Goal: Task Accomplishment & Management: Use online tool/utility

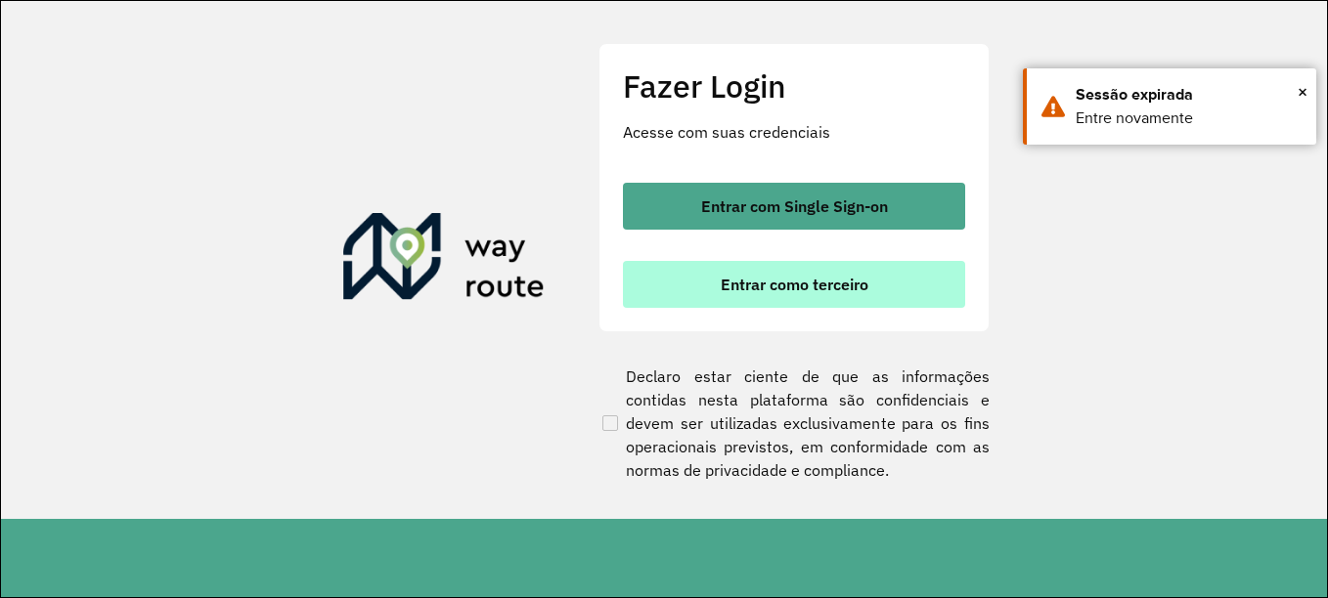
click at [853, 304] on button "Entrar como terceiro" at bounding box center [794, 284] width 342 height 47
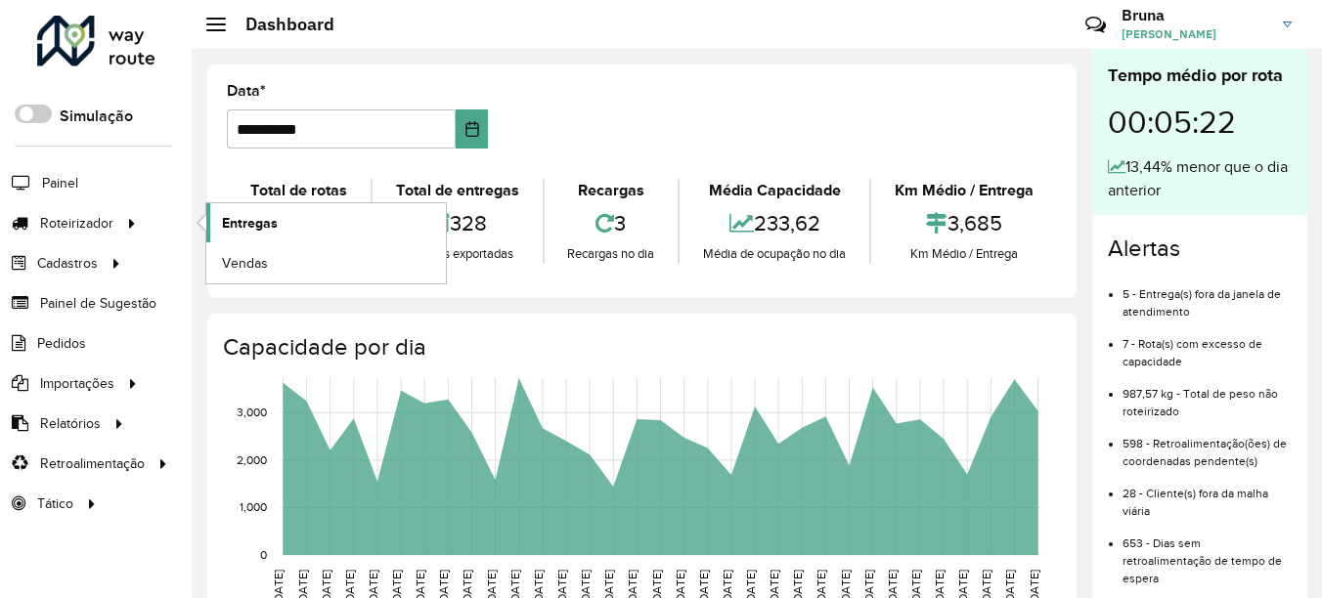
click at [283, 218] on link "Entregas" at bounding box center [325, 222] width 239 height 39
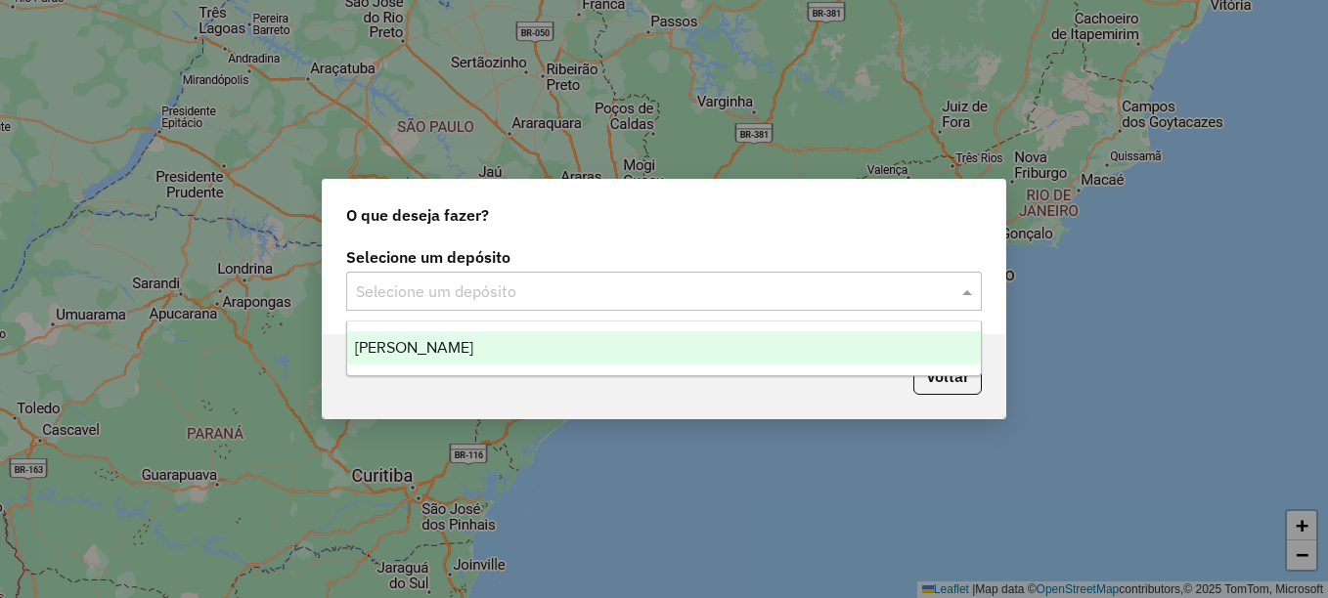
click at [515, 274] on div "Selecione um depósito" at bounding box center [663, 291] width 635 height 39
click at [512, 299] on input "text" at bounding box center [644, 292] width 577 height 23
click at [508, 351] on div "Jodibe Arcoverde" at bounding box center [663, 347] width 633 height 33
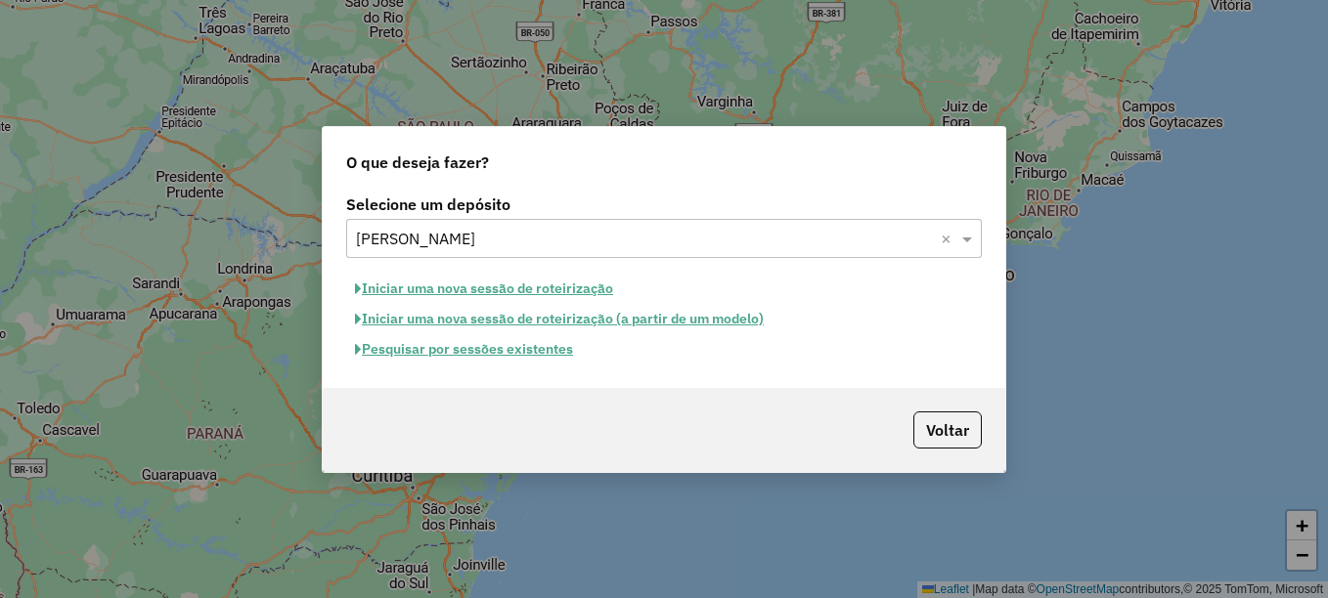
click at [530, 346] on button "Pesquisar por sessões existentes" at bounding box center [464, 349] width 236 height 30
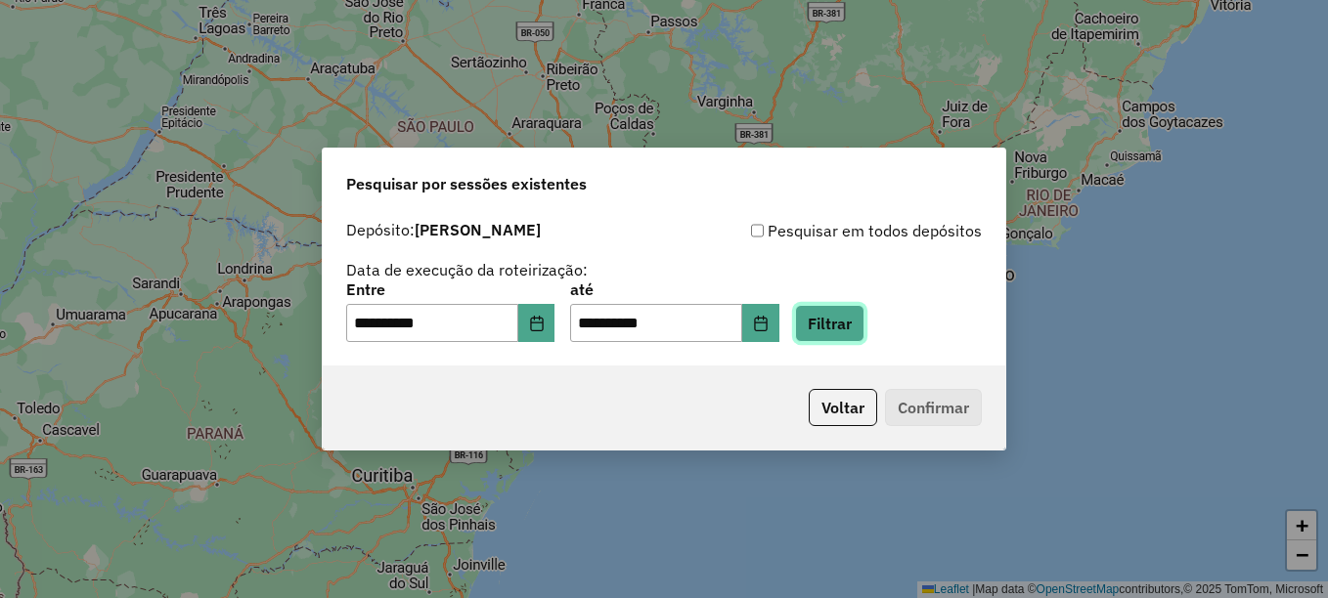
click at [864, 313] on button "Filtrar" at bounding box center [829, 323] width 69 height 37
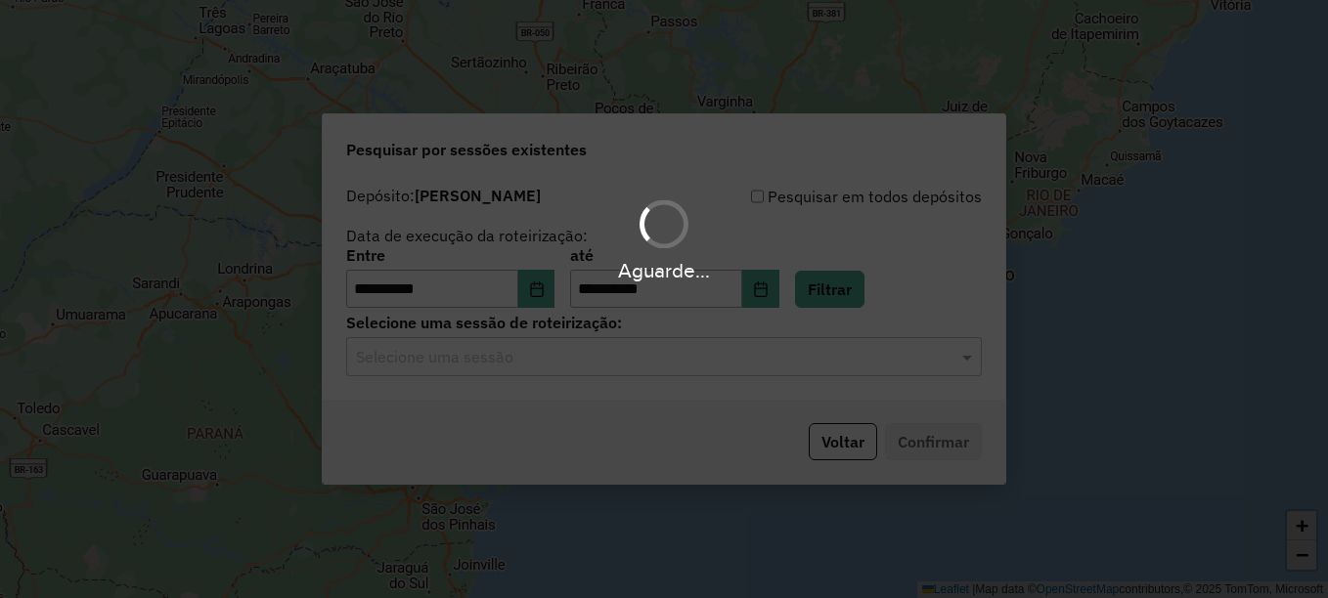
click at [688, 363] on input "text" at bounding box center [644, 357] width 577 height 23
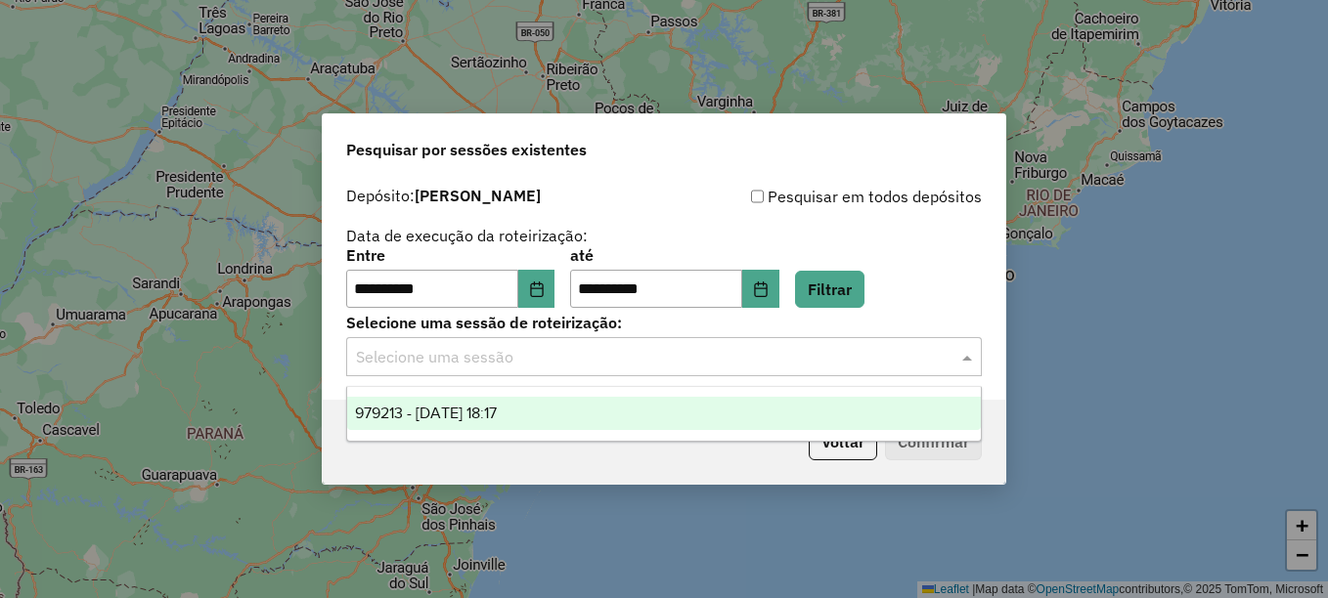
click at [633, 424] on div "979213 - 14/08/2025 18:17" at bounding box center [663, 413] width 633 height 33
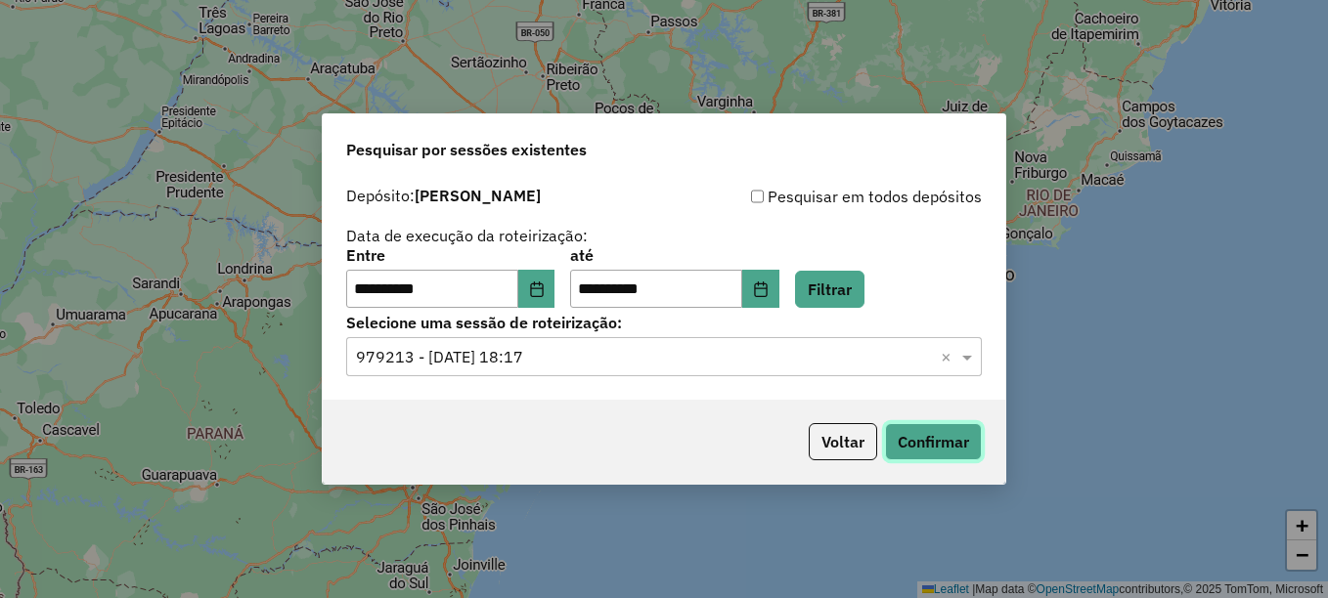
click at [926, 439] on button "Confirmar" at bounding box center [933, 441] width 97 height 37
click at [544, 295] on icon "Choose Date" at bounding box center [537, 290] width 16 height 16
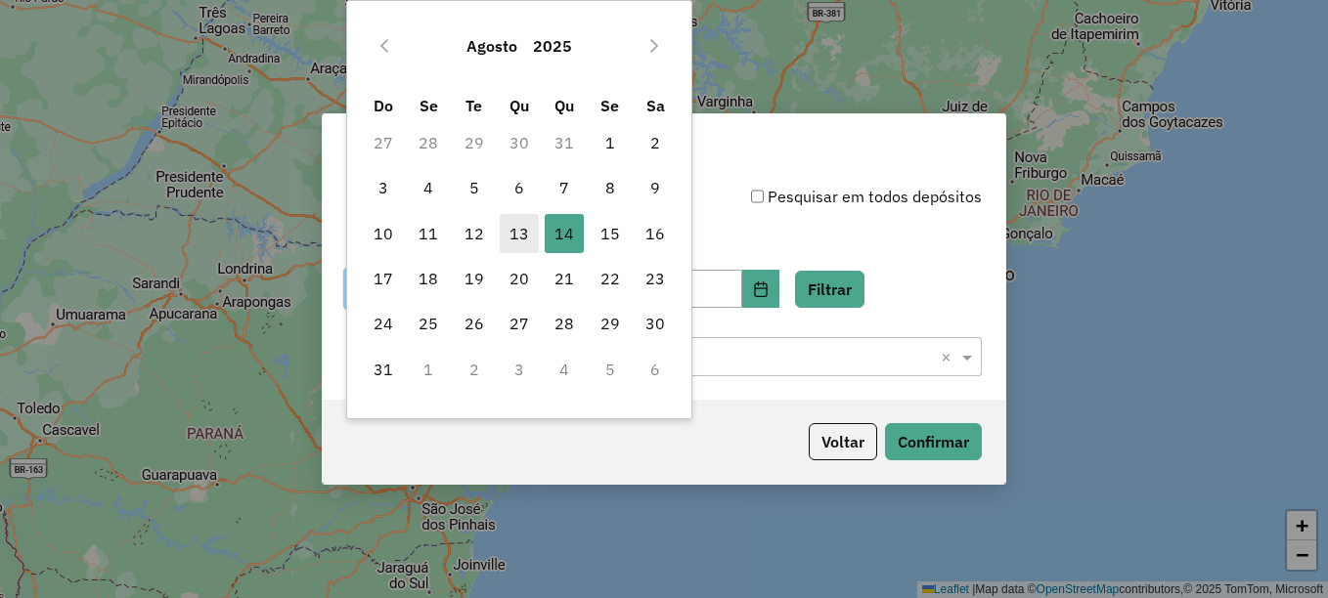
click at [525, 235] on span "13" at bounding box center [519, 233] width 39 height 39
type input "**********"
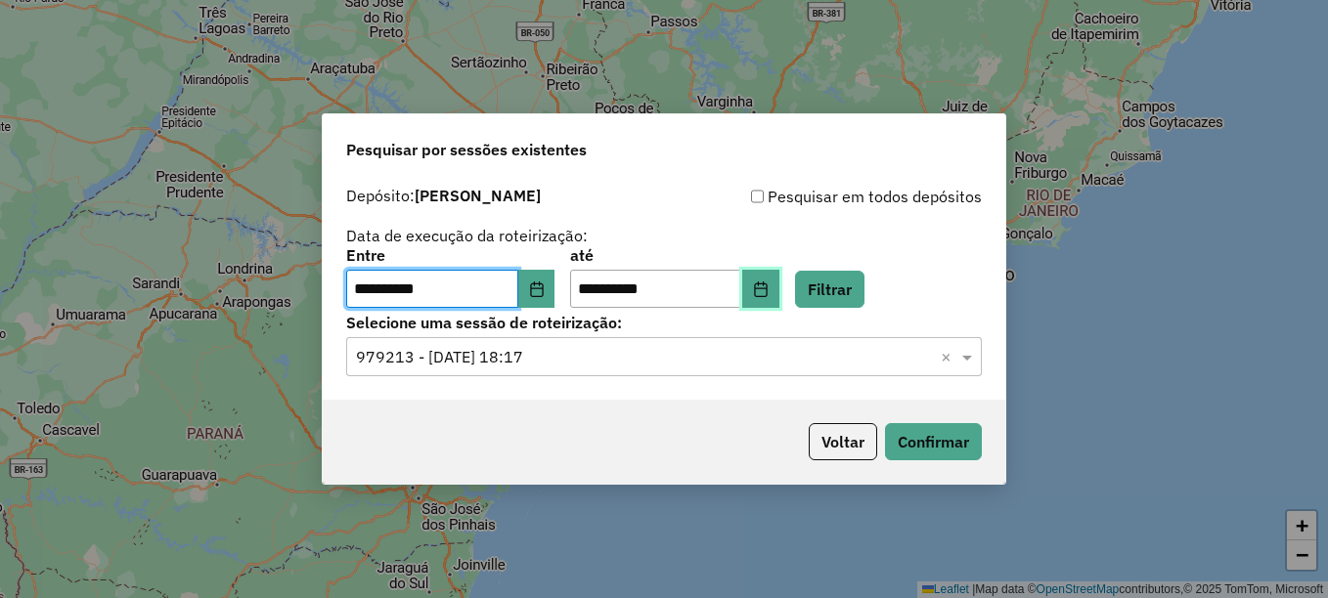
click at [768, 291] on icon "Choose Date" at bounding box center [761, 290] width 16 height 16
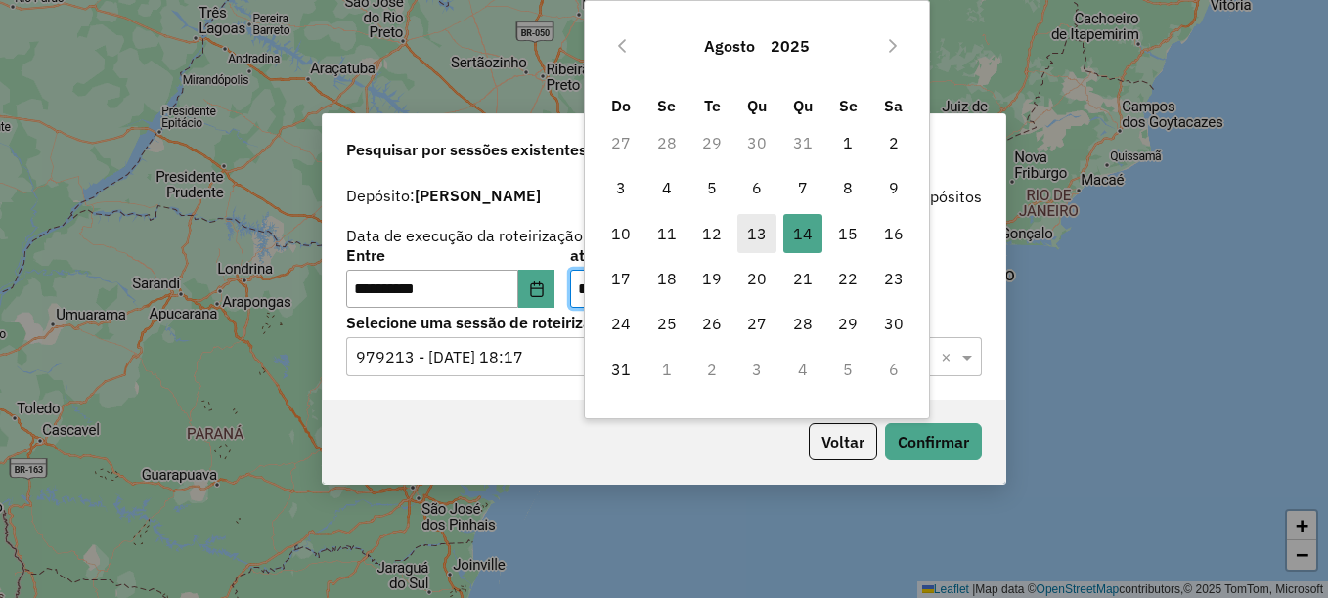
click at [758, 232] on span "13" at bounding box center [756, 233] width 39 height 39
type input "**********"
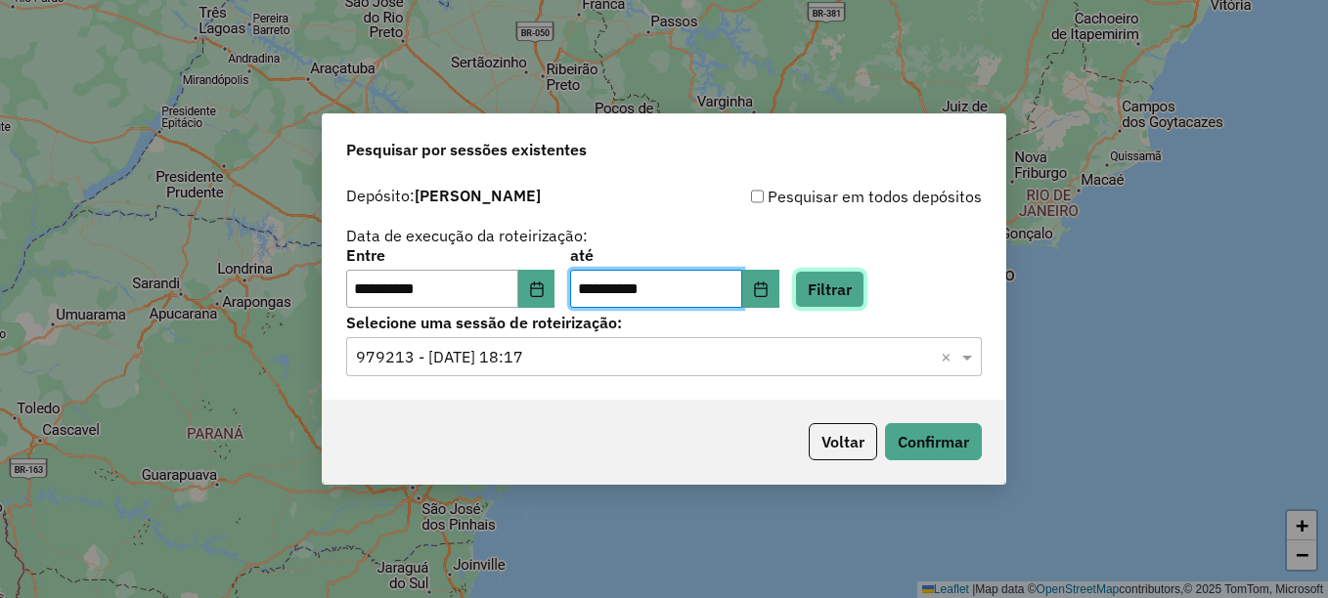
click at [848, 296] on button "Filtrar" at bounding box center [829, 289] width 69 height 37
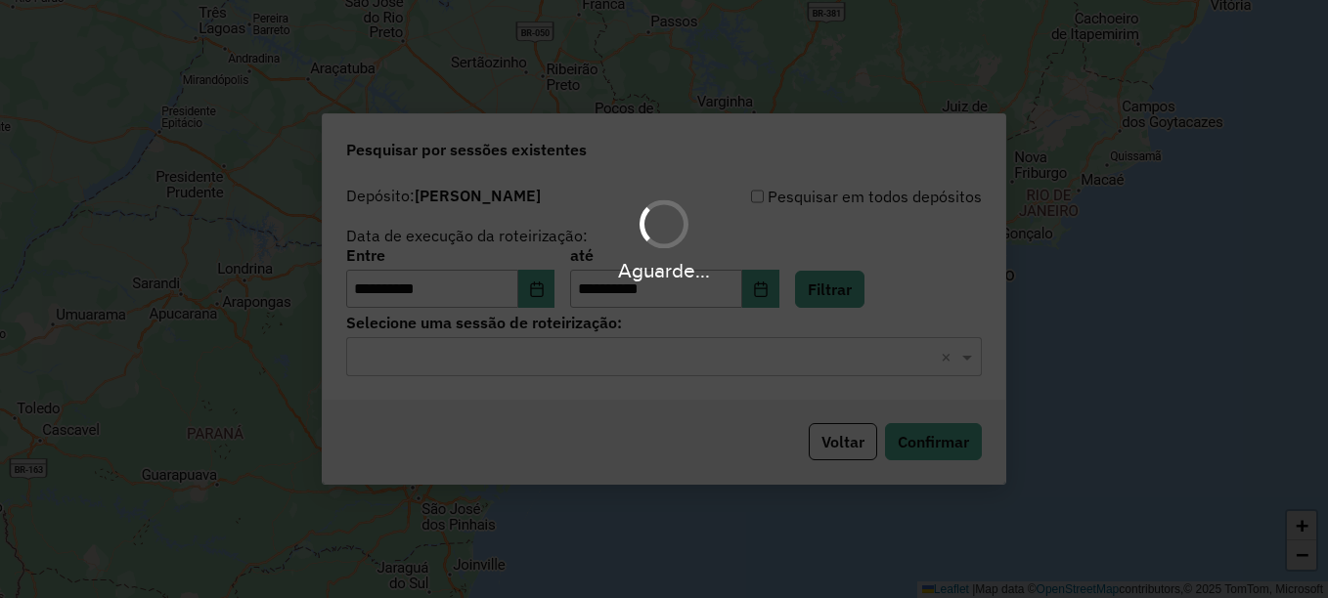
click at [807, 357] on div "Aguarde..." at bounding box center [664, 299] width 1328 height 598
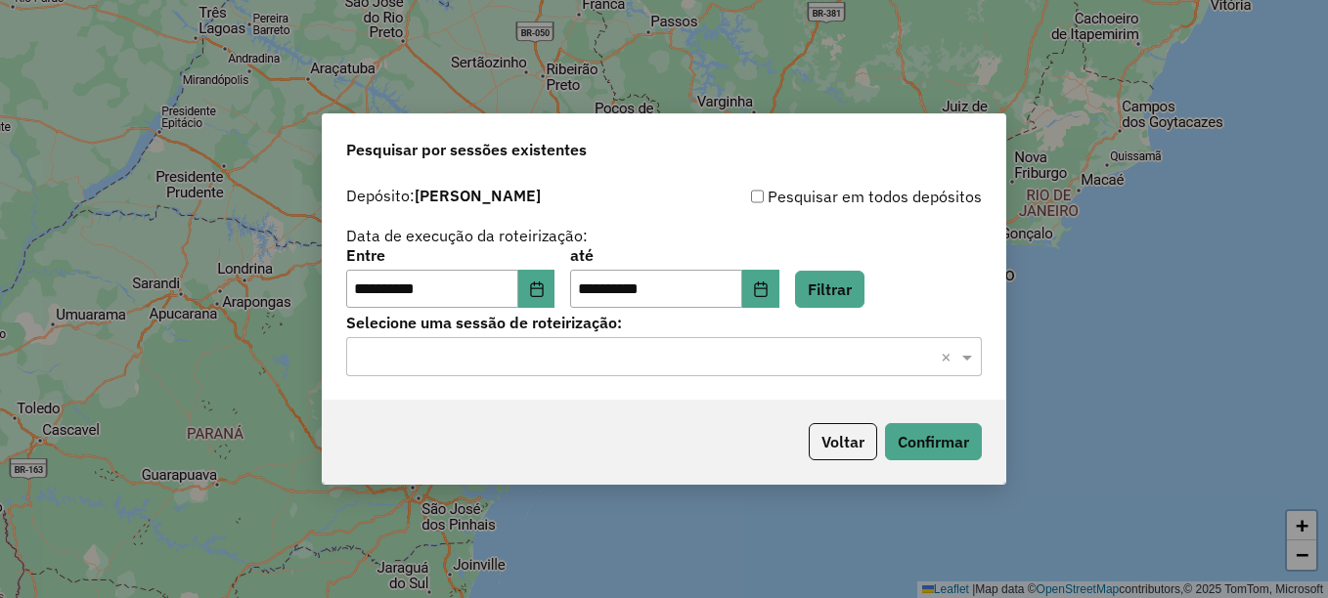
click at [774, 362] on input "text" at bounding box center [644, 357] width 577 height 23
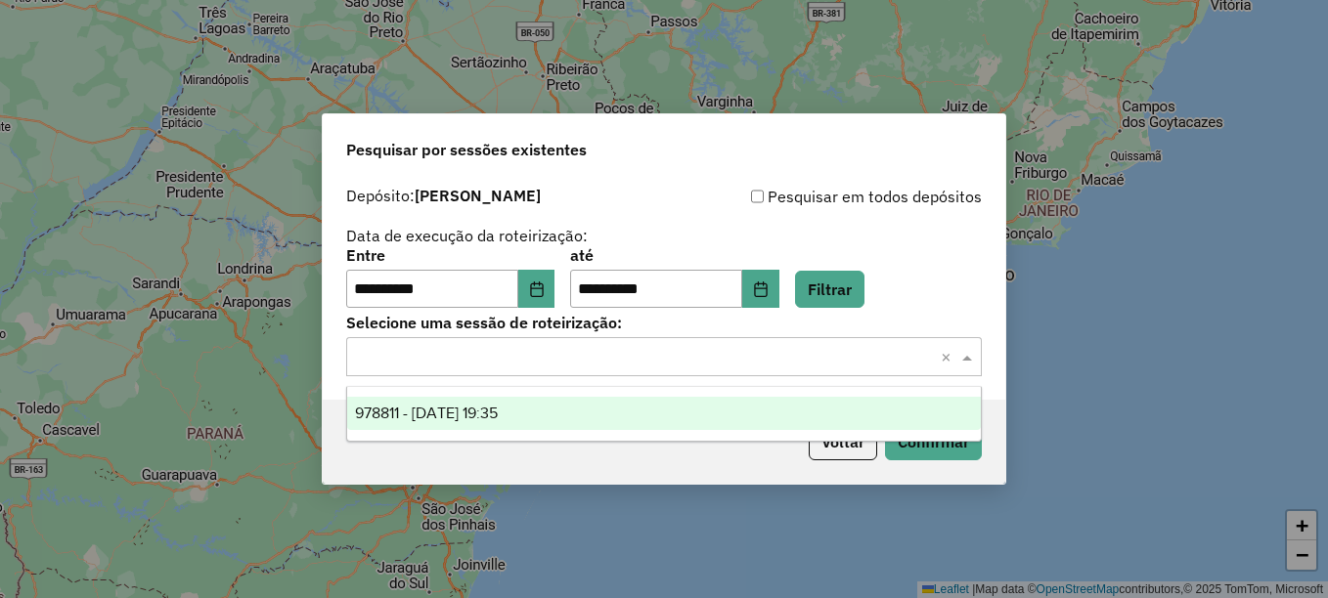
click at [498, 416] on span "978811 - 13/08/2025 19:35" at bounding box center [426, 413] width 143 height 17
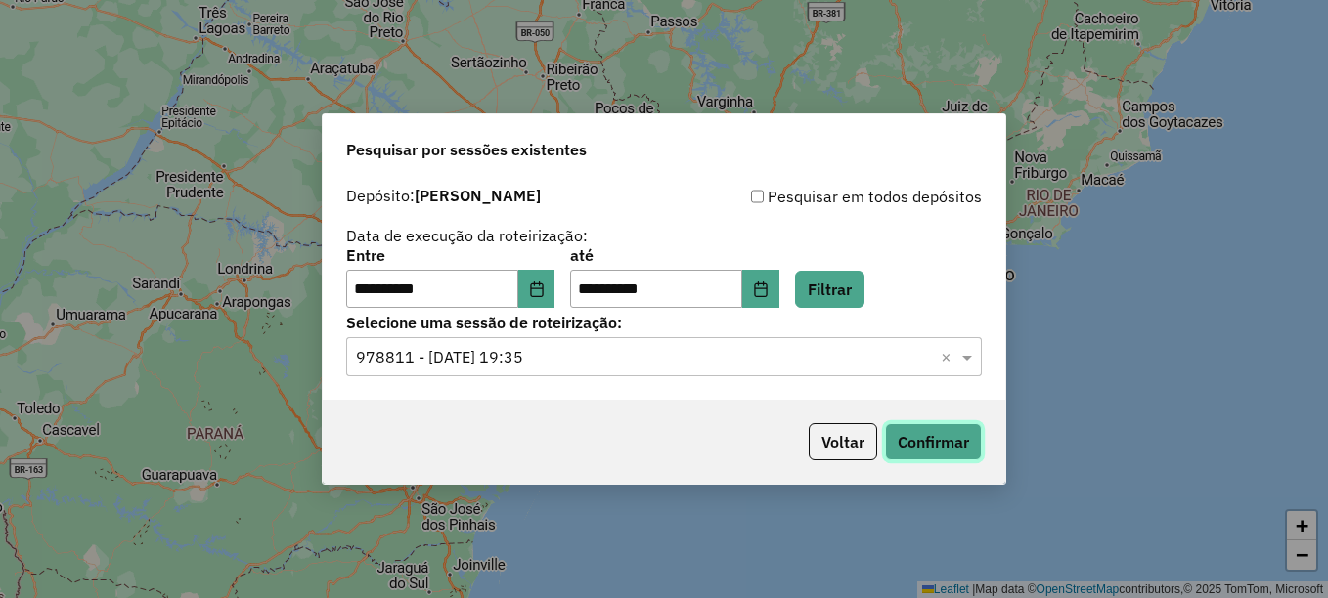
click at [959, 443] on button "Confirmar" at bounding box center [933, 441] width 97 height 37
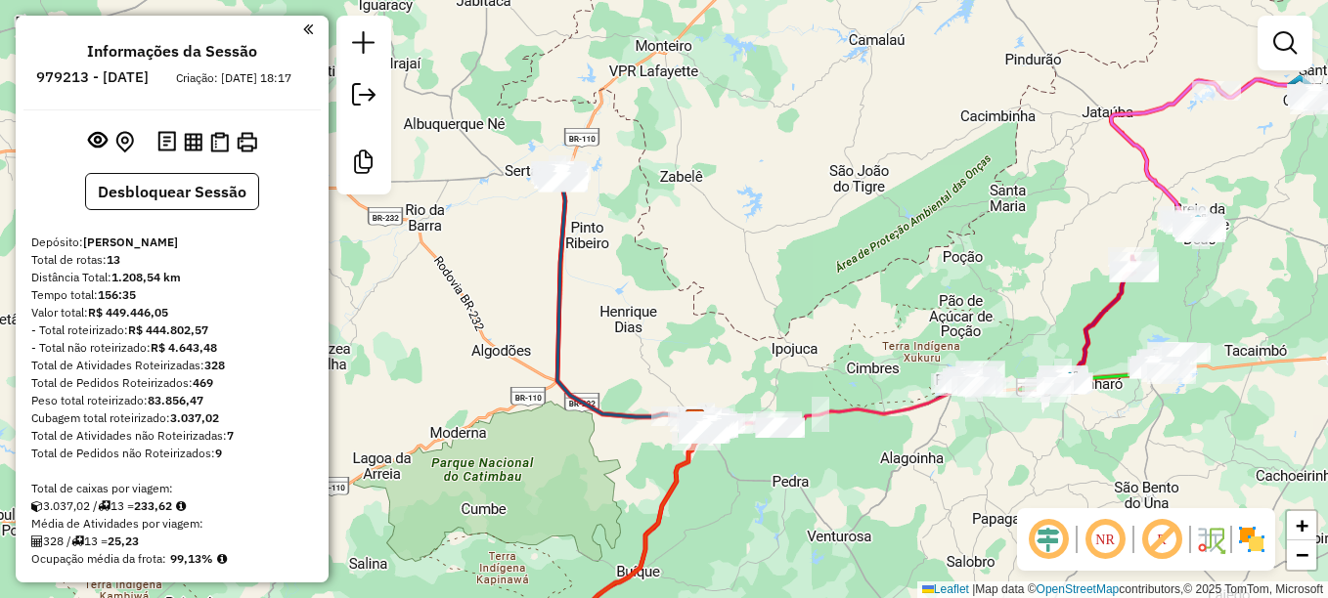
drag, startPoint x: 828, startPoint y: 154, endPoint x: 859, endPoint y: 277, distance: 126.1
click at [859, 277] on div "Janela de atendimento Grade de atendimento Capacidade Transportadoras Veículos …" at bounding box center [664, 299] width 1328 height 598
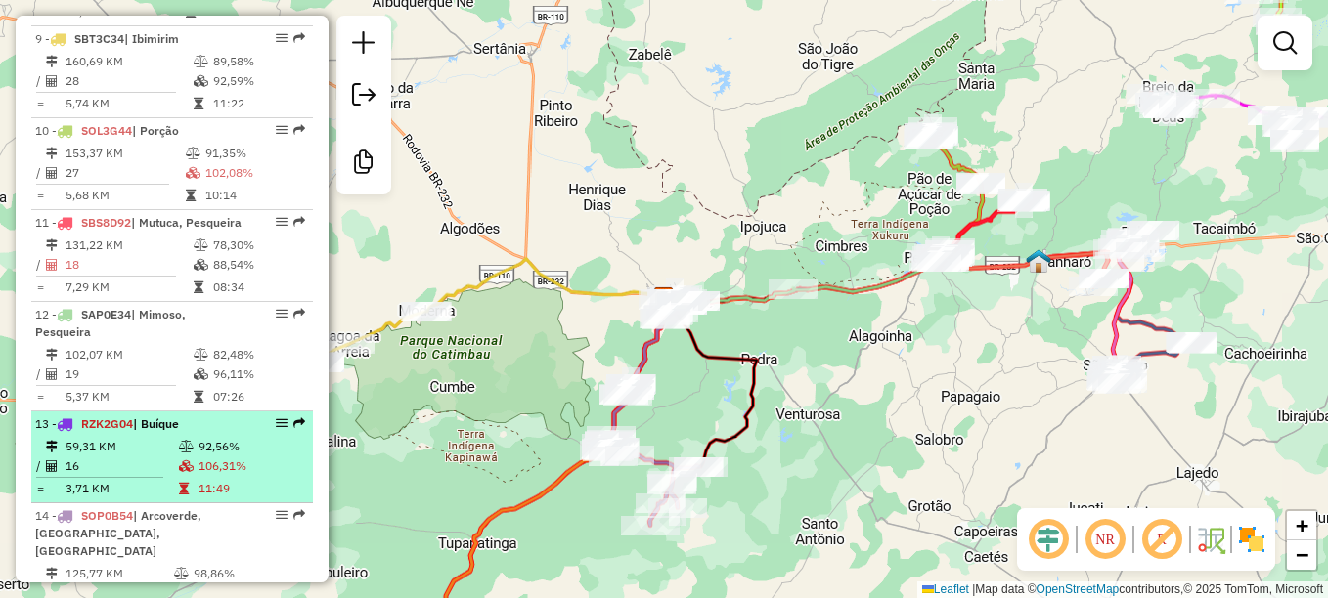
scroll to position [1760, 0]
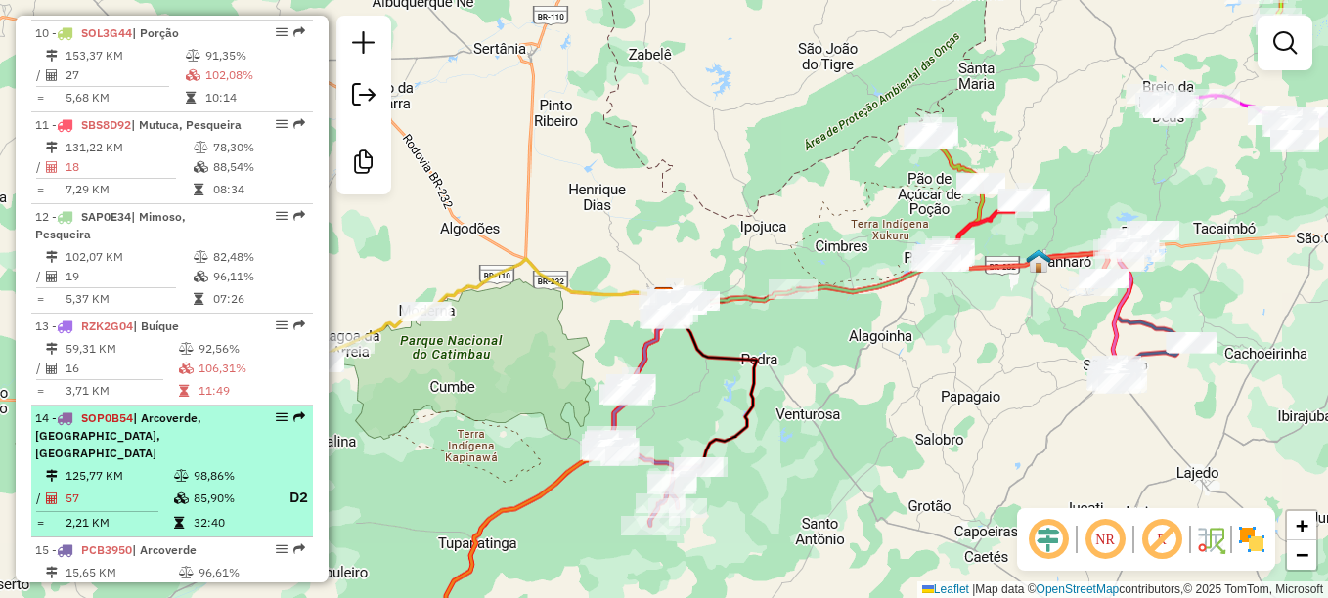
select select "**********"
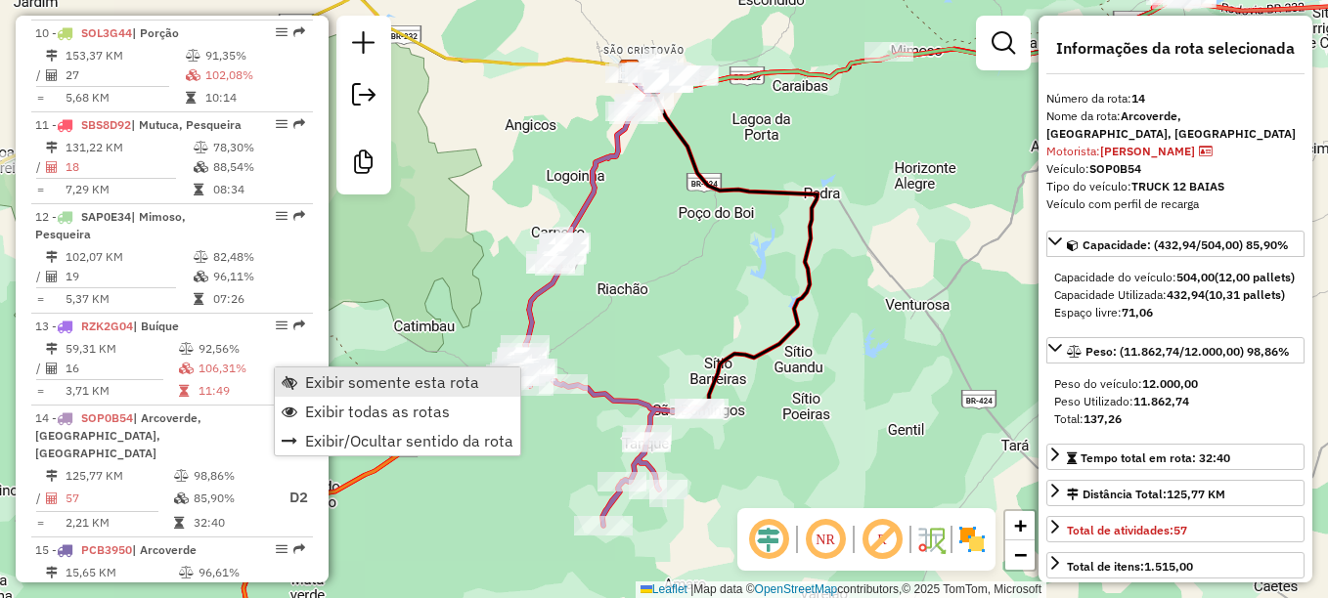
click at [305, 380] on span "Exibir somente esta rota" at bounding box center [392, 382] width 174 height 16
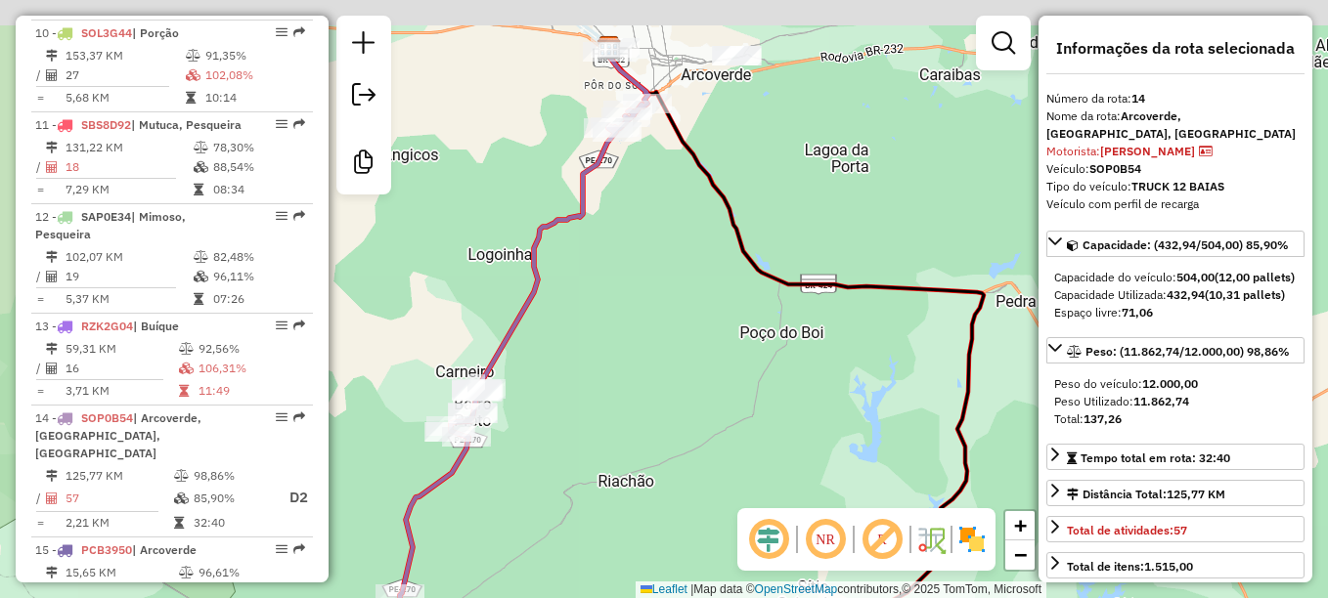
drag, startPoint x: 651, startPoint y: 105, endPoint x: 651, endPoint y: 347, distance: 242.4
click at [651, 347] on div "Janela de atendimento Grade de atendimento Capacidade Transportadoras Veículos …" at bounding box center [664, 299] width 1328 height 598
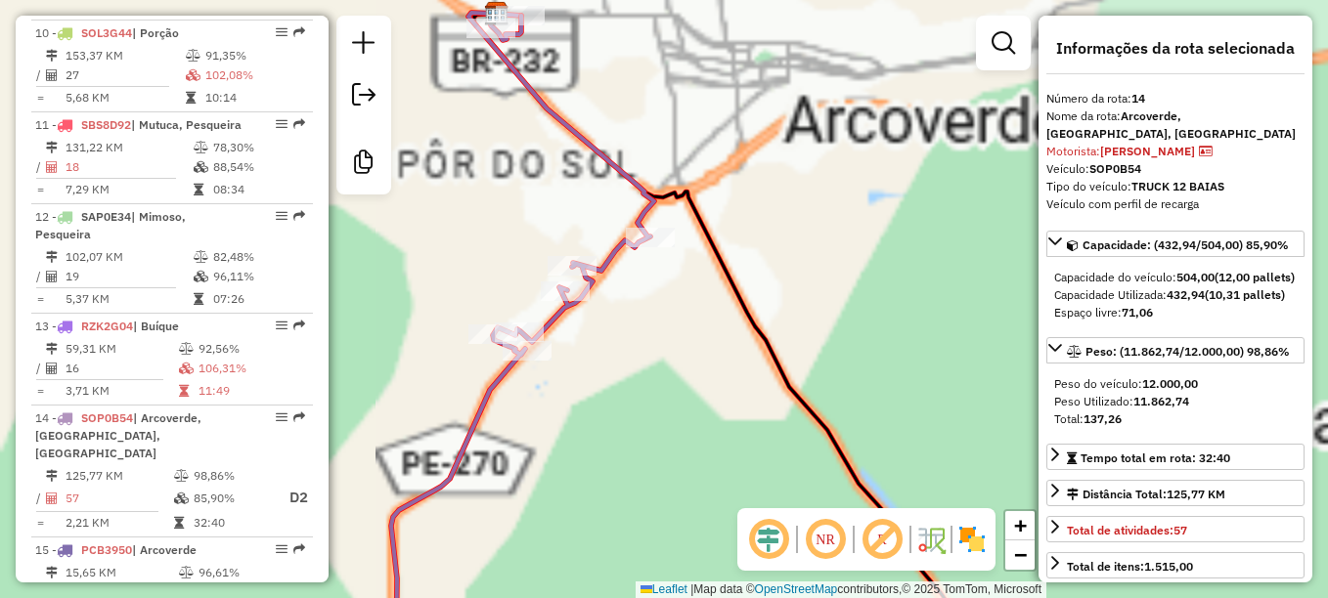
drag, startPoint x: 671, startPoint y: 263, endPoint x: 710, endPoint y: 420, distance: 162.2
click at [710, 420] on div "Janela de atendimento Grade de atendimento Capacidade Transportadoras Veículos …" at bounding box center [664, 299] width 1328 height 598
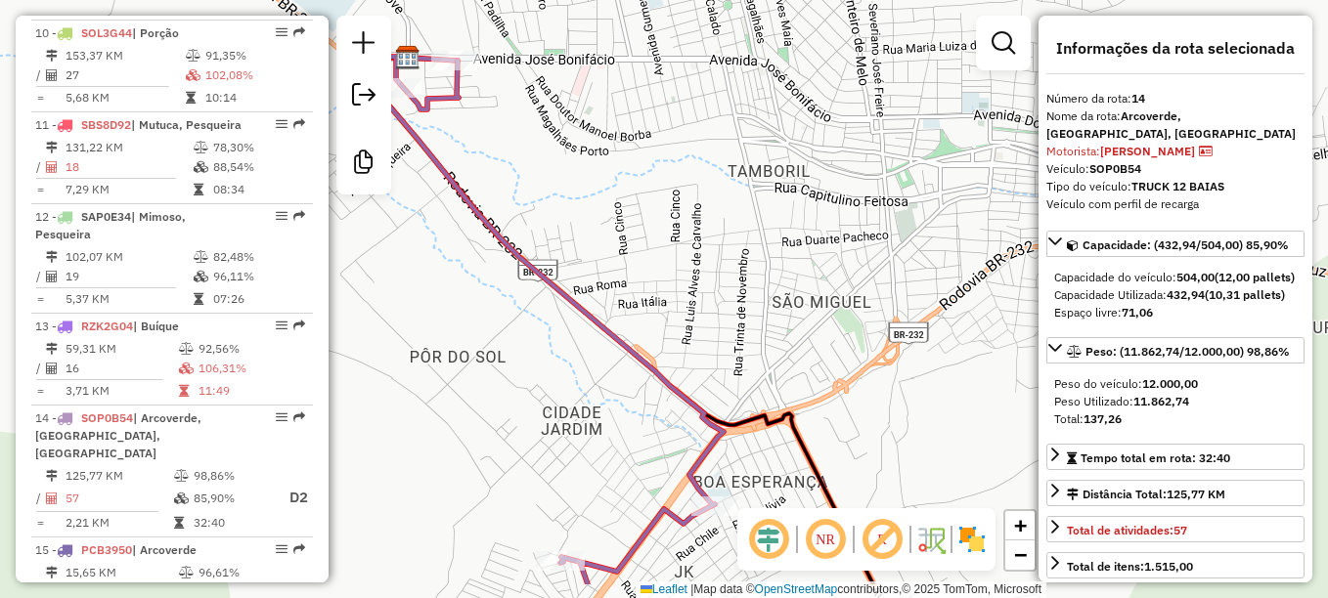
drag, startPoint x: 765, startPoint y: 279, endPoint x: 678, endPoint y: 205, distance: 113.8
click at [678, 205] on div "Janela de atendimento Grade de atendimento Capacidade Transportadoras Veículos …" at bounding box center [664, 299] width 1328 height 598
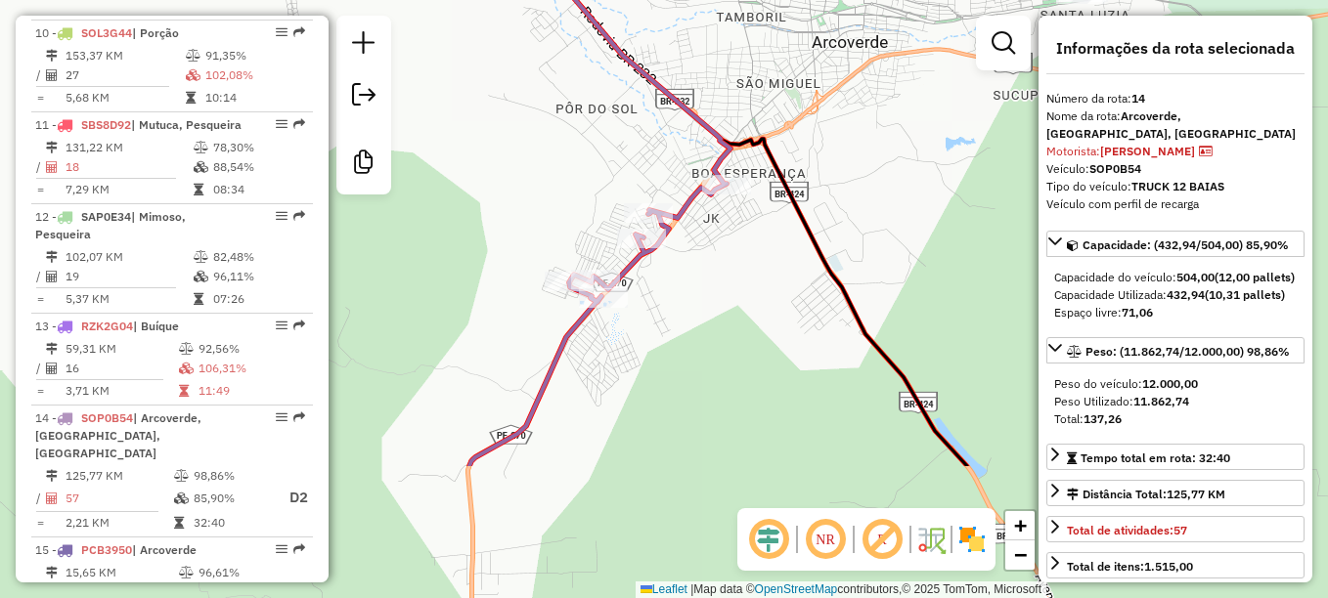
drag, startPoint x: 779, startPoint y: 458, endPoint x: 780, endPoint y: 267, distance: 191.6
click at [780, 267] on div "Janela de atendimento Grade de atendimento Capacidade Transportadoras Veículos …" at bounding box center [664, 299] width 1328 height 598
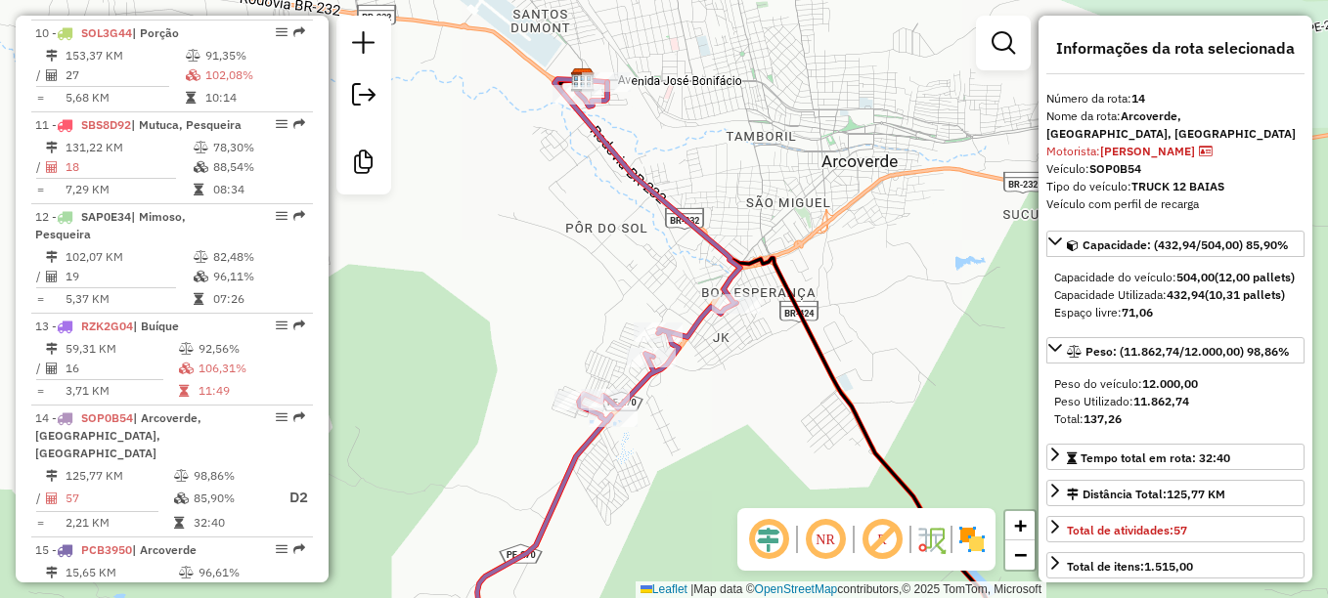
drag, startPoint x: 703, startPoint y: 305, endPoint x: 683, endPoint y: 397, distance: 93.9
click at [683, 397] on div "Janela de atendimento Grade de atendimento Capacidade Transportadoras Veículos …" at bounding box center [664, 299] width 1328 height 598
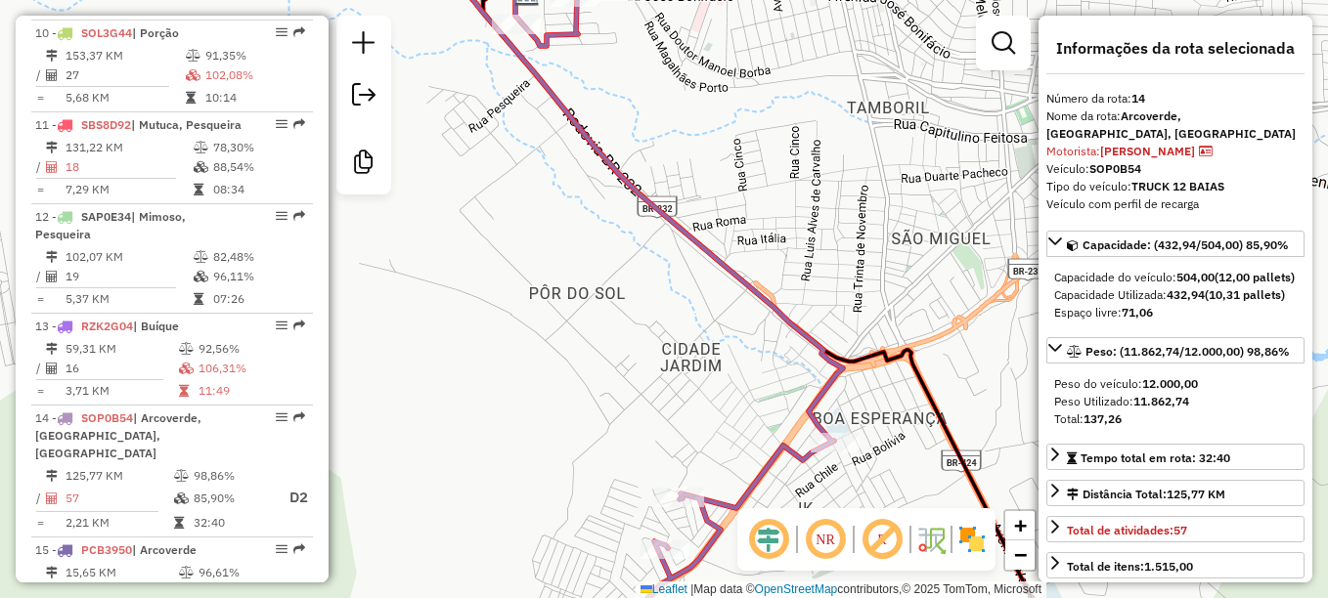
drag, startPoint x: 630, startPoint y: 326, endPoint x: 488, endPoint y: 122, distance: 247.9
click at [488, 122] on div "Janela de atendimento Grade de atendimento Capacidade Transportadoras Veículos …" at bounding box center [664, 299] width 1328 height 598
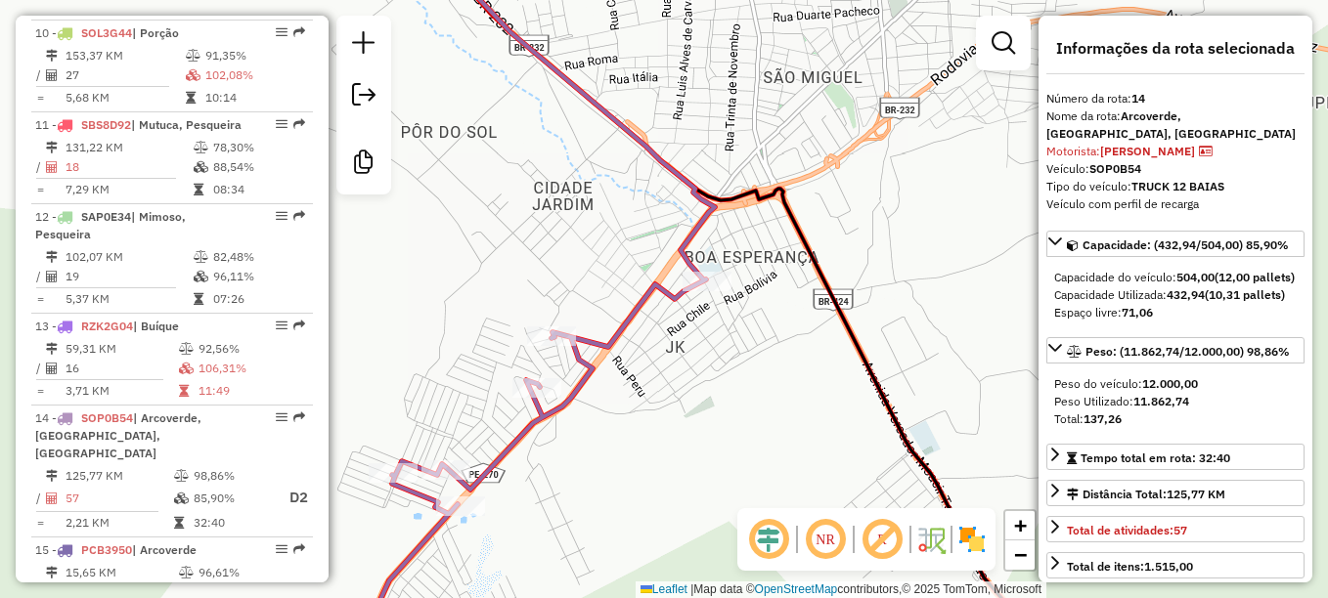
drag, startPoint x: 559, startPoint y: 145, endPoint x: 662, endPoint y: 354, distance: 233.0
click at [662, 354] on div "Janela de atendimento Grade de atendimento Capacidade Transportadoras Veículos …" at bounding box center [664, 299] width 1328 height 598
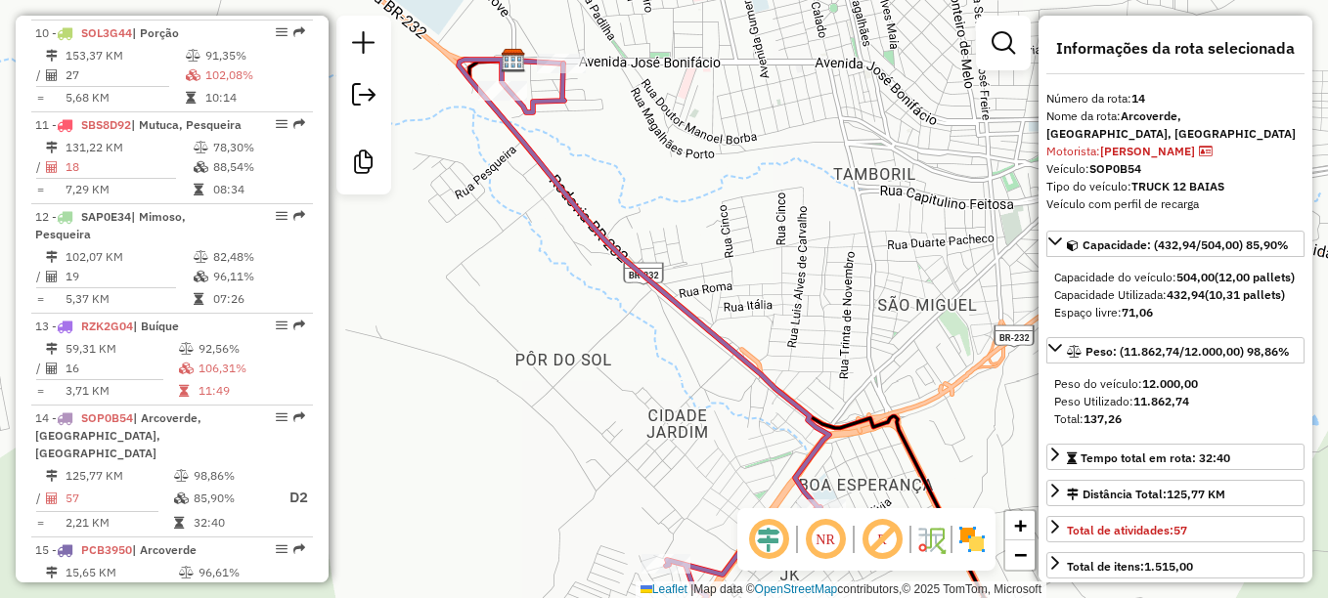
drag, startPoint x: 553, startPoint y: 81, endPoint x: 580, endPoint y: 143, distance: 67.0
click at [580, 143] on div "Janela de atendimento Grade de atendimento Capacidade Transportadoras Veículos …" at bounding box center [664, 299] width 1328 height 598
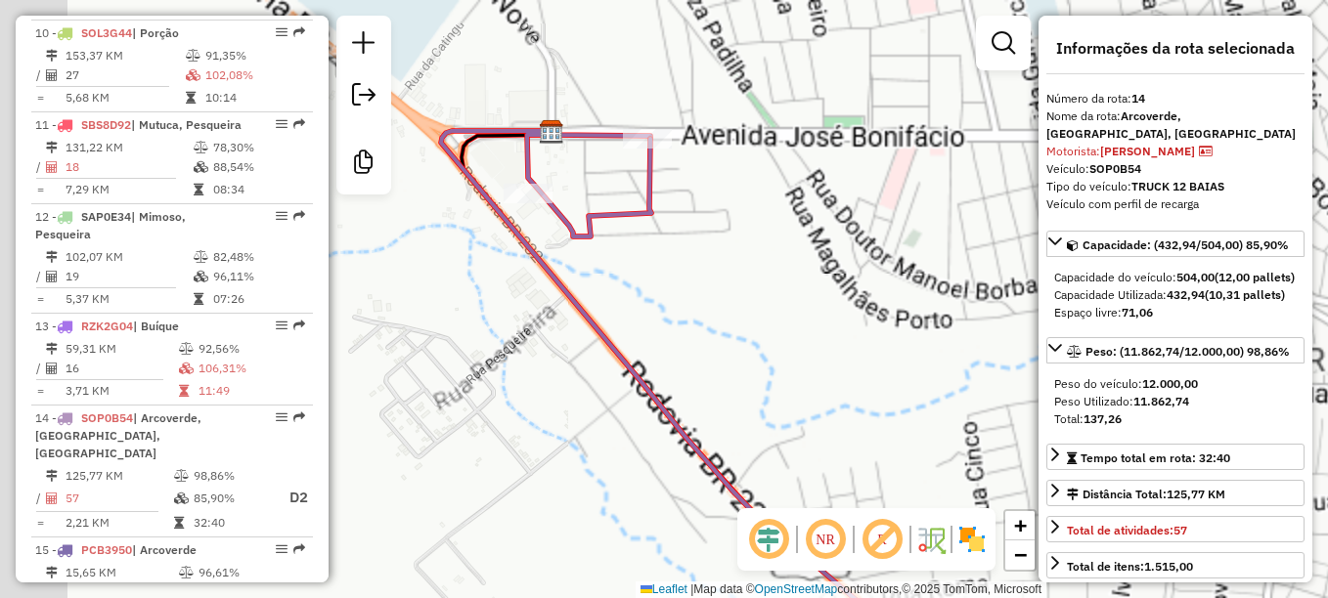
drag, startPoint x: 683, startPoint y: 172, endPoint x: 759, endPoint y: 233, distance: 96.6
click at [759, 233] on div "Janela de atendimento Grade de atendimento Capacidade Transportadoras Veículos …" at bounding box center [664, 299] width 1328 height 598
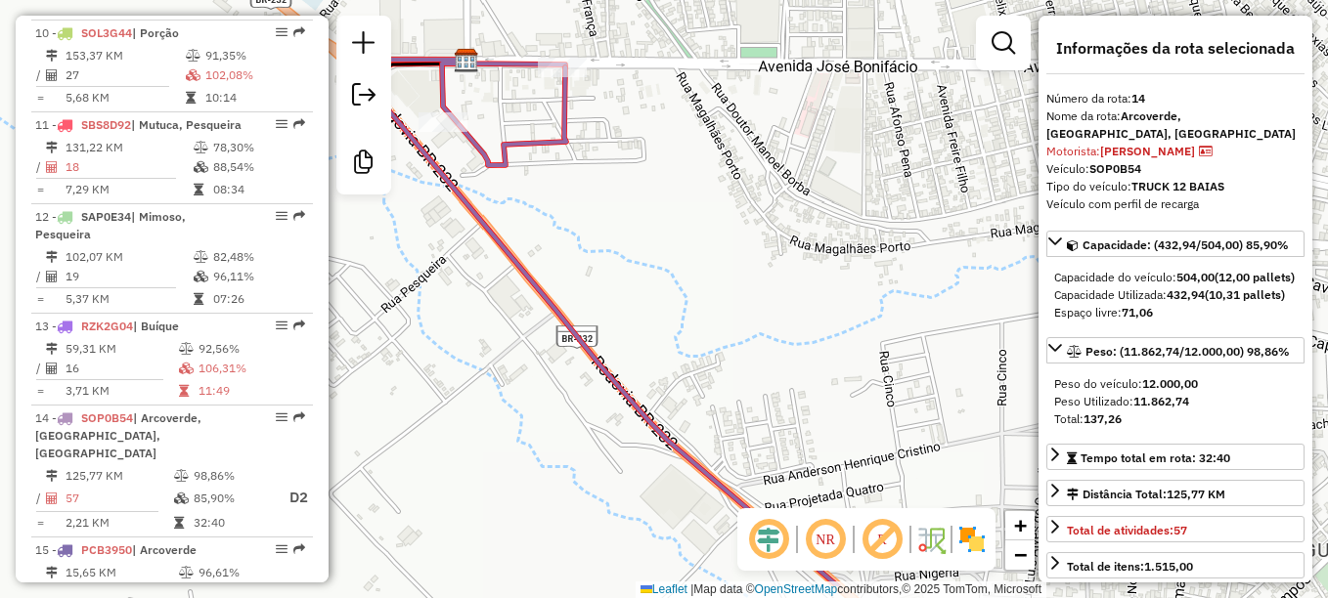
drag, startPoint x: 788, startPoint y: 280, endPoint x: 685, endPoint y: 197, distance: 131.4
click at [685, 197] on div "Janela de atendimento Grade de atendimento Capacidade Transportadoras Veículos …" at bounding box center [664, 299] width 1328 height 598
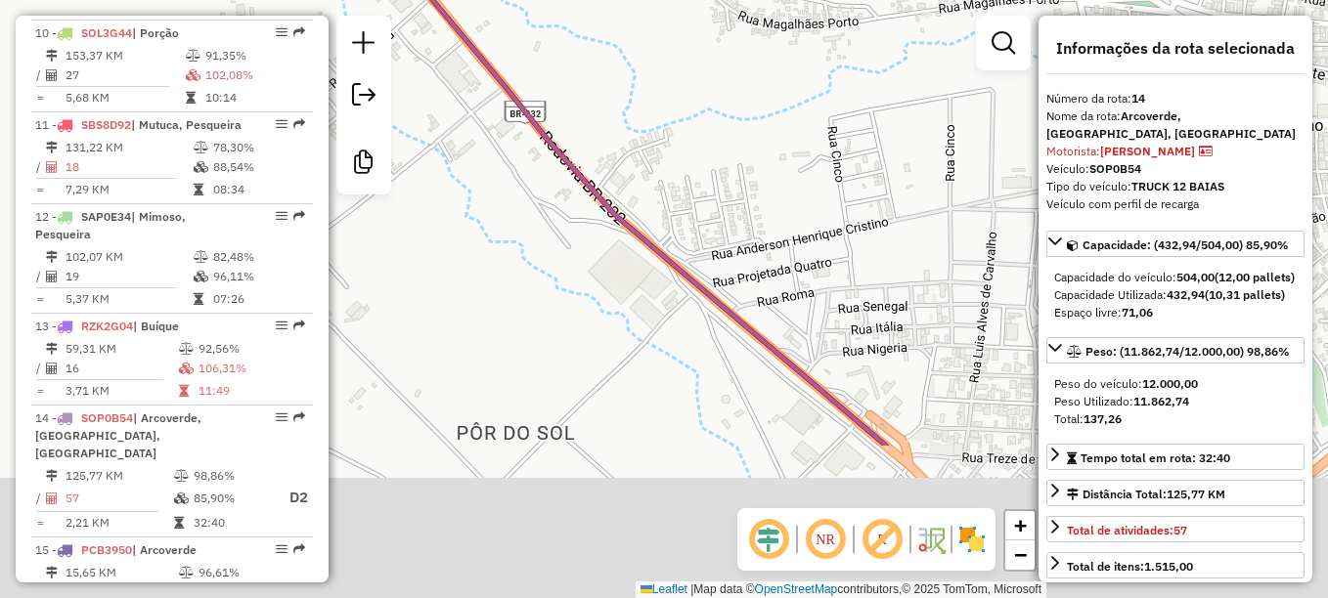
drag, startPoint x: 792, startPoint y: 377, endPoint x: 758, endPoint y: 165, distance: 214.9
click at [758, 165] on div "Janela de atendimento Grade de atendimento Capacidade Transportadoras Veículos …" at bounding box center [664, 299] width 1328 height 598
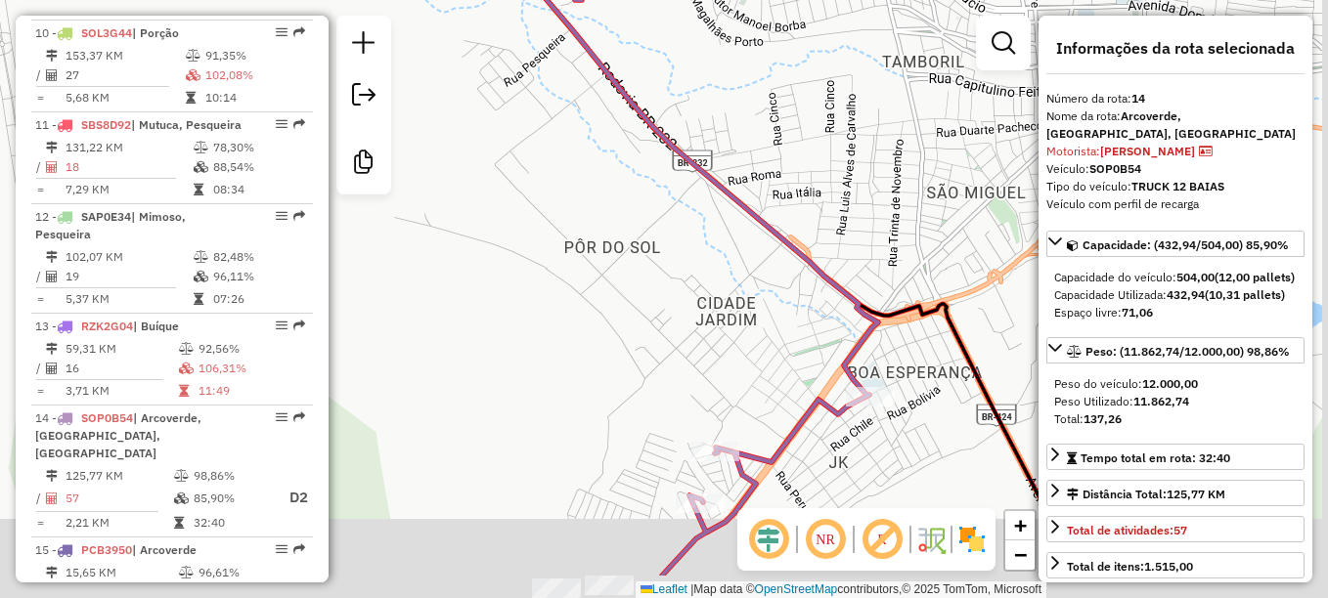
drag, startPoint x: 741, startPoint y: 376, endPoint x: 706, endPoint y: 239, distance: 141.3
click at [706, 239] on div "Janela de atendimento Grade de atendimento Capacidade Transportadoras Veículos …" at bounding box center [664, 299] width 1328 height 598
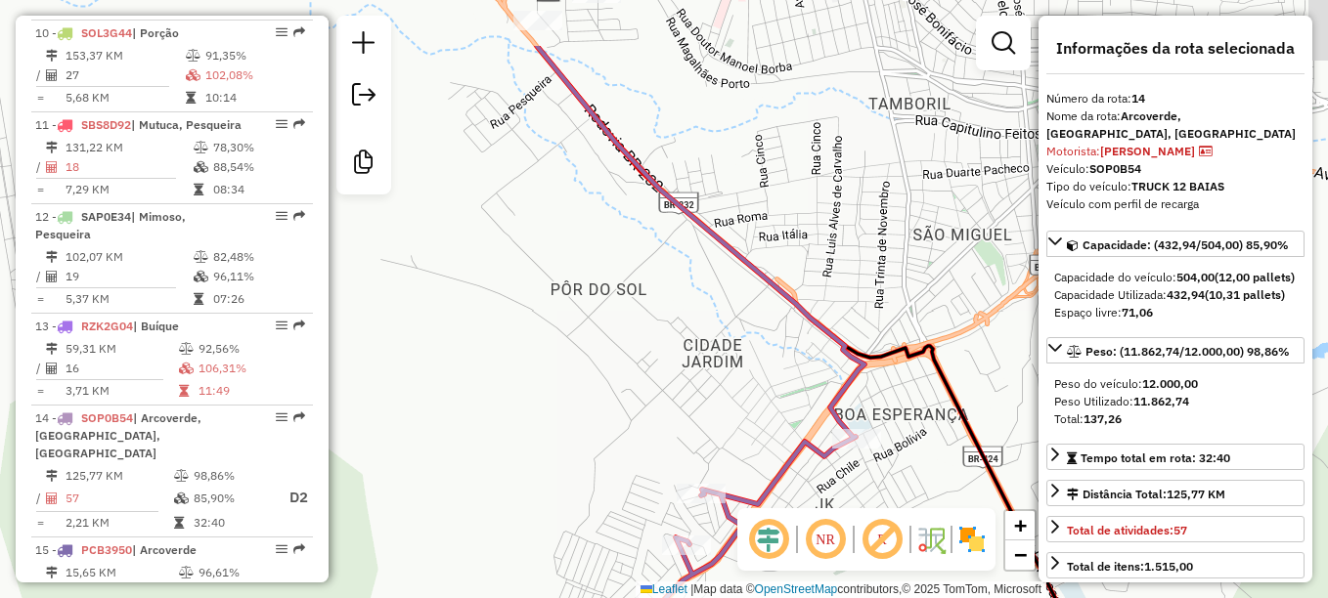
click at [696, 370] on div "Janela de atendimento Grade de atendimento Capacidade Transportadoras Veículos …" at bounding box center [664, 299] width 1328 height 598
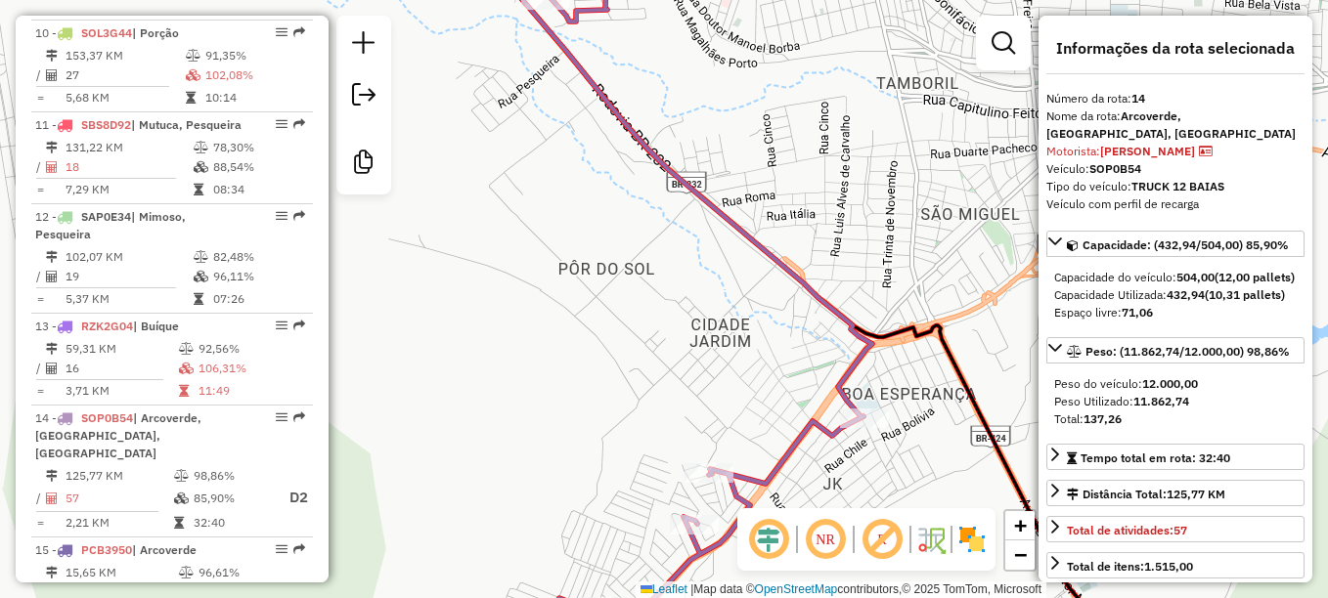
drag, startPoint x: 553, startPoint y: 265, endPoint x: 553, endPoint y: 191, distance: 74.3
click at [553, 191] on div "Janela de atendimento Grade de atendimento Capacidade Transportadoras Veículos …" at bounding box center [664, 299] width 1328 height 598
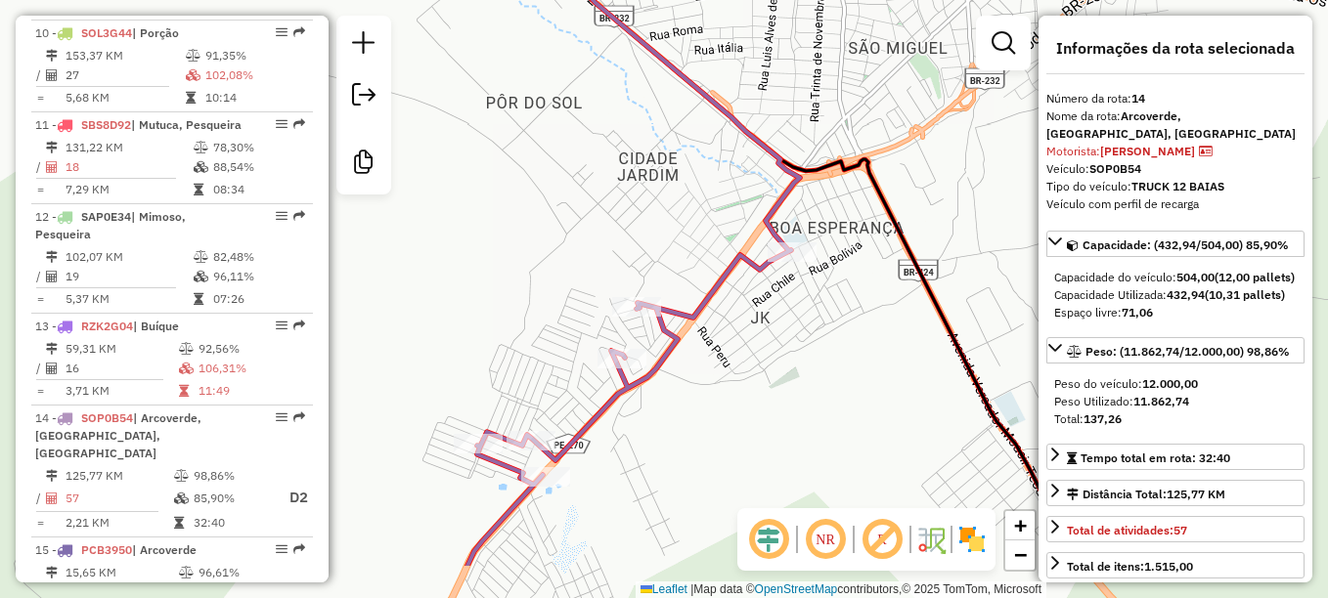
drag, startPoint x: 839, startPoint y: 417, endPoint x: 765, endPoint y: 323, distance: 119.9
click at [765, 323] on div "Janela de atendimento Grade de atendimento Capacidade Transportadoras Veículos …" at bounding box center [664, 299] width 1328 height 598
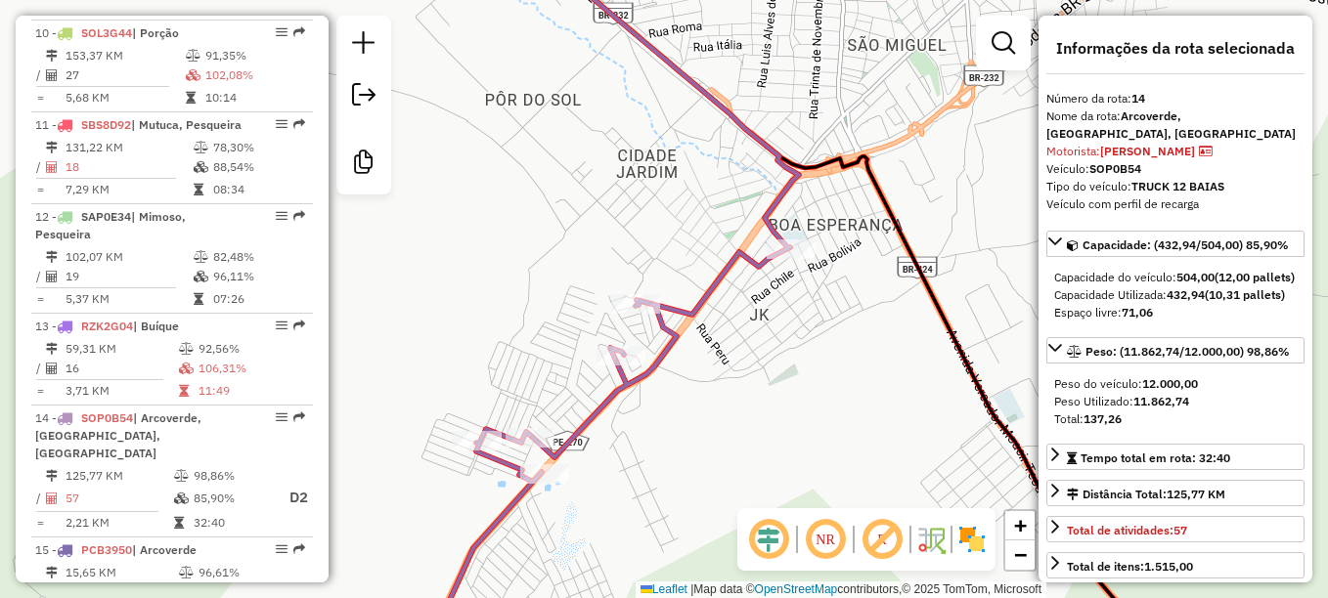
drag, startPoint x: 849, startPoint y: 374, endPoint x: 871, endPoint y: 455, distance: 83.3
click at [871, 455] on div "Janela de atendimento Grade de atendimento Capacidade Transportadoras Veículos …" at bounding box center [664, 299] width 1328 height 598
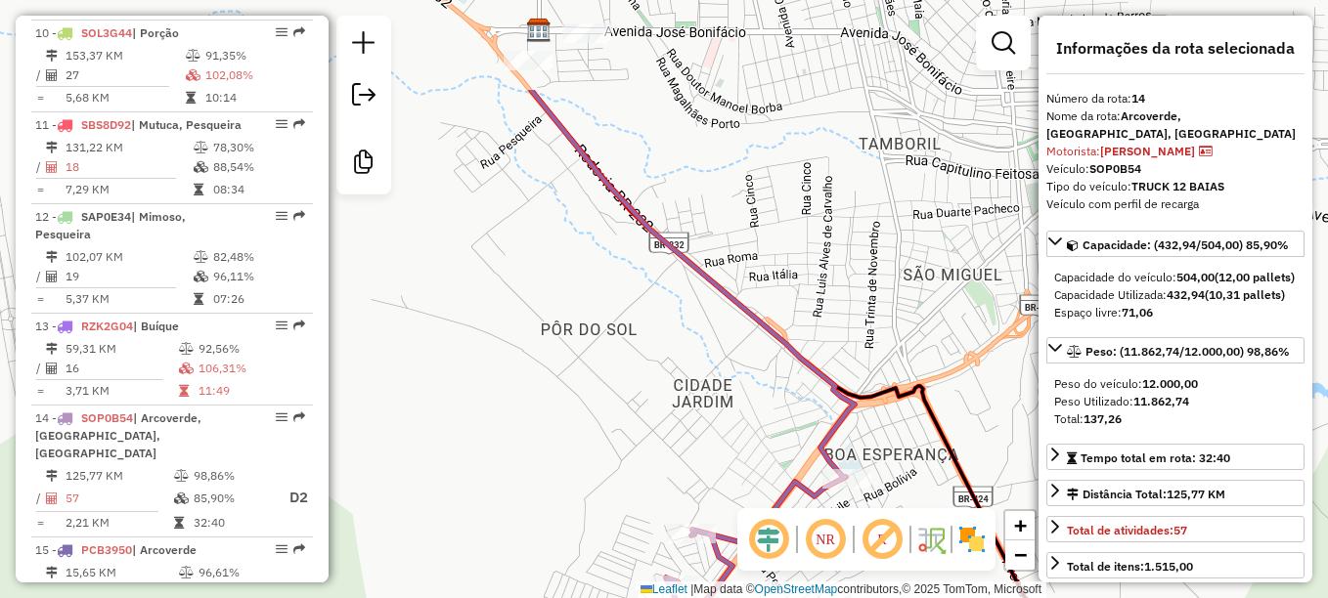
drag, startPoint x: 774, startPoint y: 132, endPoint x: 807, endPoint y: 281, distance: 152.3
click at [807, 281] on div "Janela de atendimento Grade de atendimento Capacidade Transportadoras Veículos …" at bounding box center [664, 299] width 1328 height 598
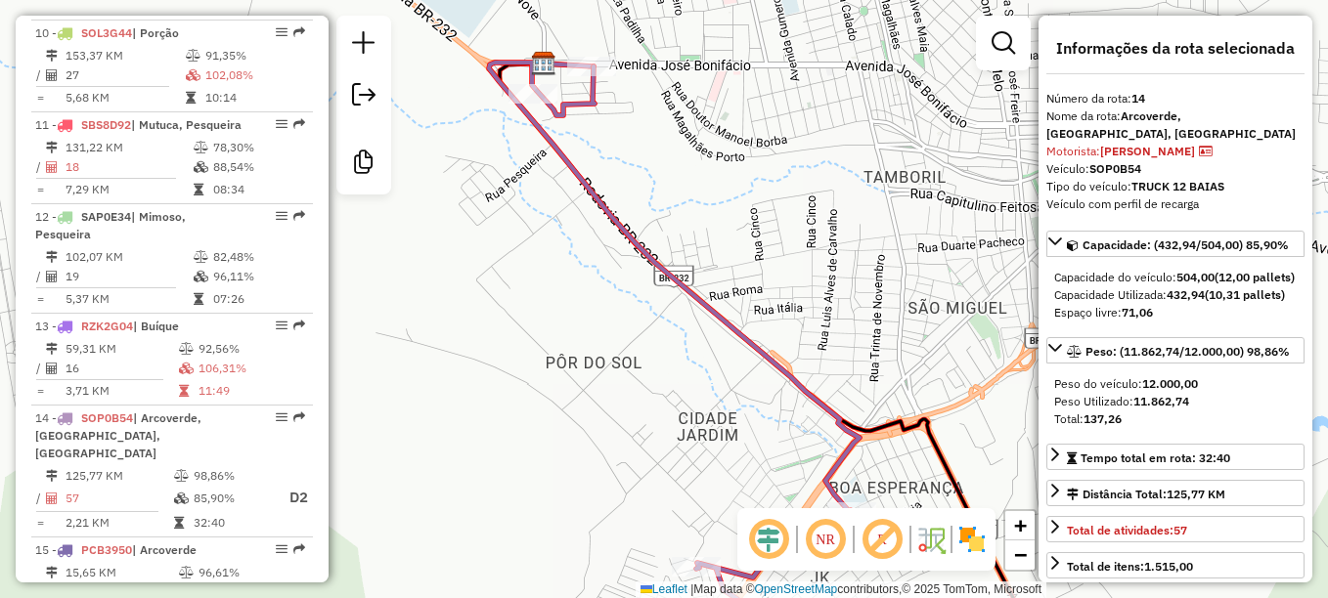
drag, startPoint x: 755, startPoint y: 162, endPoint x: 770, endPoint y: 247, distance: 86.5
click at [770, 247] on div "Janela de atendimento Grade de atendimento Capacidade Transportadoras Veículos …" at bounding box center [664, 299] width 1328 height 598
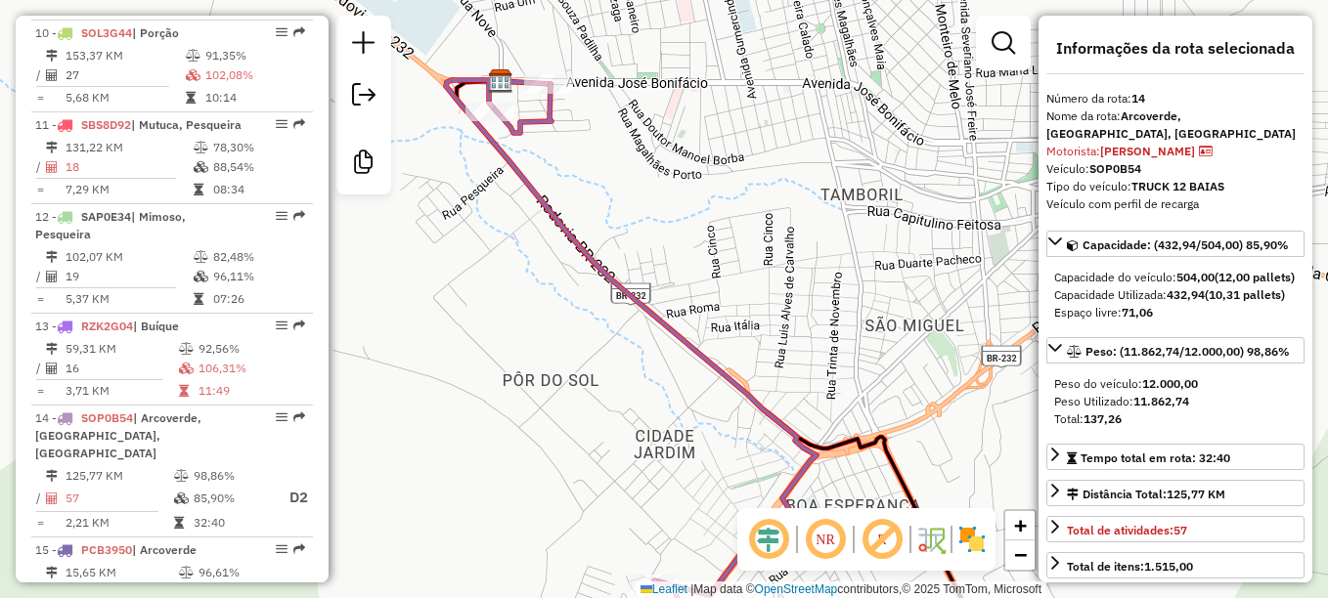
drag, startPoint x: 770, startPoint y: 247, endPoint x: 704, endPoint y: 207, distance: 77.6
click at [704, 207] on div "Janela de atendimento Grade de atendimento Capacidade Transportadoras Veículos …" at bounding box center [664, 299] width 1328 height 598
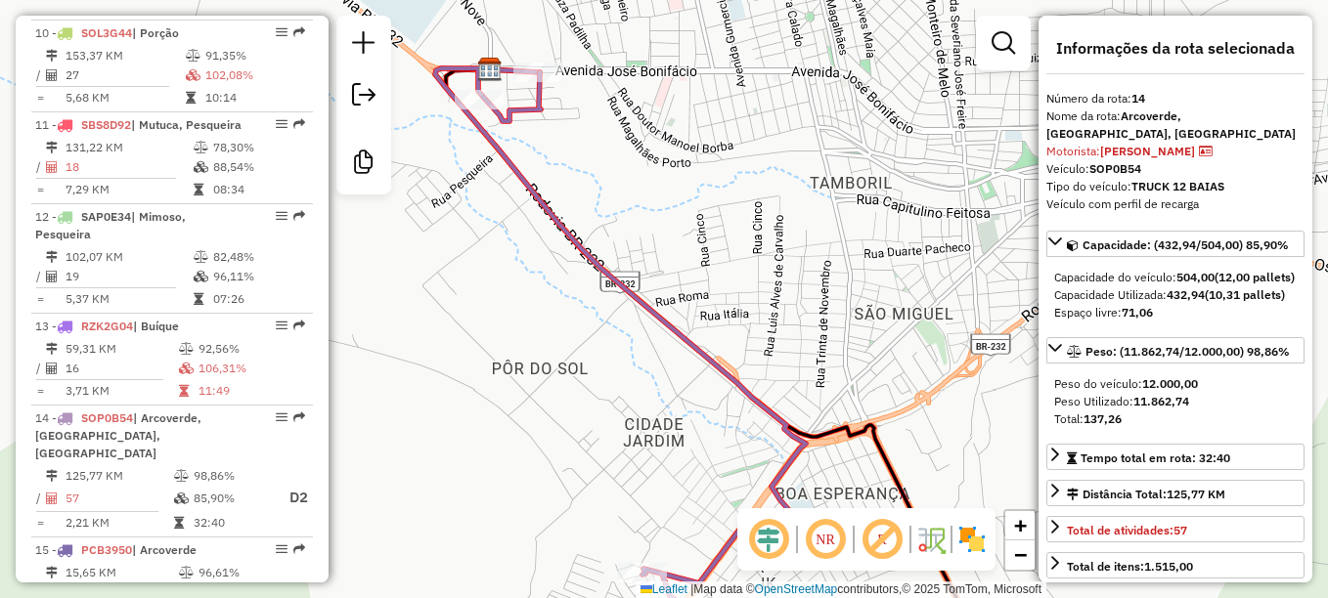
drag, startPoint x: 775, startPoint y: 335, endPoint x: 772, endPoint y: 294, distance: 41.2
click at [772, 294] on div "Janela de atendimento Grade de atendimento Capacidade Transportadoras Veículos …" at bounding box center [664, 299] width 1328 height 598
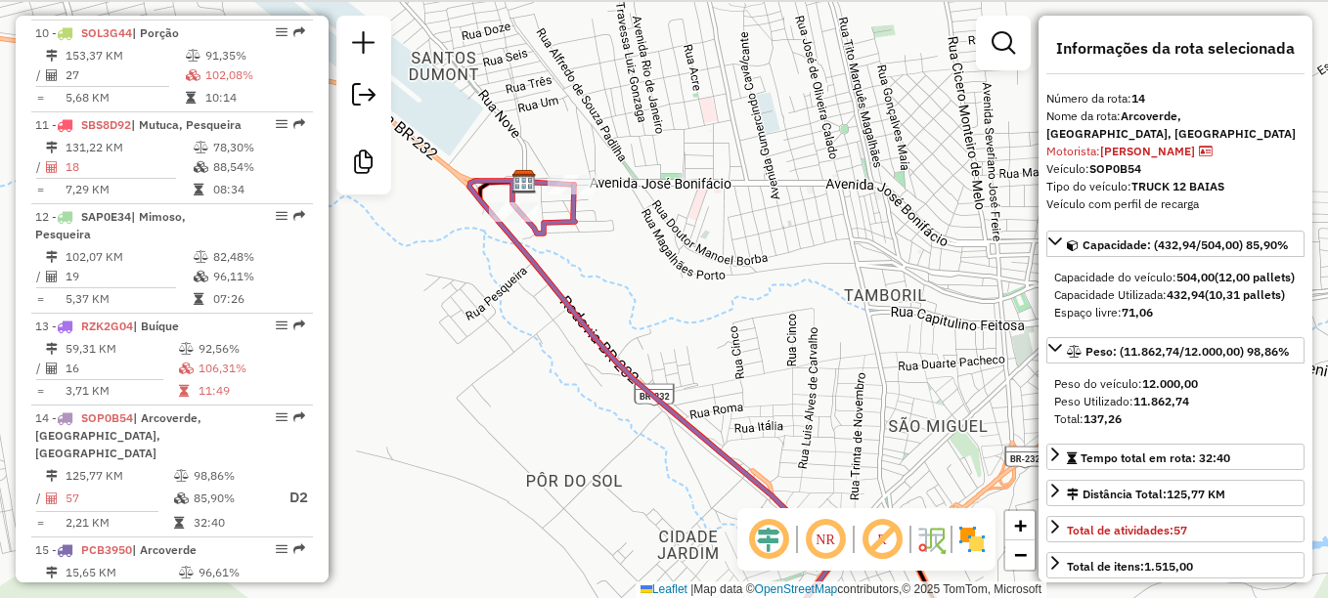
drag, startPoint x: 620, startPoint y: 162, endPoint x: 660, endPoint y: 311, distance: 153.9
click at [660, 311] on div "Janela de atendimento Grade de atendimento Capacidade Transportadoras Veículos …" at bounding box center [664, 299] width 1328 height 598
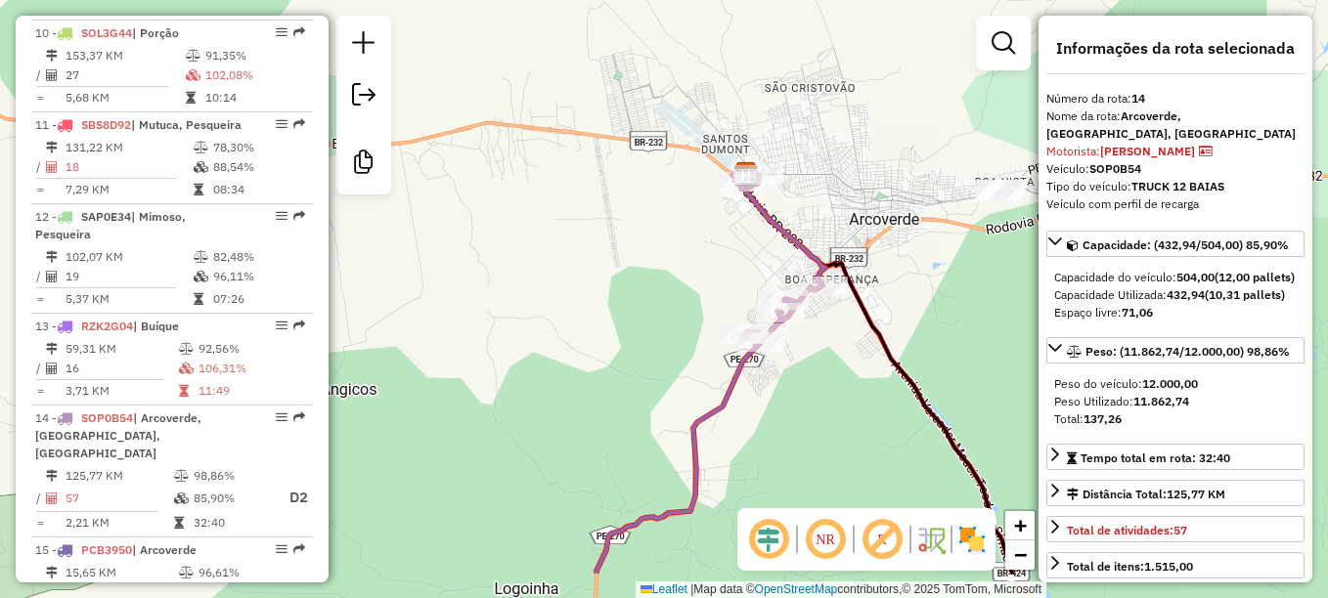
drag, startPoint x: 848, startPoint y: 434, endPoint x: 825, endPoint y: 163, distance: 271.7
click at [825, 163] on div "Janela de atendimento Grade de atendimento Capacidade Transportadoras Veículos …" at bounding box center [664, 299] width 1328 height 598
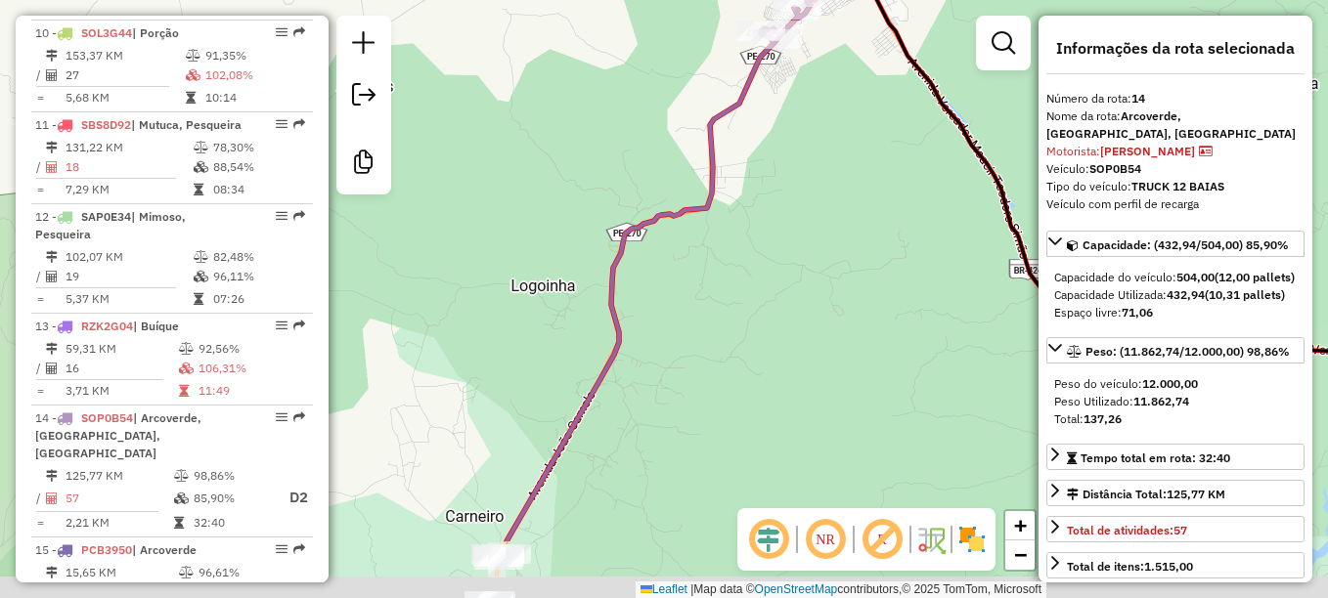
drag, startPoint x: 765, startPoint y: 408, endPoint x: 816, endPoint y: 284, distance: 133.2
click at [846, 158] on div "Janela de atendimento Grade de atendimento Capacidade Transportadoras Veículos …" at bounding box center [664, 299] width 1328 height 598
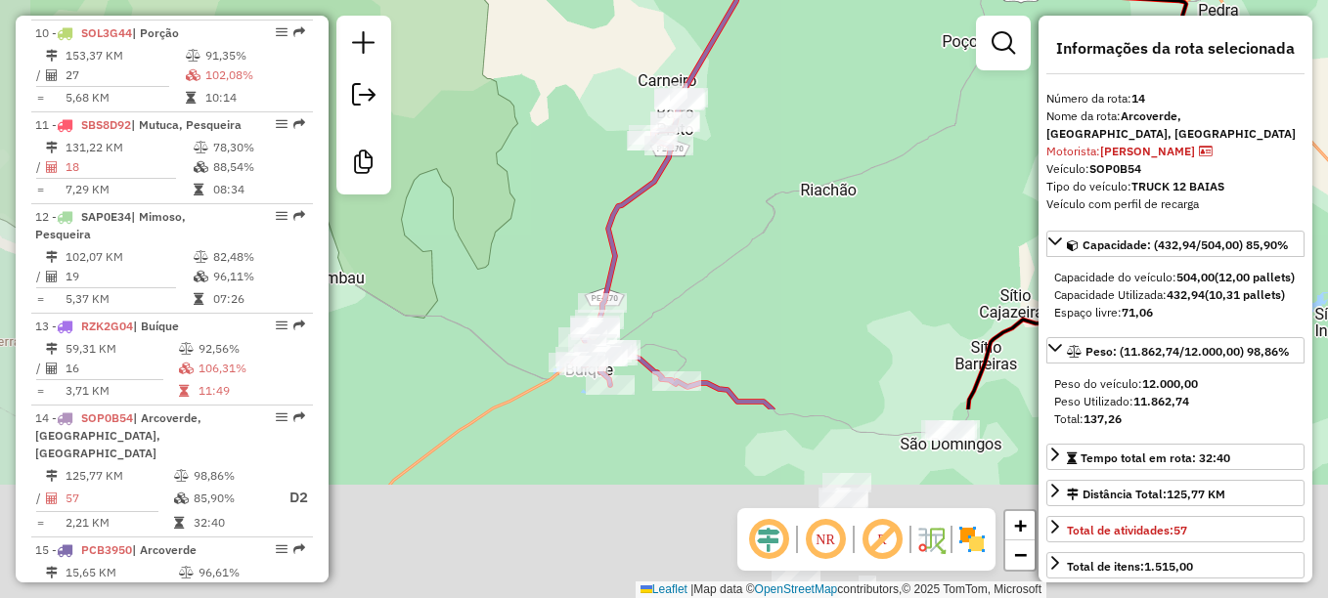
drag, startPoint x: 806, startPoint y: 378, endPoint x: 806, endPoint y: 127, distance: 251.2
click at [806, 127] on div "Janela de atendimento Grade de atendimento Capacidade Transportadoras Veículos …" at bounding box center [664, 299] width 1328 height 598
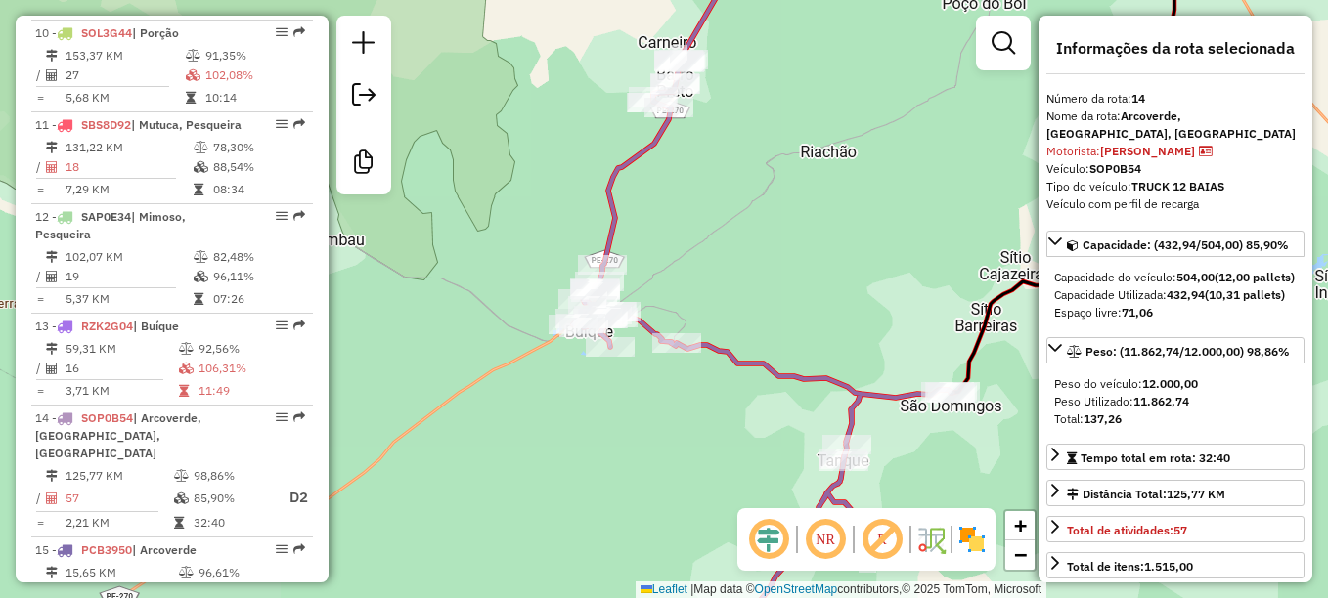
drag, startPoint x: 759, startPoint y: 342, endPoint x: 721, endPoint y: 166, distance: 179.8
click at [721, 166] on div "Janela de atendimento Grade de atendimento Capacidade Transportadoras Veículos …" at bounding box center [664, 299] width 1328 height 598
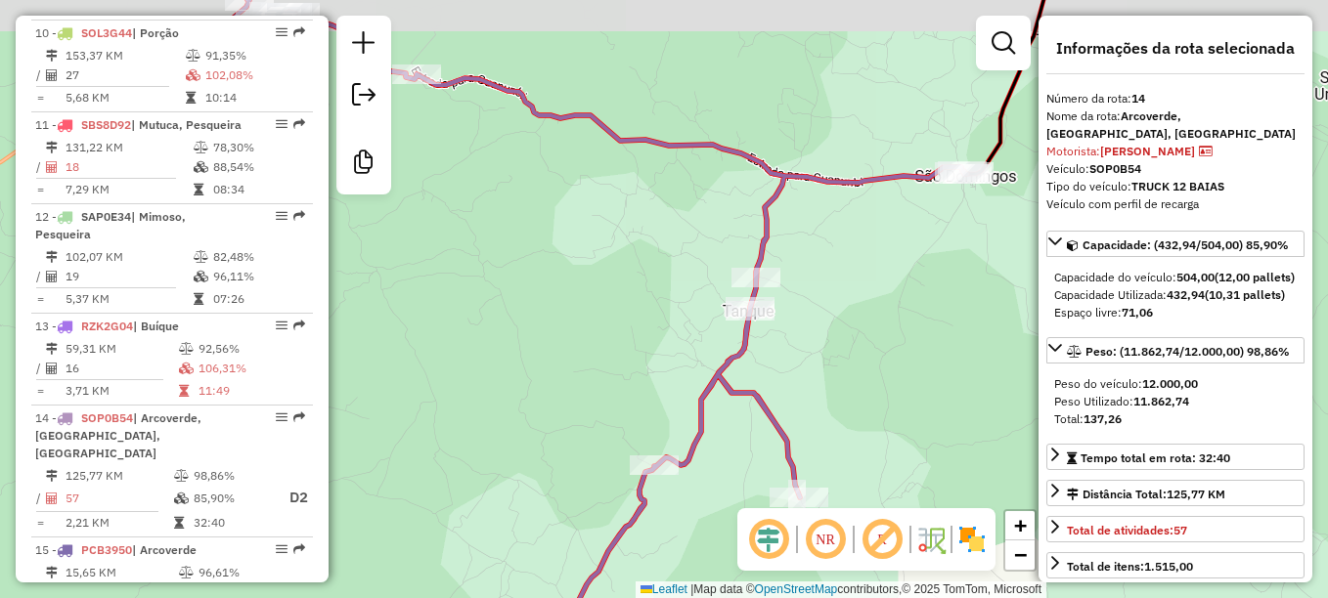
drag, startPoint x: 695, startPoint y: 300, endPoint x: 579, endPoint y: 359, distance: 130.3
click at [579, 359] on div "Janela de atendimento Grade de atendimento Capacidade Transportadoras Veículos …" at bounding box center [664, 299] width 1328 height 598
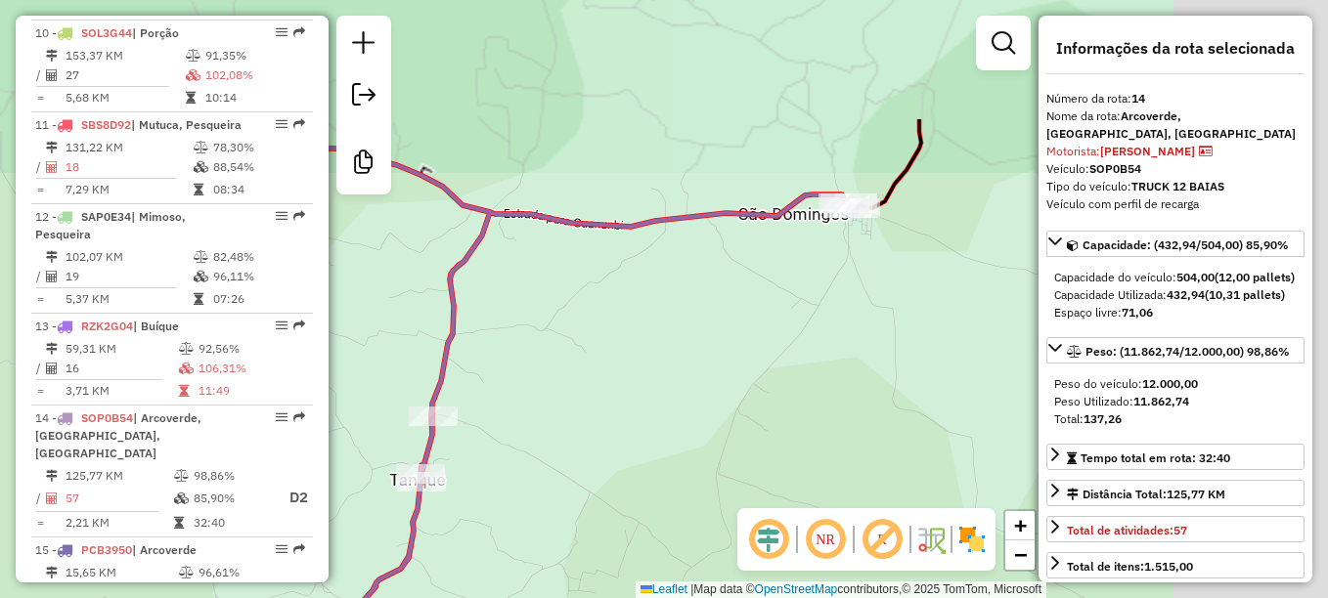
drag, startPoint x: 795, startPoint y: 284, endPoint x: 747, endPoint y: 317, distance: 57.7
click at [749, 317] on div "Janela de atendimento Grade de atendimento Capacidade Transportadoras Veículos …" at bounding box center [664, 299] width 1328 height 598
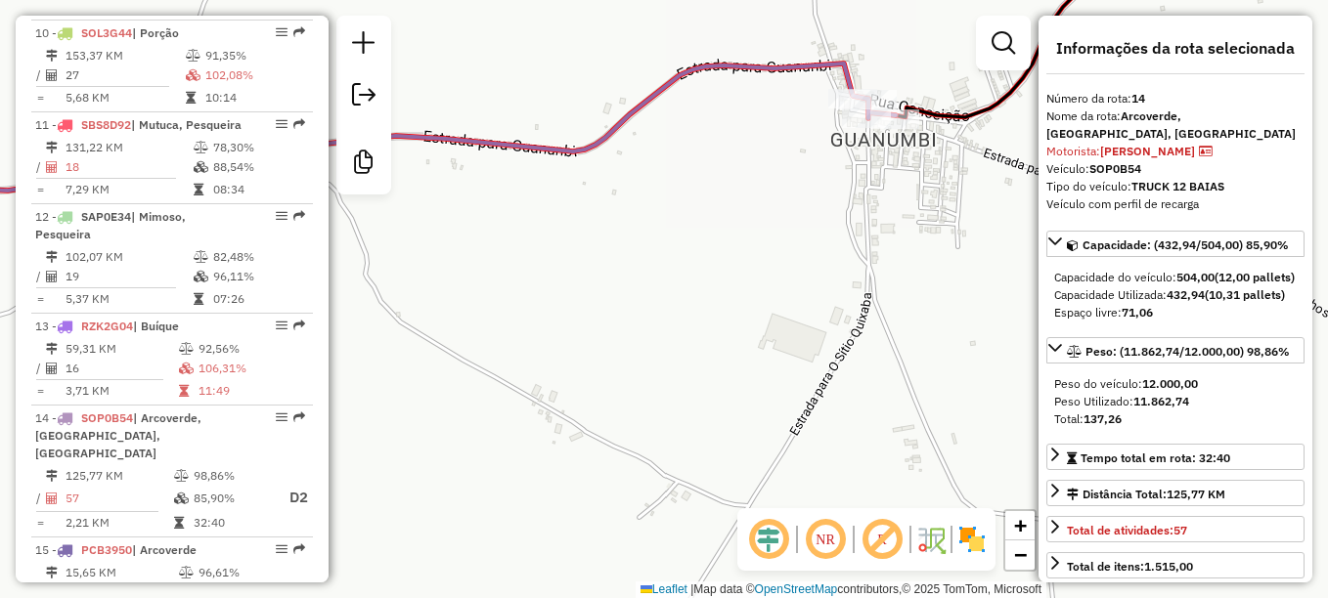
drag, startPoint x: 810, startPoint y: 166, endPoint x: 780, endPoint y: 236, distance: 75.7
click at [780, 236] on div "Janela de atendimento Grade de atendimento Capacidade Transportadoras Veículos …" at bounding box center [664, 299] width 1328 height 598
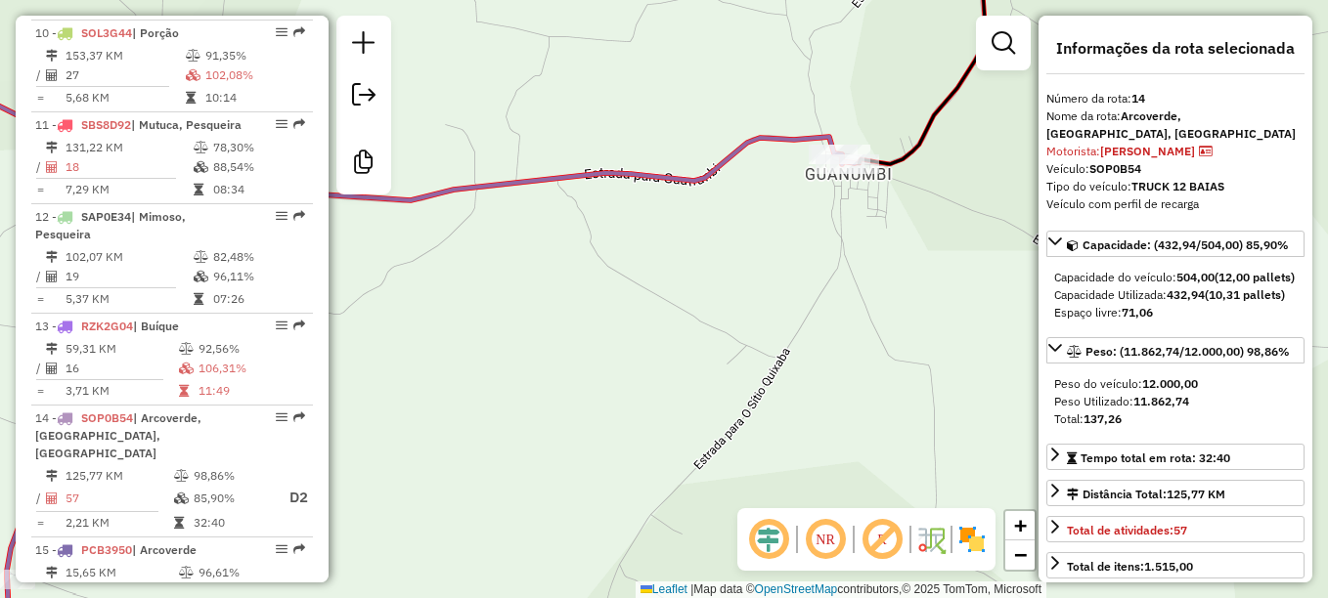
drag, startPoint x: 720, startPoint y: 254, endPoint x: 858, endPoint y: 218, distance: 142.5
click at [858, 218] on div "Janela de atendimento Grade de atendimento Capacidade Transportadoras Veículos …" at bounding box center [664, 299] width 1328 height 598
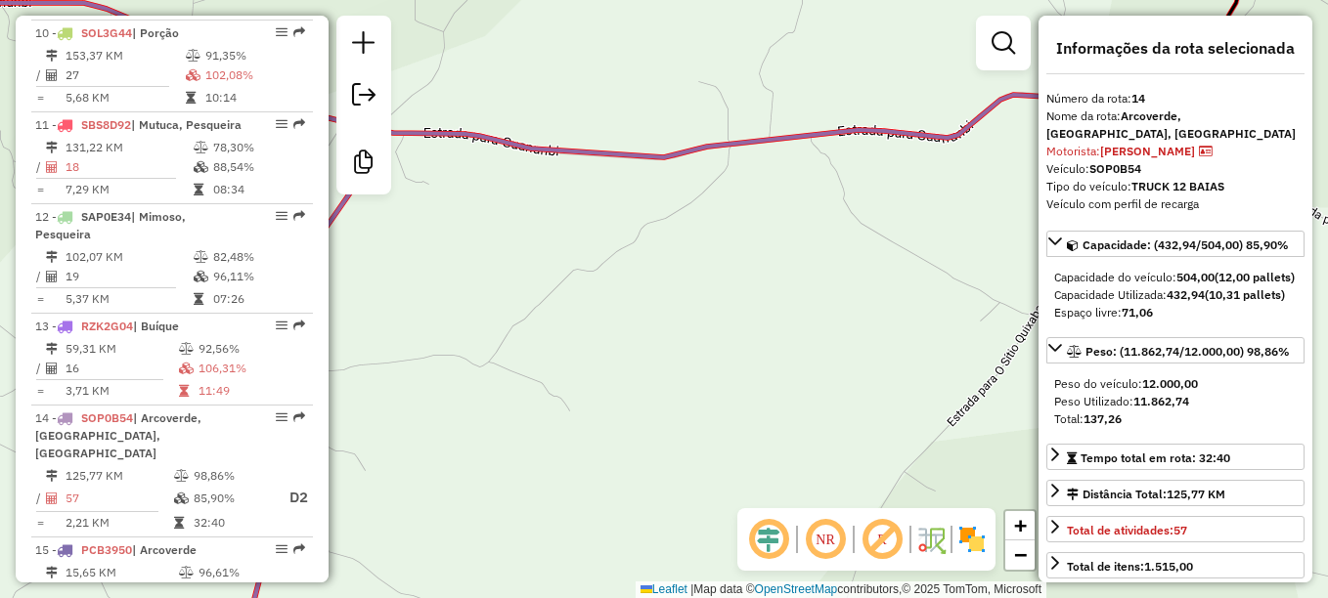
drag, startPoint x: 944, startPoint y: 208, endPoint x: 892, endPoint y: 290, distance: 97.6
click at [1108, 201] on hb-router-mapa "Informações da Sessão 978811 - [DATE] Criação: [DATE] 19:35 Desbloquear Sessão …" at bounding box center [664, 299] width 1328 height 598
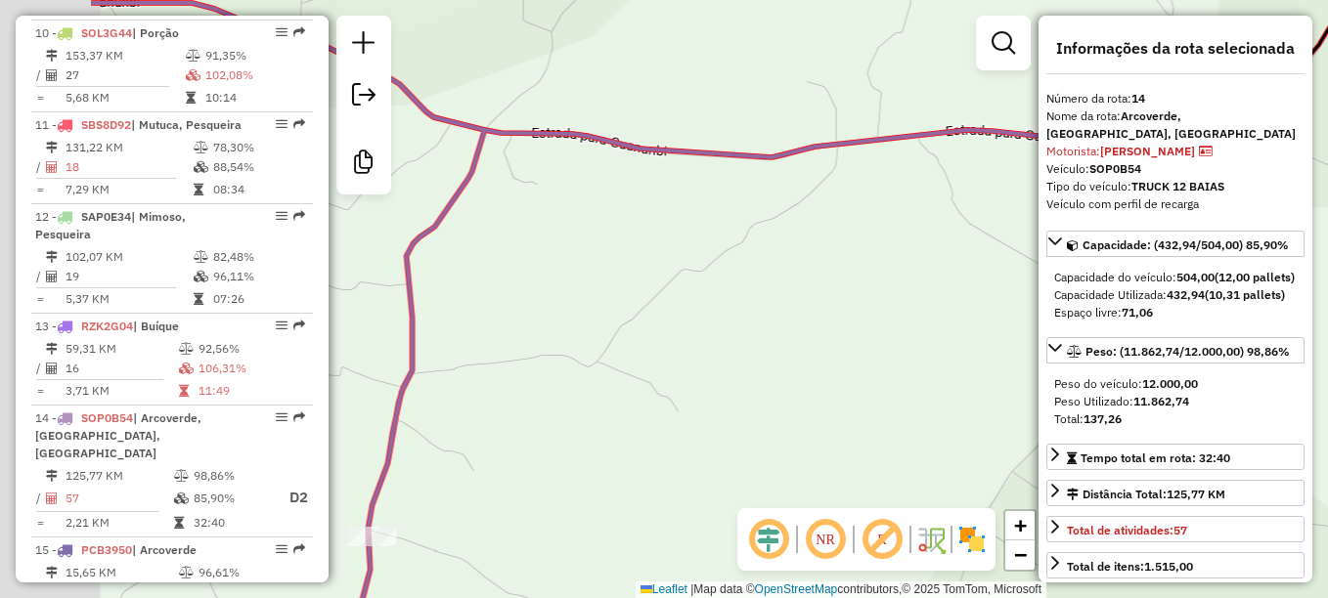
drag, startPoint x: 752, startPoint y: 362, endPoint x: 836, endPoint y: 223, distance: 162.3
click at [836, 223] on div "Janela de atendimento Grade de atendimento Capacidade Transportadoras Veículos …" at bounding box center [664, 299] width 1328 height 598
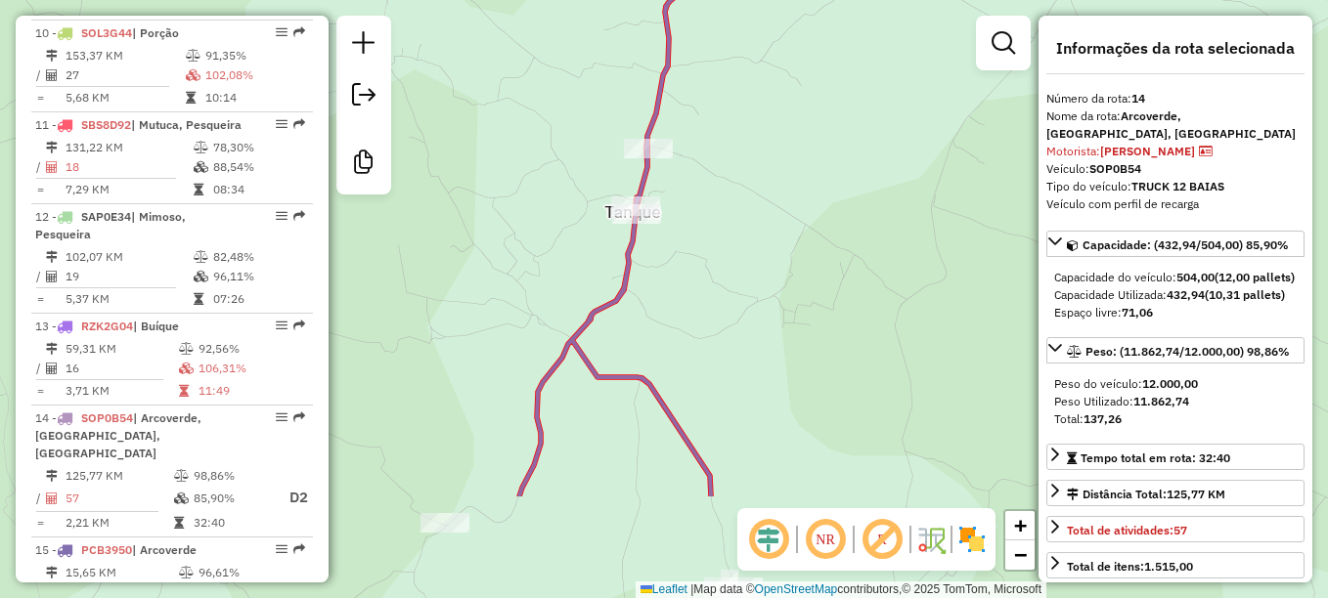
drag, startPoint x: 723, startPoint y: 279, endPoint x: 737, endPoint y: 159, distance: 120.0
click at [737, 159] on div "Janela de atendimento Grade de atendimento Capacidade Transportadoras Veículos …" at bounding box center [664, 299] width 1328 height 598
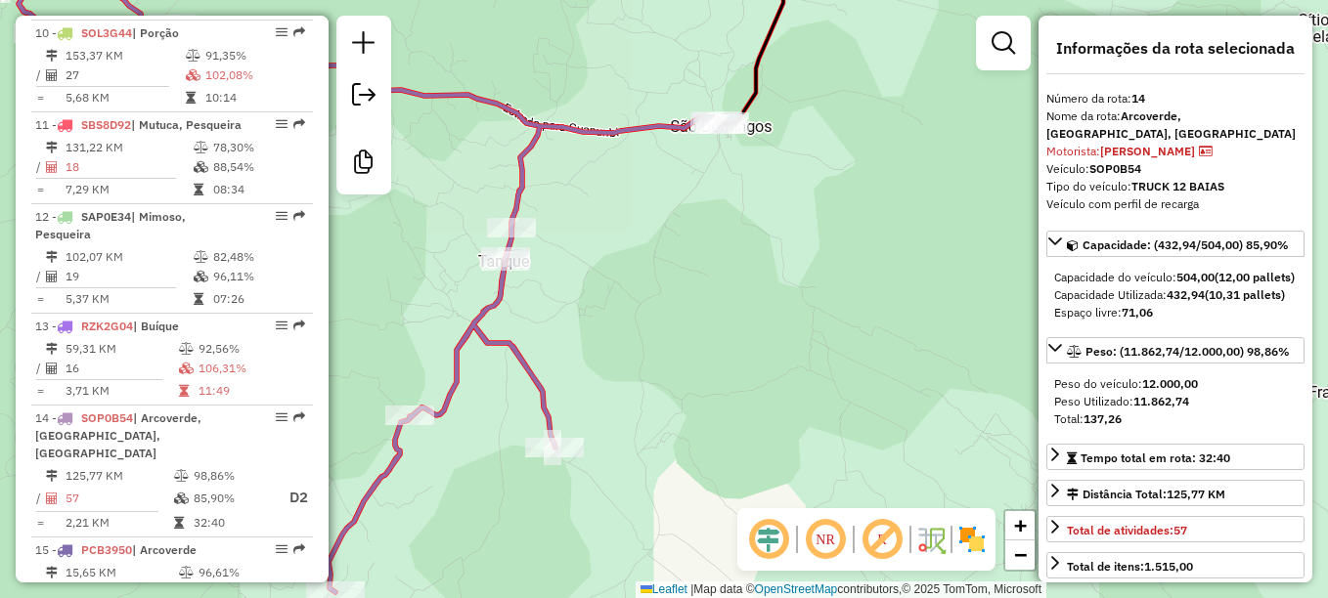
drag, startPoint x: 818, startPoint y: 288, endPoint x: 626, endPoint y: 323, distance: 195.6
click at [626, 323] on div "Janela de atendimento Grade de atendimento Capacidade Transportadoras Veículos …" at bounding box center [664, 299] width 1328 height 598
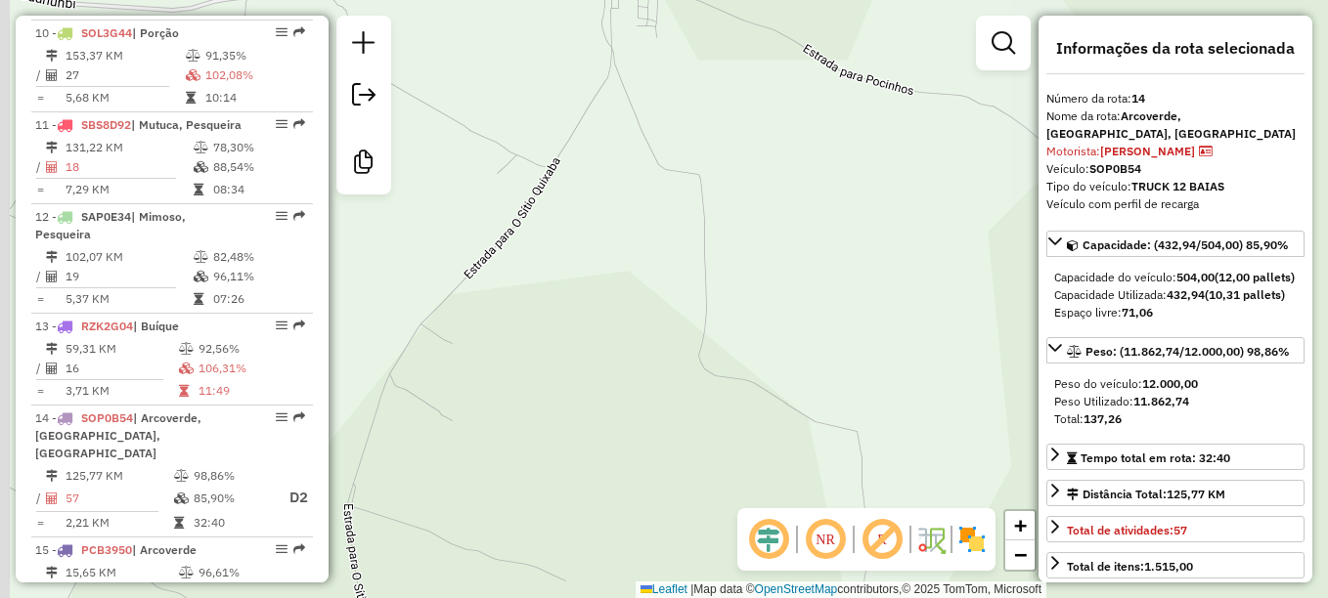
drag, startPoint x: 654, startPoint y: 114, endPoint x: 787, endPoint y: 377, distance: 294.7
click at [787, 376] on div "Janela de atendimento Grade de atendimento Capacidade Transportadoras Veículos …" at bounding box center [664, 299] width 1328 height 598
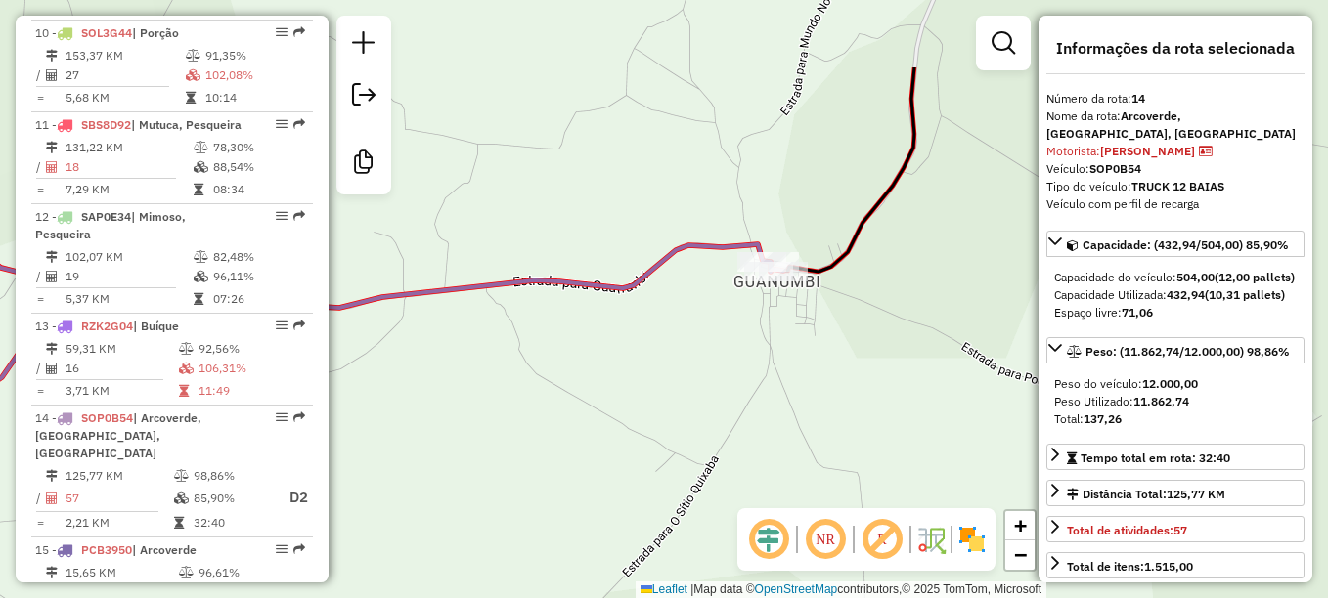
drag, startPoint x: 743, startPoint y: 221, endPoint x: 810, endPoint y: 348, distance: 143.9
click at [810, 348] on div "Janela de atendimento Grade de atendimento Capacidade Transportadoras Veículos …" at bounding box center [664, 299] width 1328 height 598
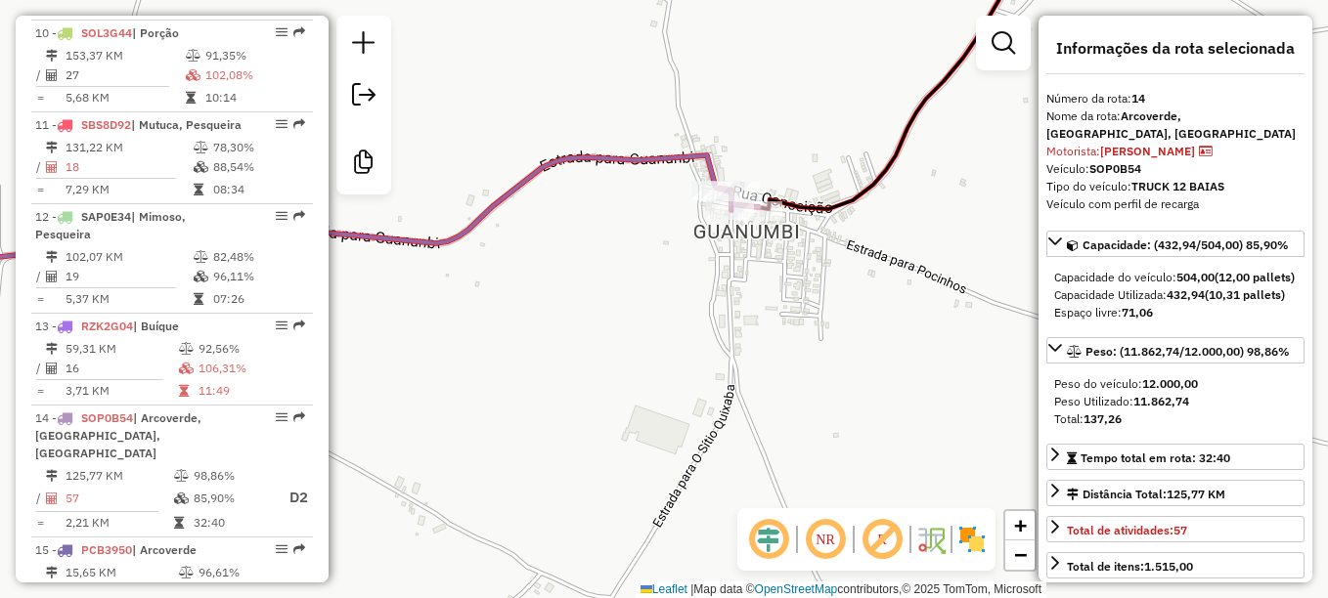
drag, startPoint x: 802, startPoint y: 254, endPoint x: 835, endPoint y: 291, distance: 49.8
click at [835, 291] on div "Janela de atendimento Grade de atendimento Capacidade Transportadoras Veículos …" at bounding box center [664, 299] width 1328 height 598
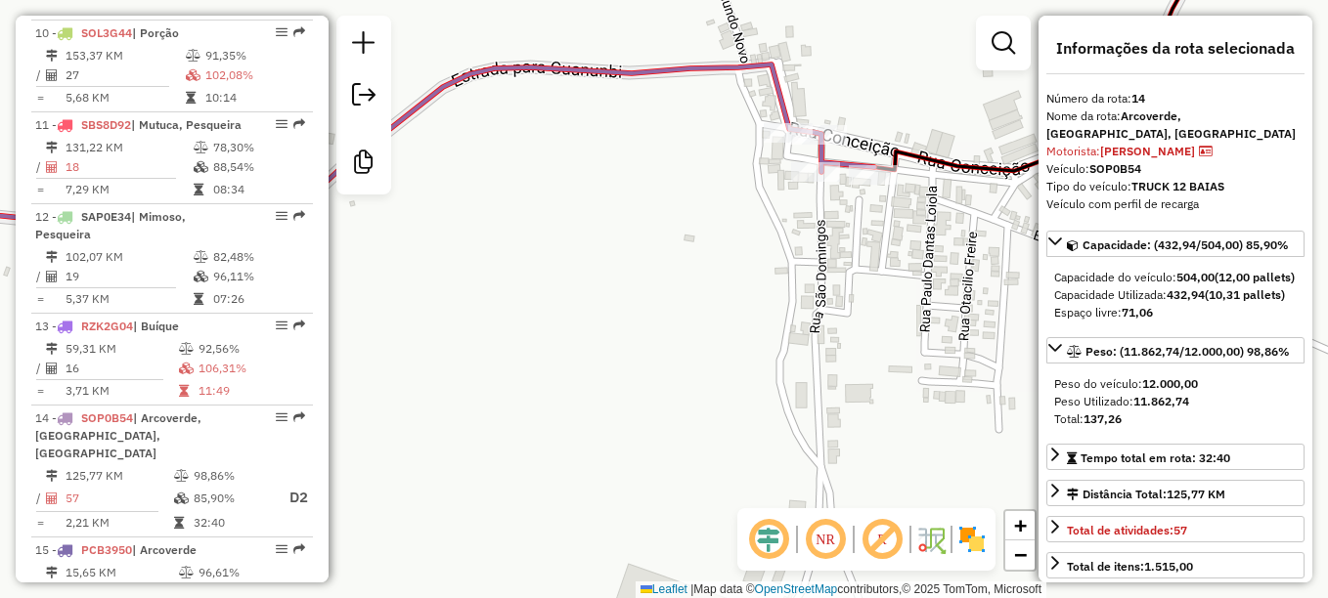
drag, startPoint x: 641, startPoint y: 274, endPoint x: 895, endPoint y: 216, distance: 260.6
click at [895, 216] on div "Janela de atendimento Grade de atendimento Capacidade Transportadoras Veículos …" at bounding box center [664, 299] width 1328 height 598
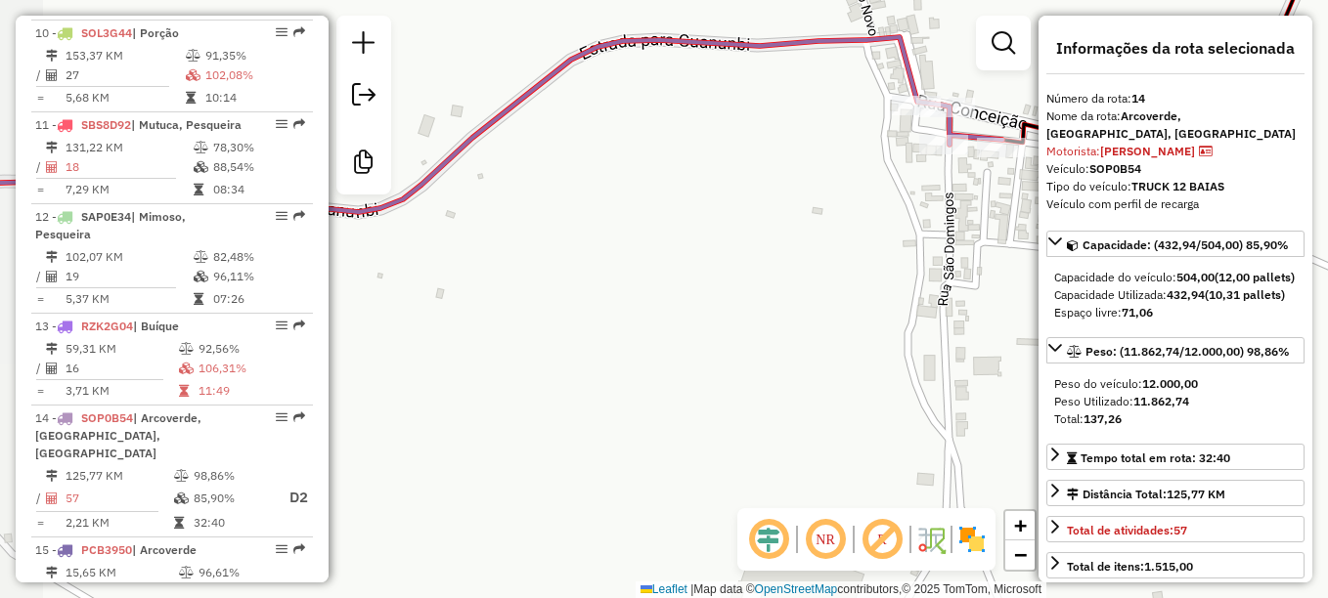
drag, startPoint x: 614, startPoint y: 283, endPoint x: 850, endPoint y: 254, distance: 238.4
click at [850, 254] on div "Janela de atendimento Grade de atendimento Capacidade Transportadoras Veículos …" at bounding box center [664, 299] width 1328 height 598
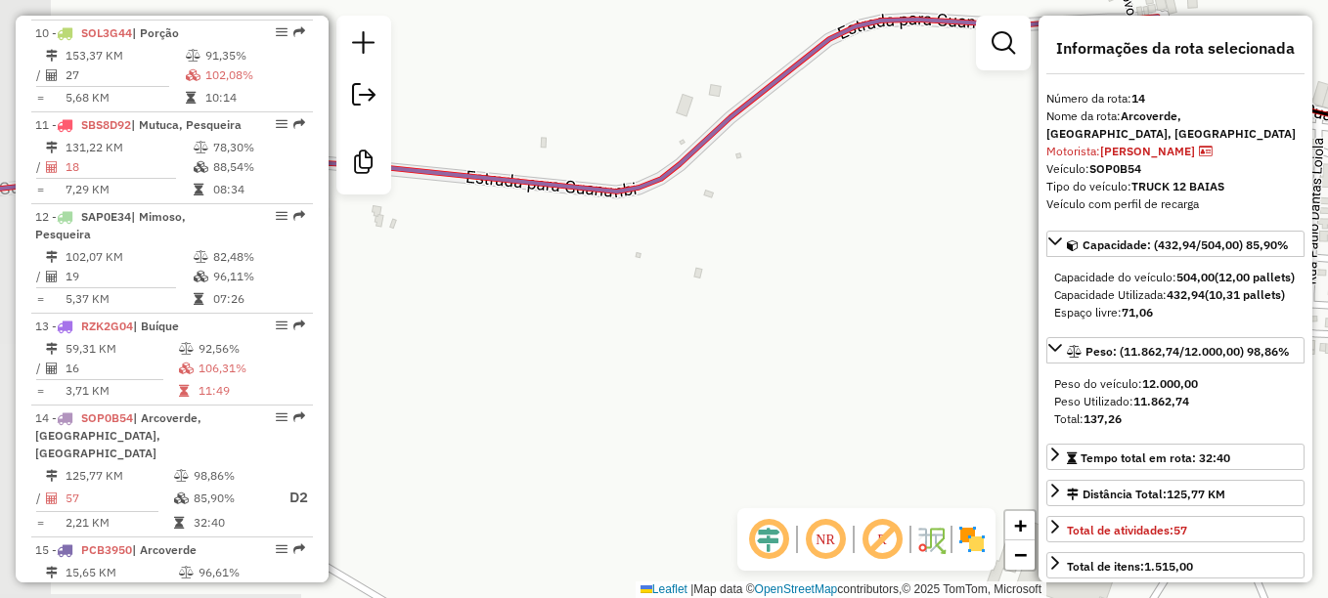
drag, startPoint x: 564, startPoint y: 342, endPoint x: 868, endPoint y: 394, distance: 308.4
click at [868, 394] on div "Janela de atendimento Grade de atendimento Capacidade Transportadoras Veículos …" at bounding box center [664, 299] width 1328 height 598
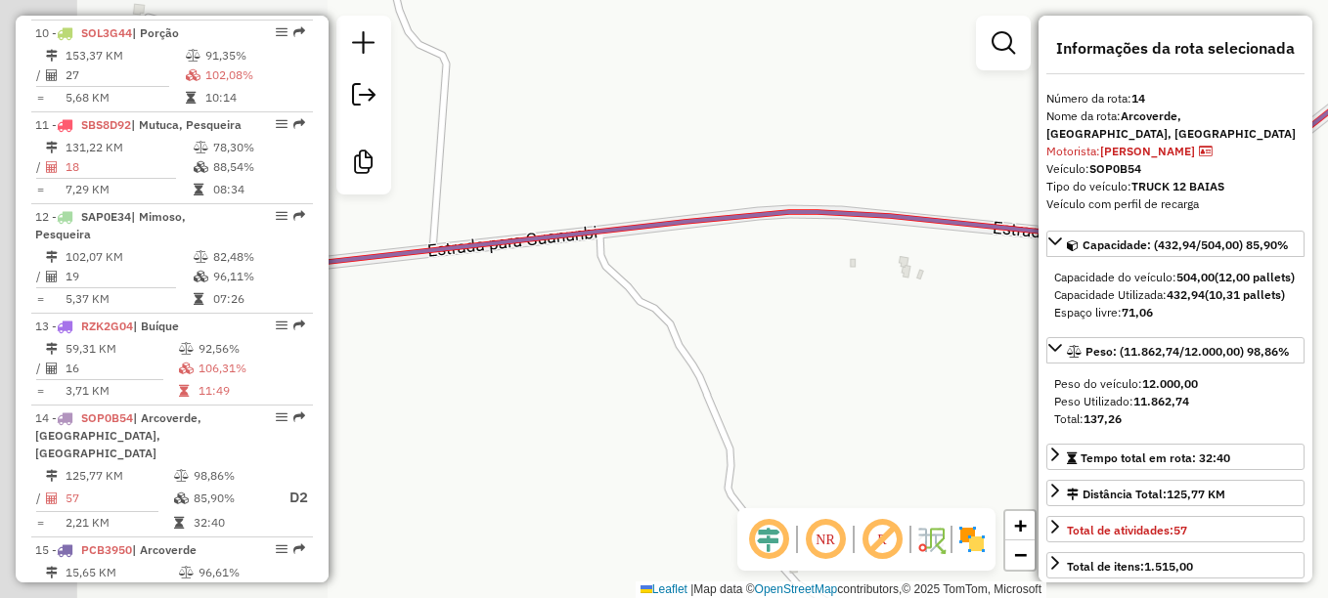
drag, startPoint x: 712, startPoint y: 331, endPoint x: 692, endPoint y: 331, distance: 19.6
click at [782, 331] on div "Janela de atendimento Grade de atendimento Capacidade Transportadoras Veículos …" at bounding box center [664, 299] width 1328 height 598
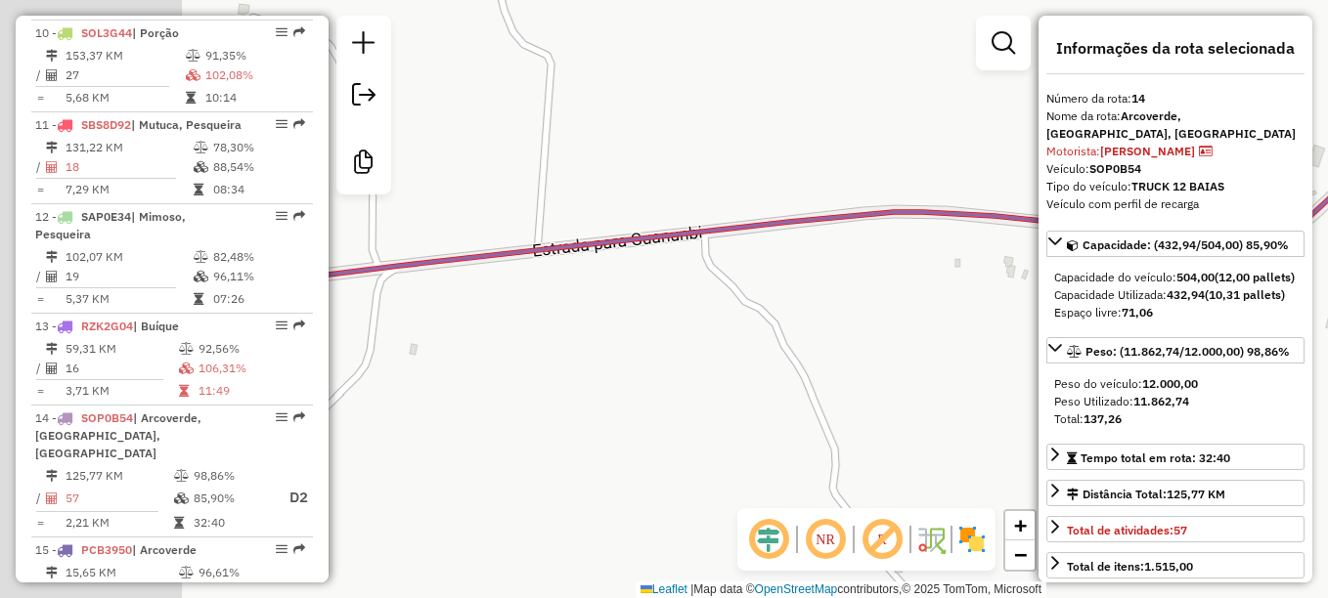
click at [737, 336] on div "Janela de atendimento Grade de atendimento Capacidade Transportadoras Veículos …" at bounding box center [664, 299] width 1328 height 598
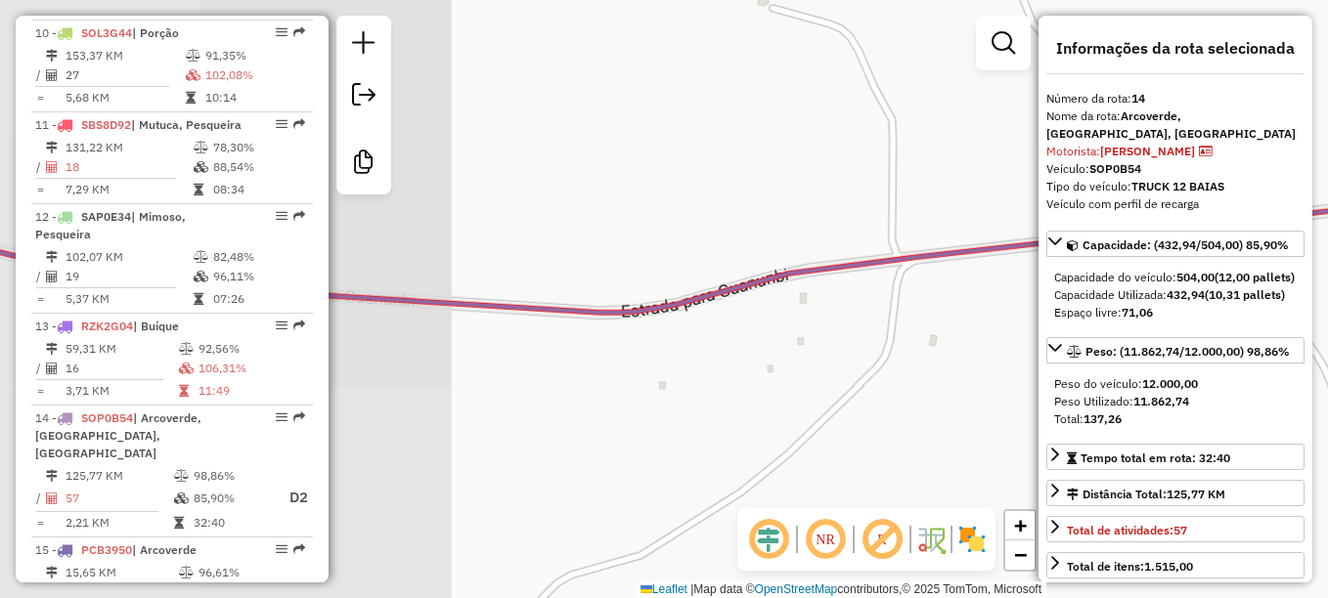
drag, startPoint x: 515, startPoint y: 379, endPoint x: 710, endPoint y: 347, distance: 197.2
click at [710, 347] on div "Janela de atendimento Grade de atendimento Capacidade Transportadoras Veículos …" at bounding box center [664, 299] width 1328 height 598
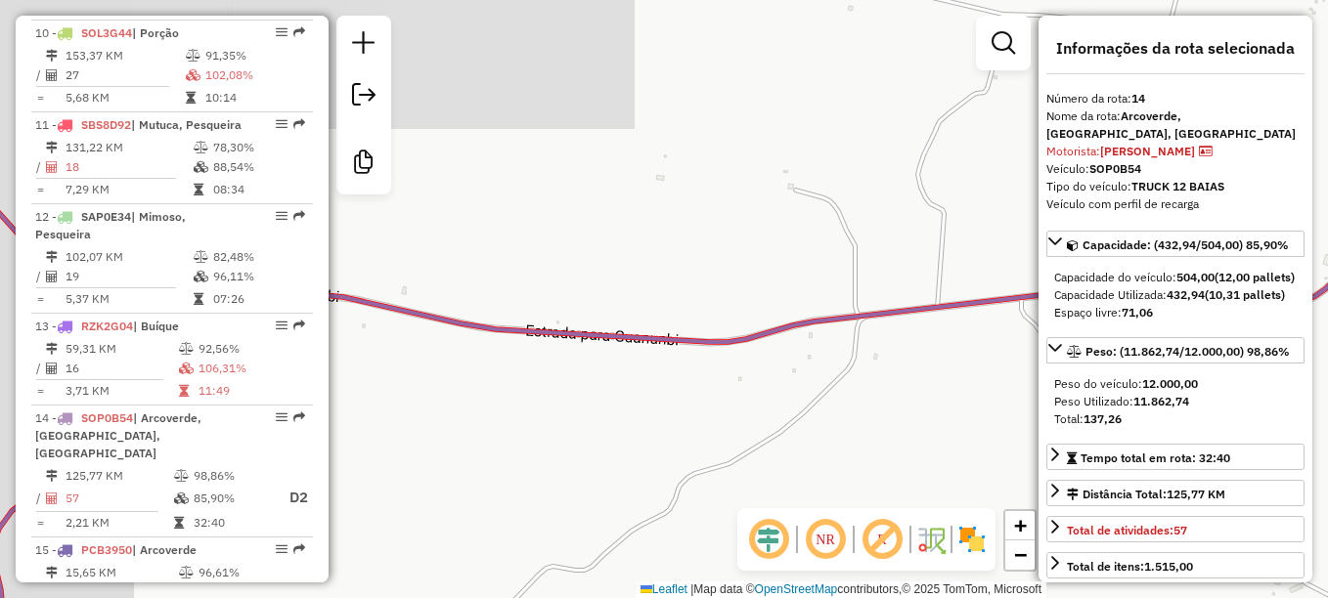
drag, startPoint x: 609, startPoint y: 435, endPoint x: 777, endPoint y: 270, distance: 235.7
click at [777, 270] on div "Janela de atendimento Grade de atendimento Capacidade Transportadoras Veículos …" at bounding box center [664, 299] width 1328 height 598
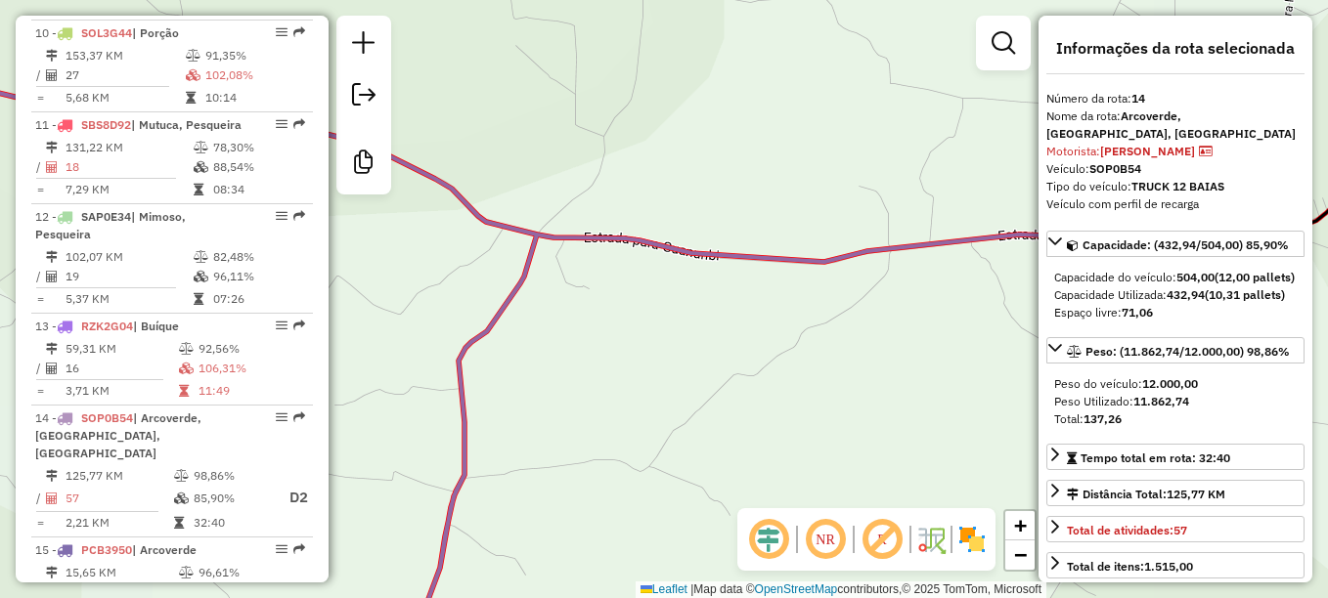
drag, startPoint x: 611, startPoint y: 347, endPoint x: 766, endPoint y: 255, distance: 180.6
click at [766, 253] on div "Janela de atendimento Grade de atendimento Capacidade Transportadoras Veículos …" at bounding box center [664, 299] width 1328 height 598
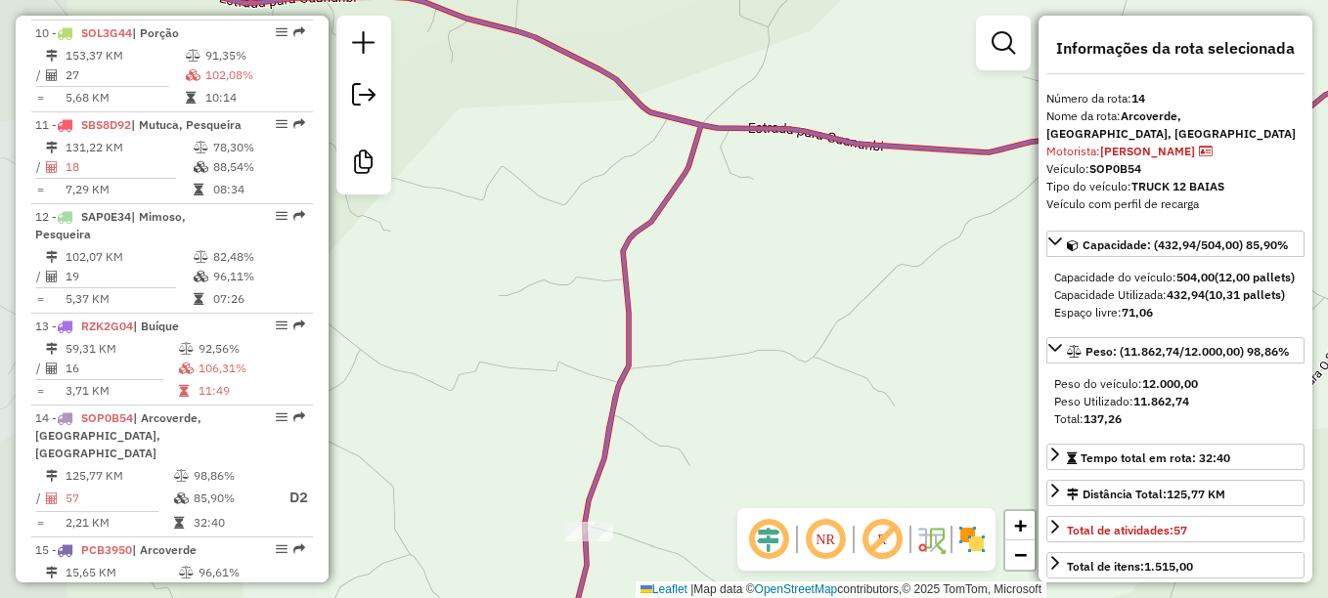
drag, startPoint x: 703, startPoint y: 420, endPoint x: 718, endPoint y: 234, distance: 187.4
click at [718, 241] on div "Janela de atendimento Grade de atendimento Capacidade Transportadoras Veículos …" at bounding box center [664, 299] width 1328 height 598
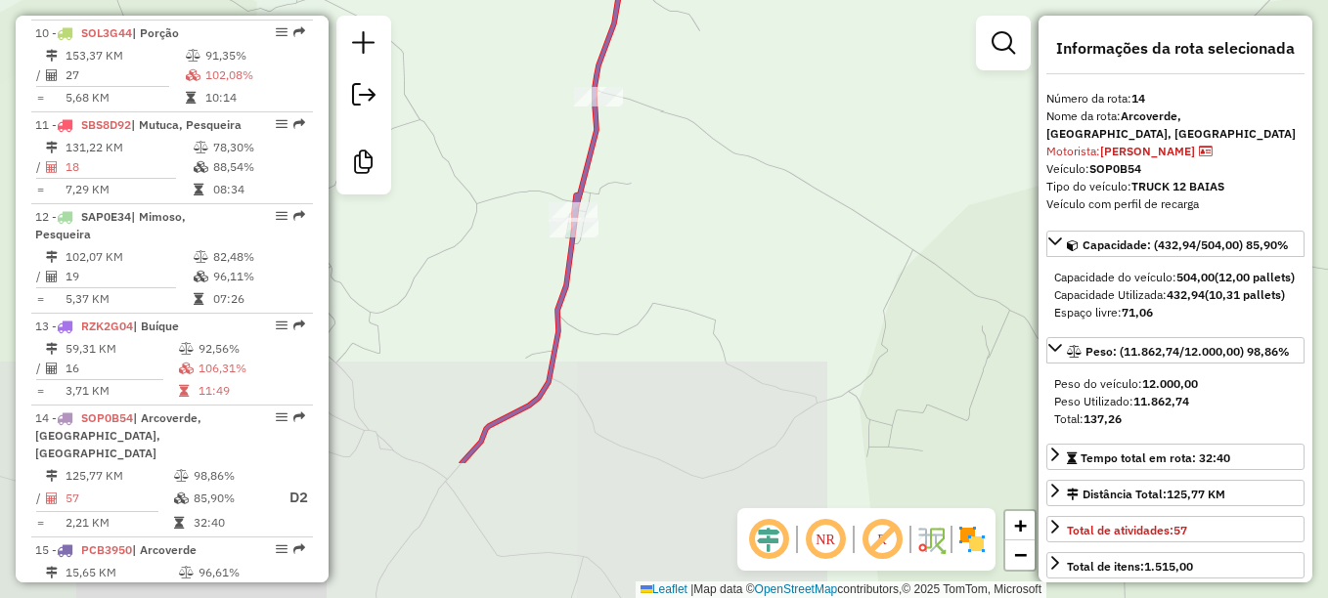
drag, startPoint x: 710, startPoint y: 438, endPoint x: 691, endPoint y: 334, distance: 105.3
click at [705, 226] on div "Janela de atendimento Grade de atendimento Capacidade Transportadoras Veículos …" at bounding box center [664, 299] width 1328 height 598
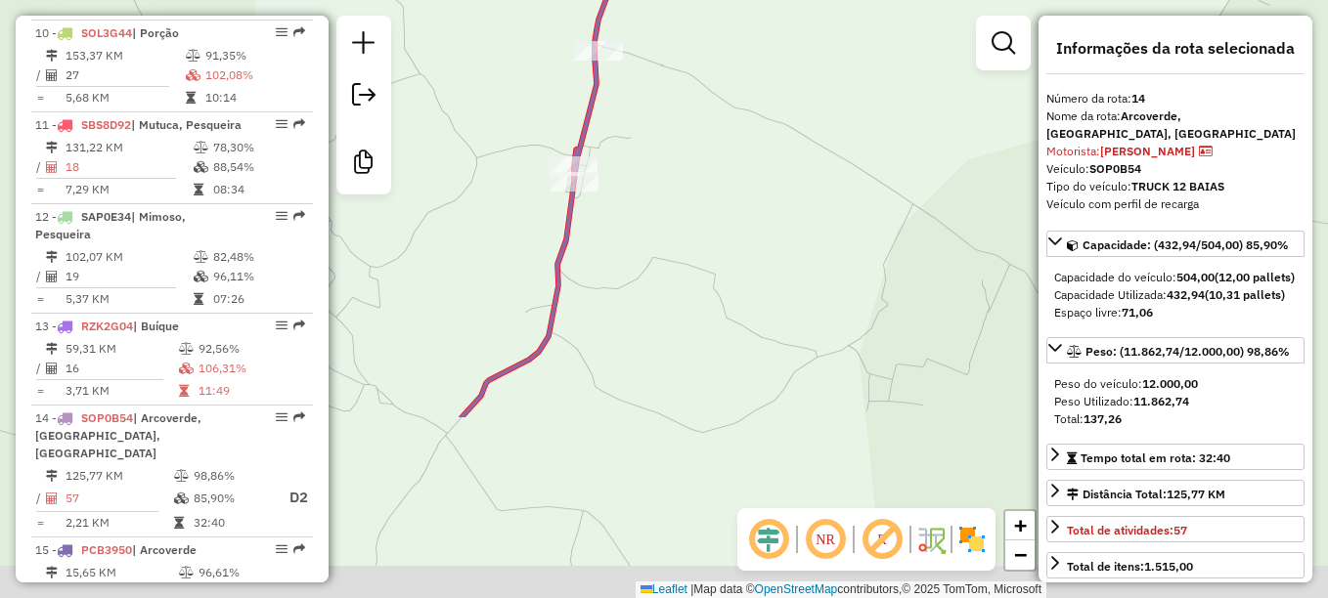
drag, startPoint x: 694, startPoint y: 414, endPoint x: 754, endPoint y: 199, distance: 222.2
click at [754, 199] on div "Janela de atendimento Grade de atendimento Capacidade Transportadoras Veículos …" at bounding box center [664, 299] width 1328 height 598
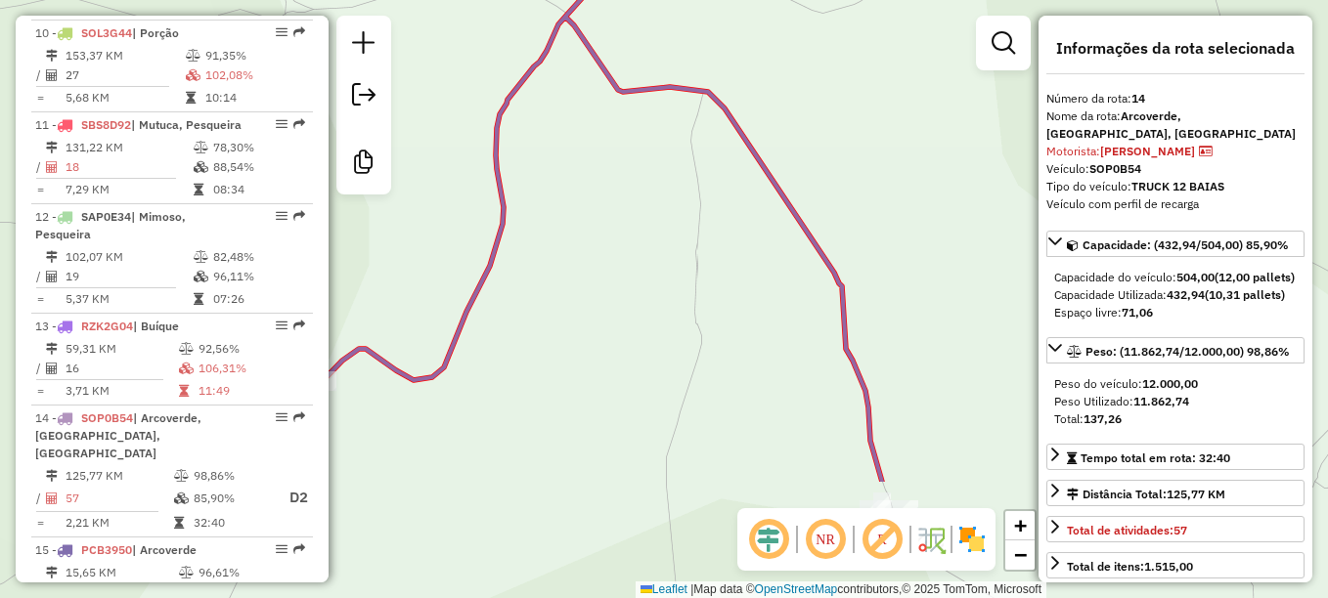
drag, startPoint x: 768, startPoint y: 394, endPoint x: 805, endPoint y: 168, distance: 228.8
click at [810, 157] on icon at bounding box center [566, 123] width 631 height 718
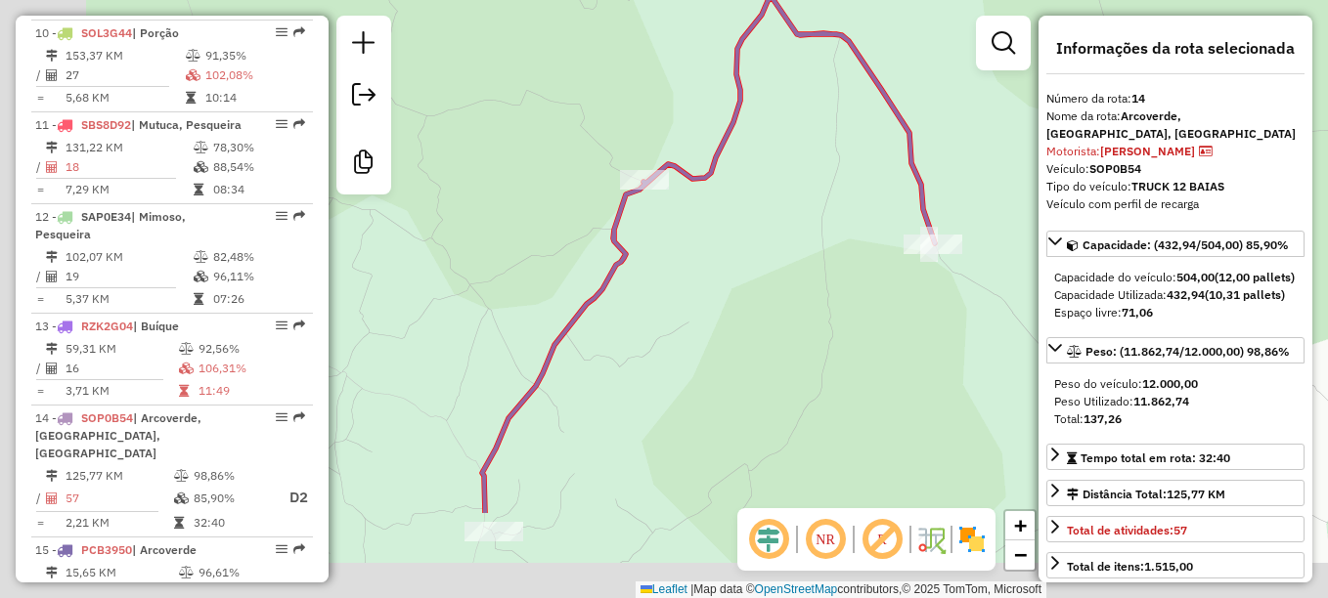
drag, startPoint x: 697, startPoint y: 303, endPoint x: 802, endPoint y: 226, distance: 130.0
click at [802, 226] on div "Janela de atendimento Grade de atendimento Capacidade Transportadoras Veículos …" at bounding box center [664, 299] width 1328 height 598
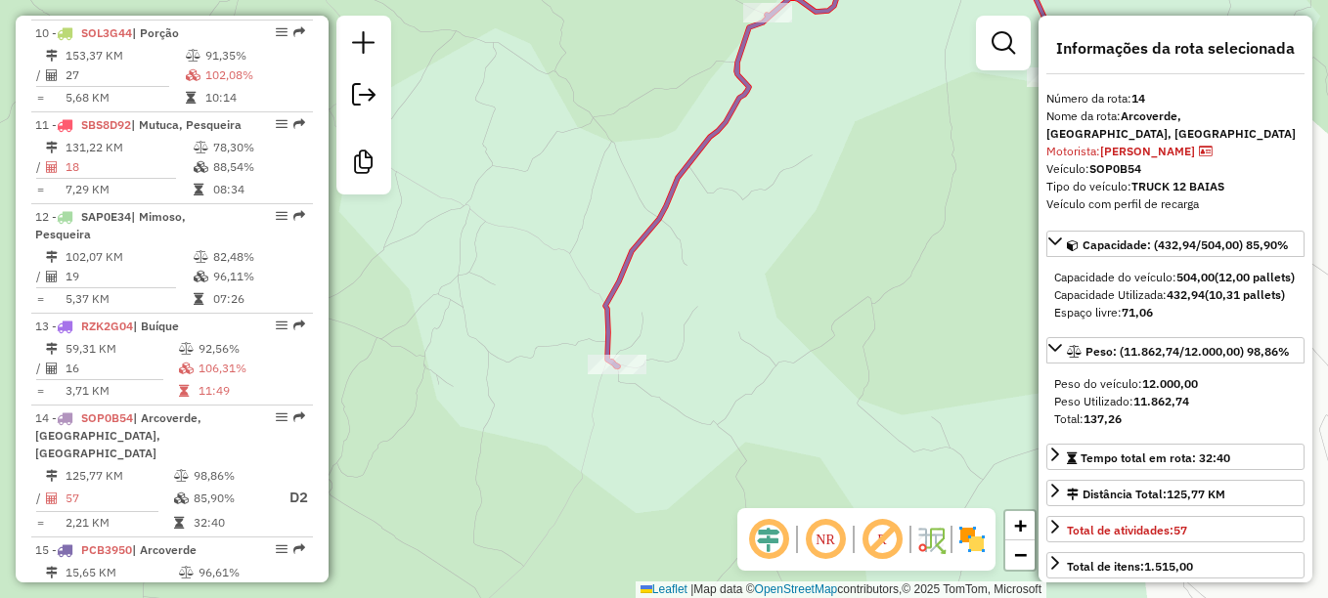
drag, startPoint x: 763, startPoint y: 304, endPoint x: 806, endPoint y: 247, distance: 71.2
click at [806, 247] on div "Janela de atendimento Grade de atendimento Capacidade Transportadoras Veículos …" at bounding box center [664, 299] width 1328 height 598
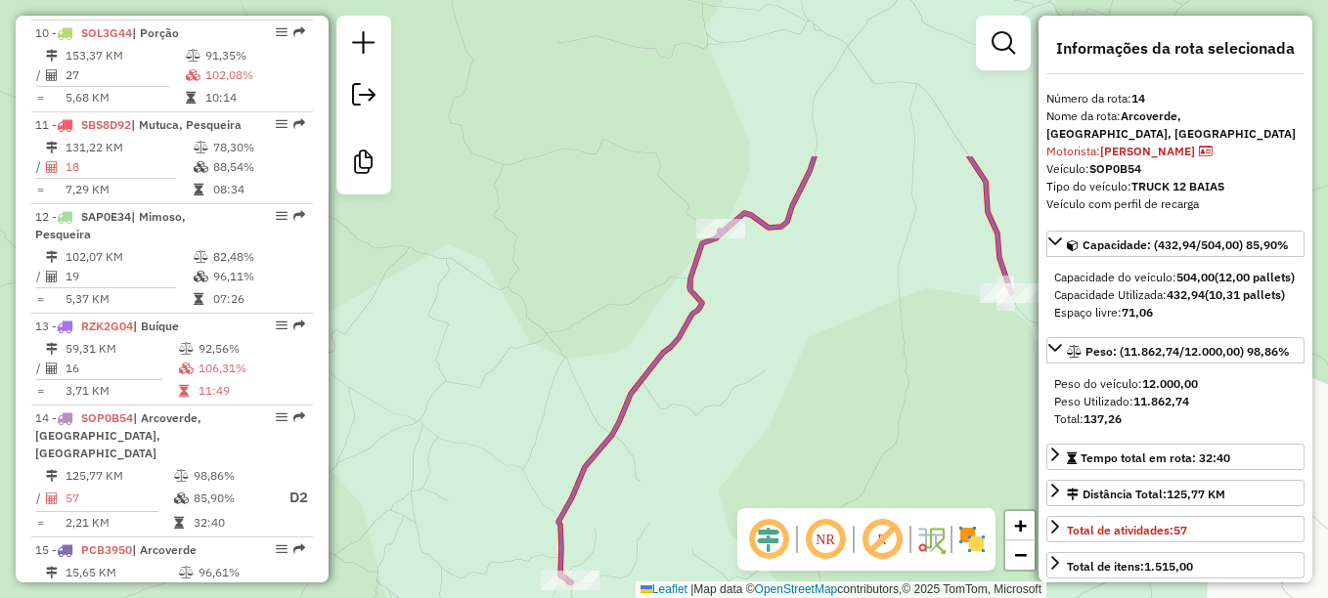
drag, startPoint x: 856, startPoint y: 151, endPoint x: 809, endPoint y: 370, distance: 223.9
click at [809, 370] on div "Janela de atendimento Grade de atendimento Capacidade Transportadoras Veículos …" at bounding box center [664, 299] width 1328 height 598
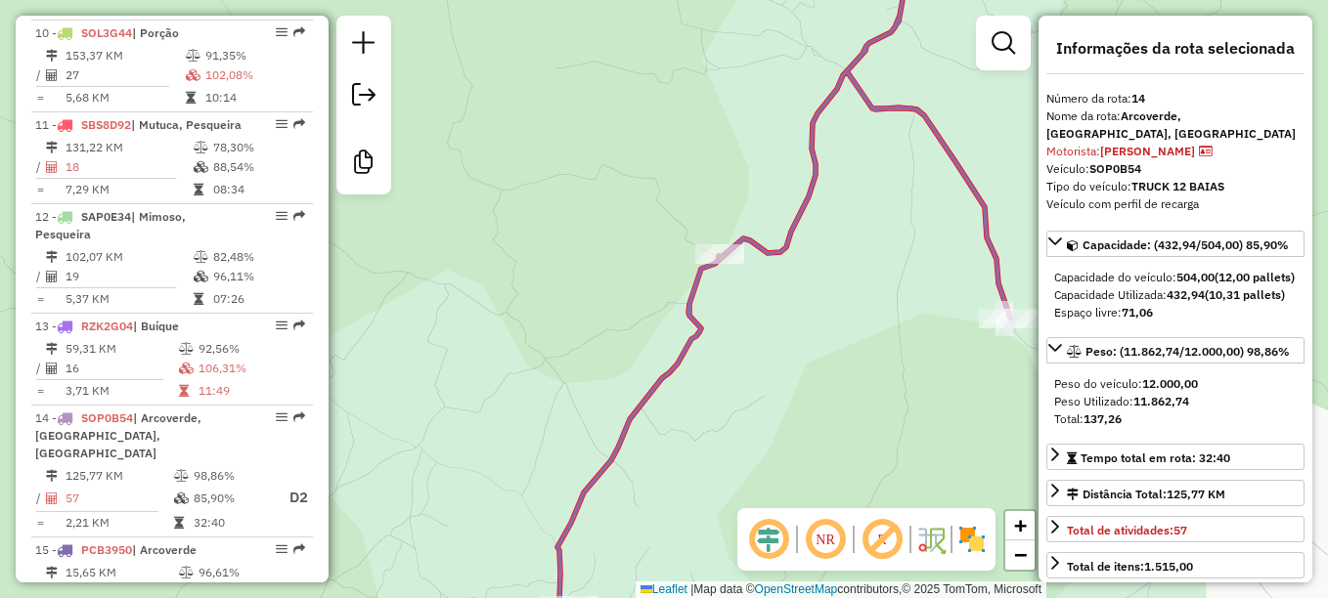
drag, startPoint x: 845, startPoint y: 191, endPoint x: 825, endPoint y: 344, distance: 154.7
click at [825, 344] on div "Janela de atendimento Grade de atendimento Capacidade Transportadoras Veículos …" at bounding box center [664, 299] width 1328 height 598
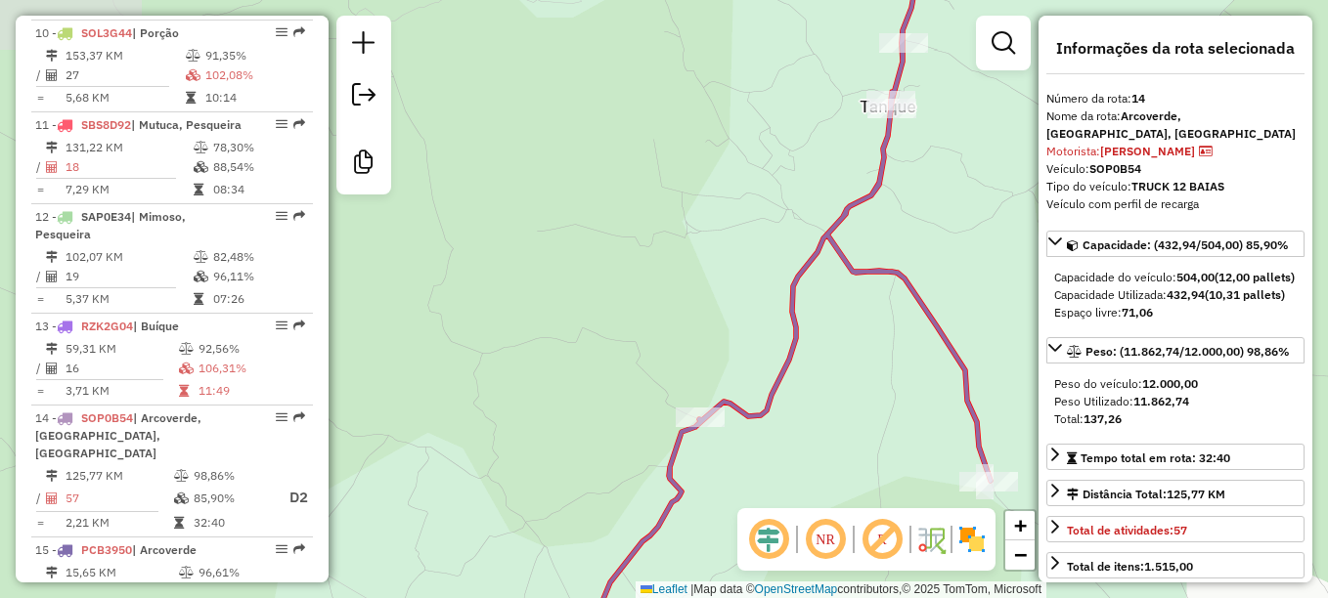
drag
click at [800, 377] on div "Janela de atendimento Grade de atendimento Capacidade Transportadoras Veículos …" at bounding box center [664, 299] width 1328 height 598
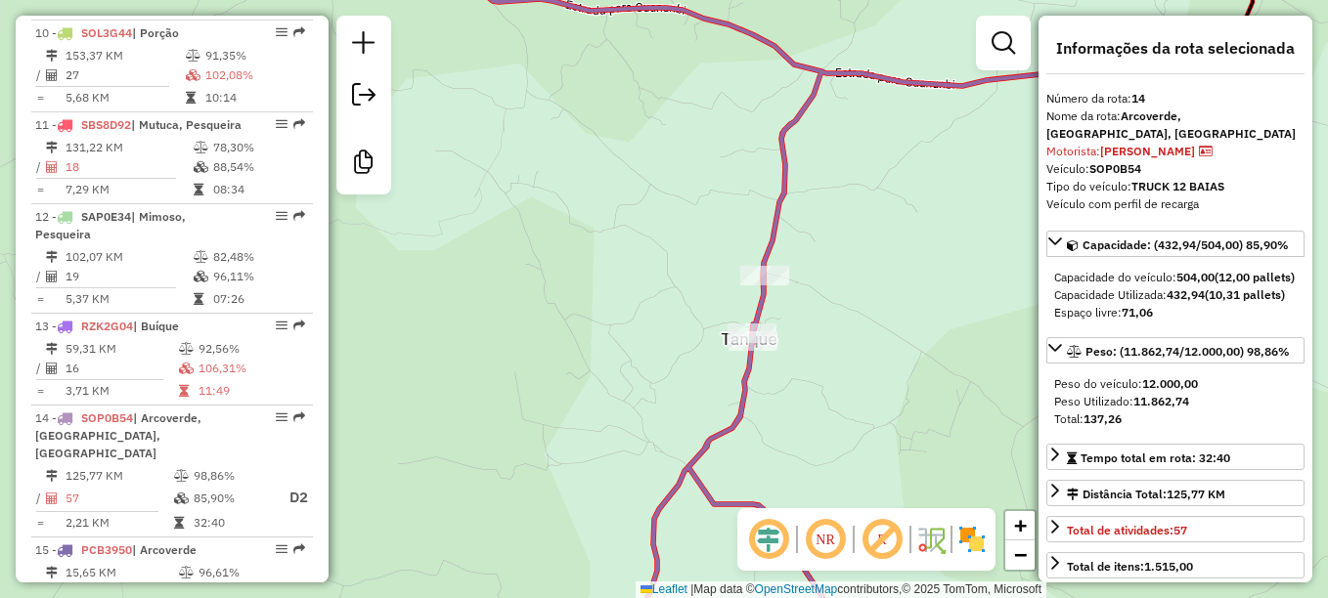
click at [843, 405] on div "Rota 14 - Placa SOP0B54 1249 - MIXBEER CHURRASCARIA Janela de atendimento Grade…" at bounding box center [664, 299] width 1328 height 598
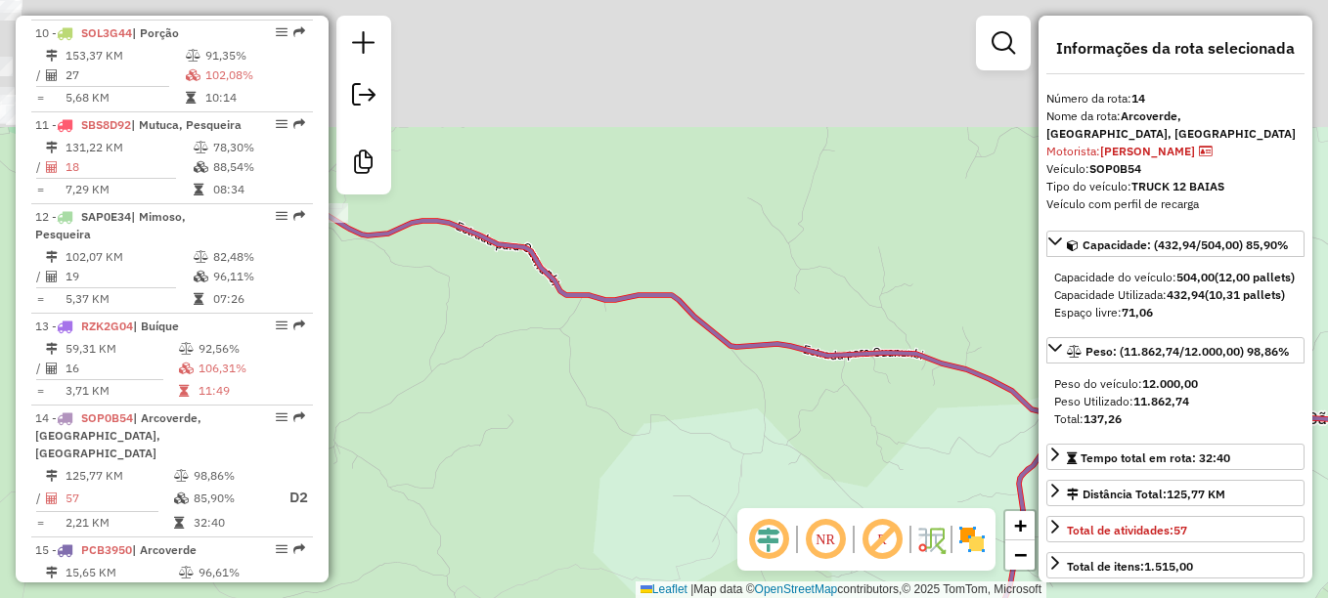
click at [984, 283] on div "Janela de atendimento Grade de atendimento Capacidade Transportadoras Veículos …" at bounding box center [664, 299] width 1328 height 598
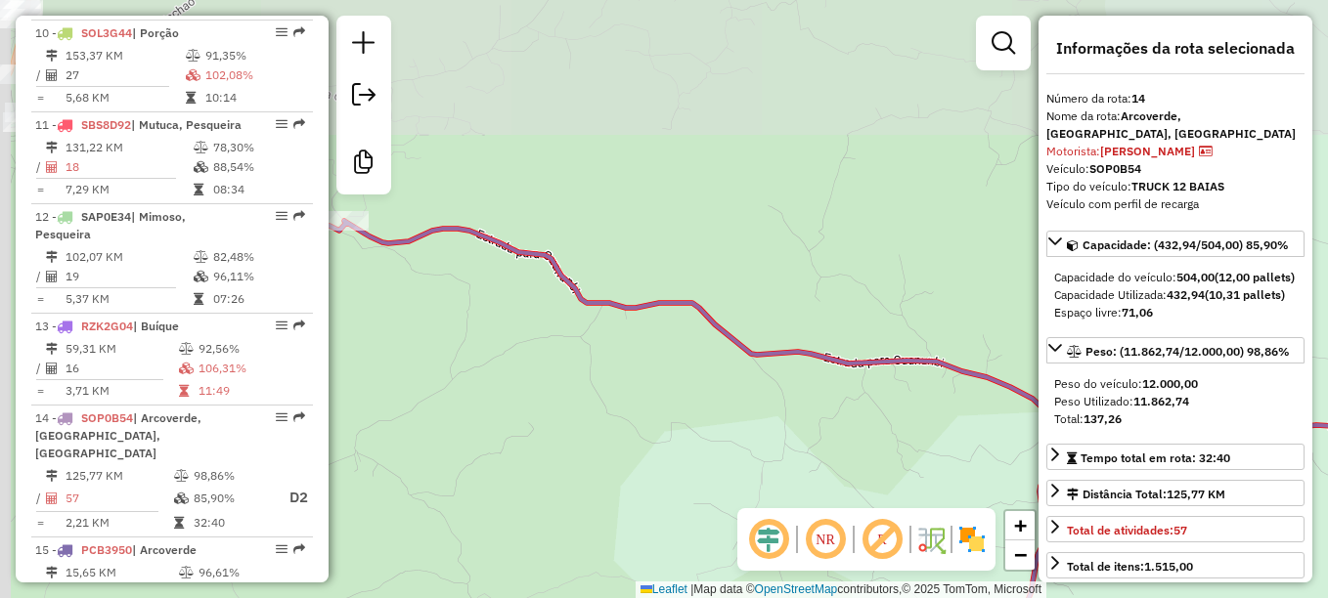
click at [797, 275] on div "Janela de atendimento Grade de atendimento Capacidade Transportadoras Veículos …" at bounding box center [664, 299] width 1328 height 598
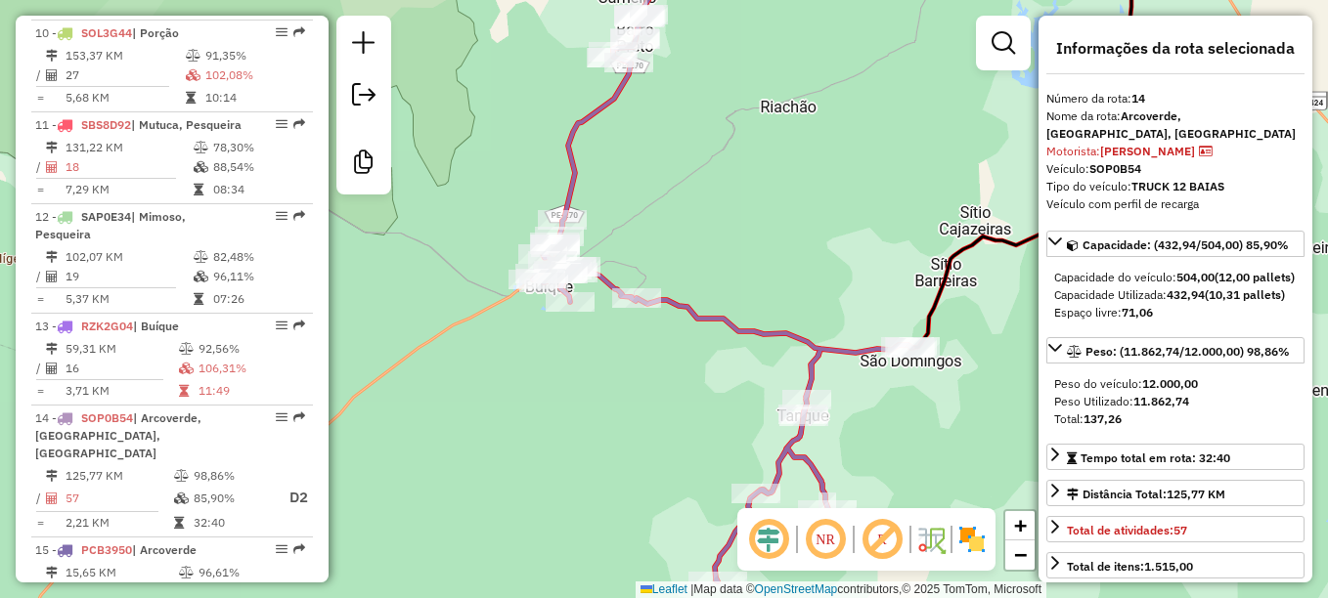
click at [783, 307] on div "Janela de atendimento Grade de atendimento Capacidade Transportadoras Veículos …" at bounding box center [664, 299] width 1328 height 598
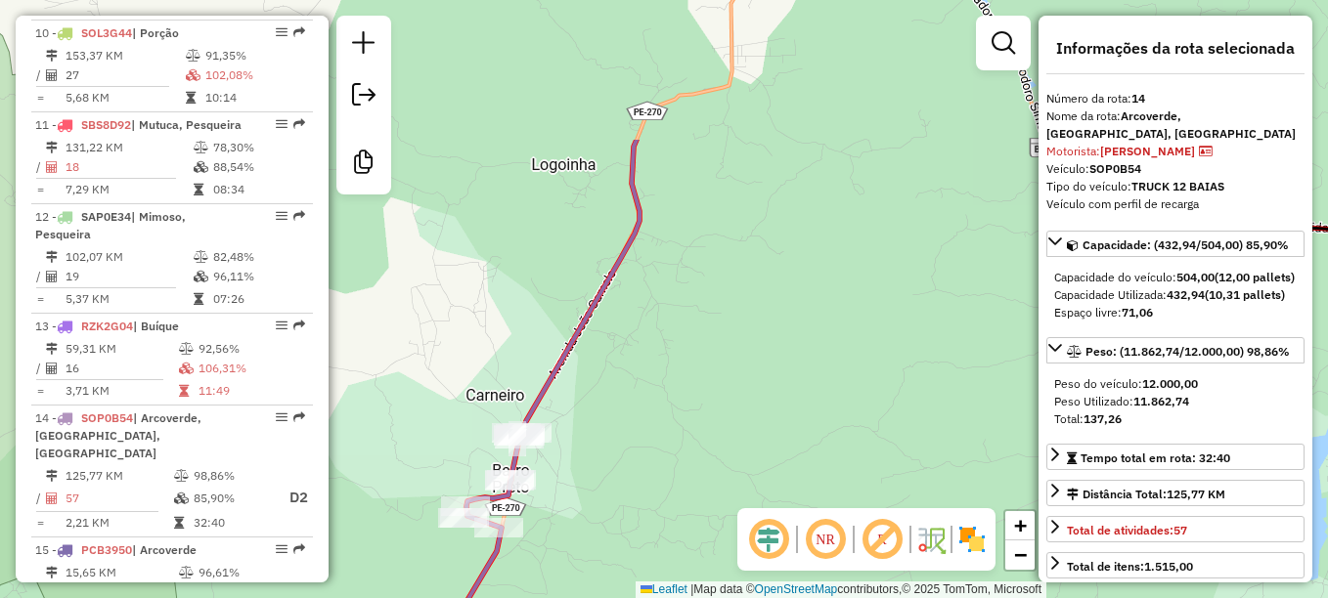
click at [709, 329] on div "Janela de atendimento Grade de atendimento Capacidade Transportadoras Veículos …" at bounding box center [664, 299] width 1328 height 598
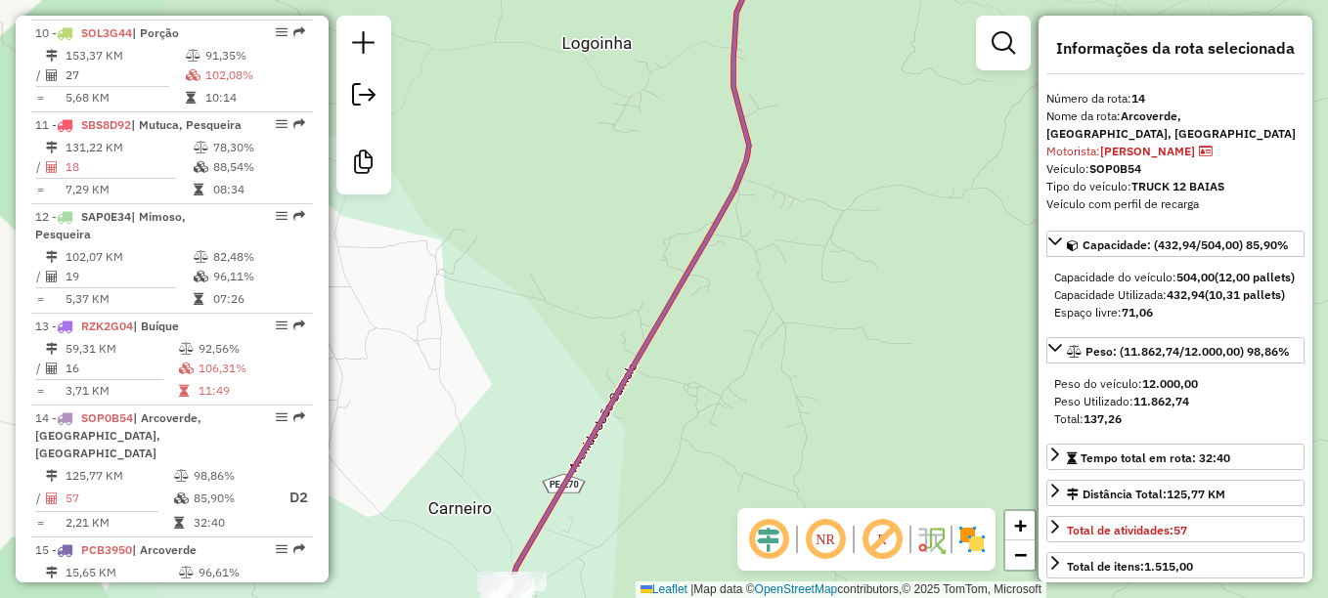
click at [879, 243] on div "Janela de atendimento Grade de atendimento Capacidade Transportadoras Veículos …" at bounding box center [664, 299] width 1328 height 598
click at [833, 449] on div "Janela de atendimento Grade de atendimento Capacidade Transportadoras Veículos …" at bounding box center [664, 299] width 1328 height 598
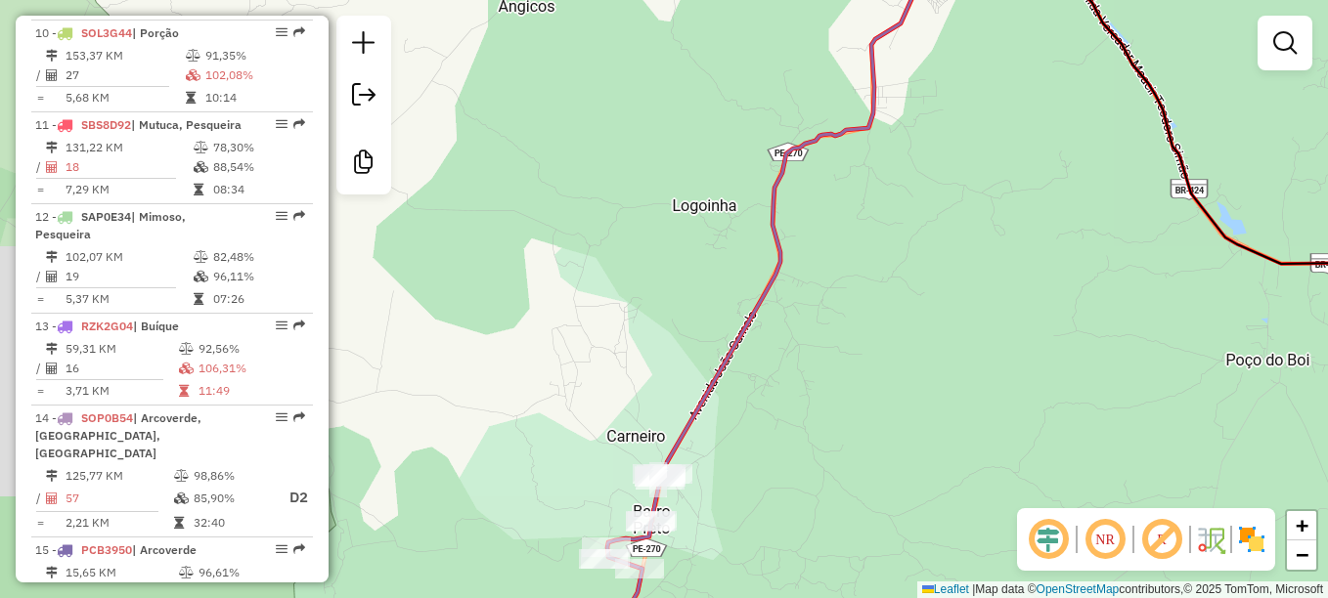
click at [824, 254] on div "Janela de atendimento Grade de atendimento Capacidade Transportadoras Veículos …" at bounding box center [664, 299] width 1328 height 598
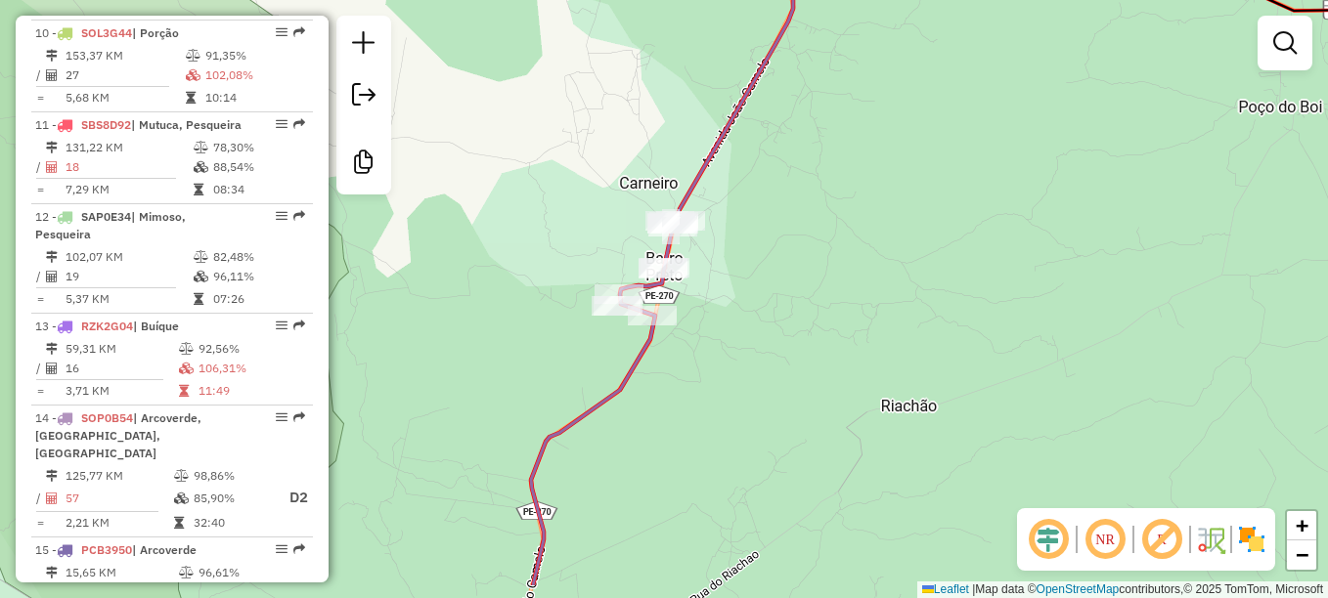
click at [841, 308] on div "Janela de atendimento Grade de atendimento Capacidade Transportadoras Veículos …" at bounding box center [664, 299] width 1328 height 598
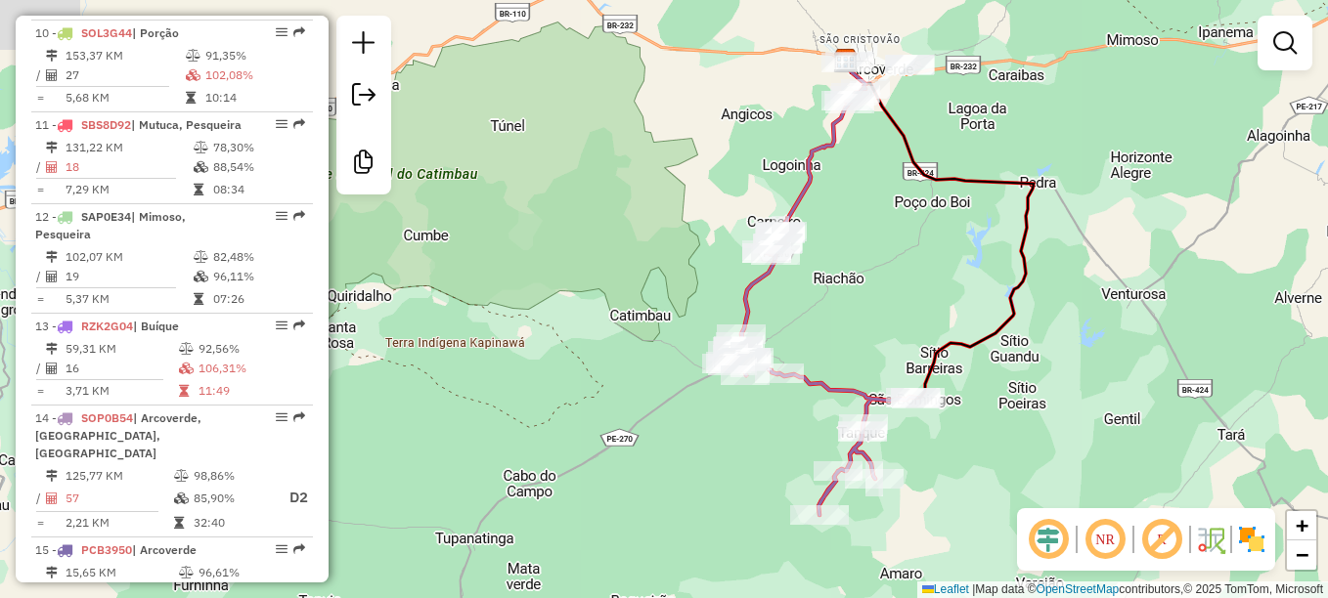
drag, startPoint x: 874, startPoint y: 355, endPoint x: 878, endPoint y: 190, distance: 165.3
click at [878, 190] on div "Janela de atendimento Grade de atendimento Capacidade Transportadoras Veículos …" at bounding box center [664, 299] width 1328 height 598
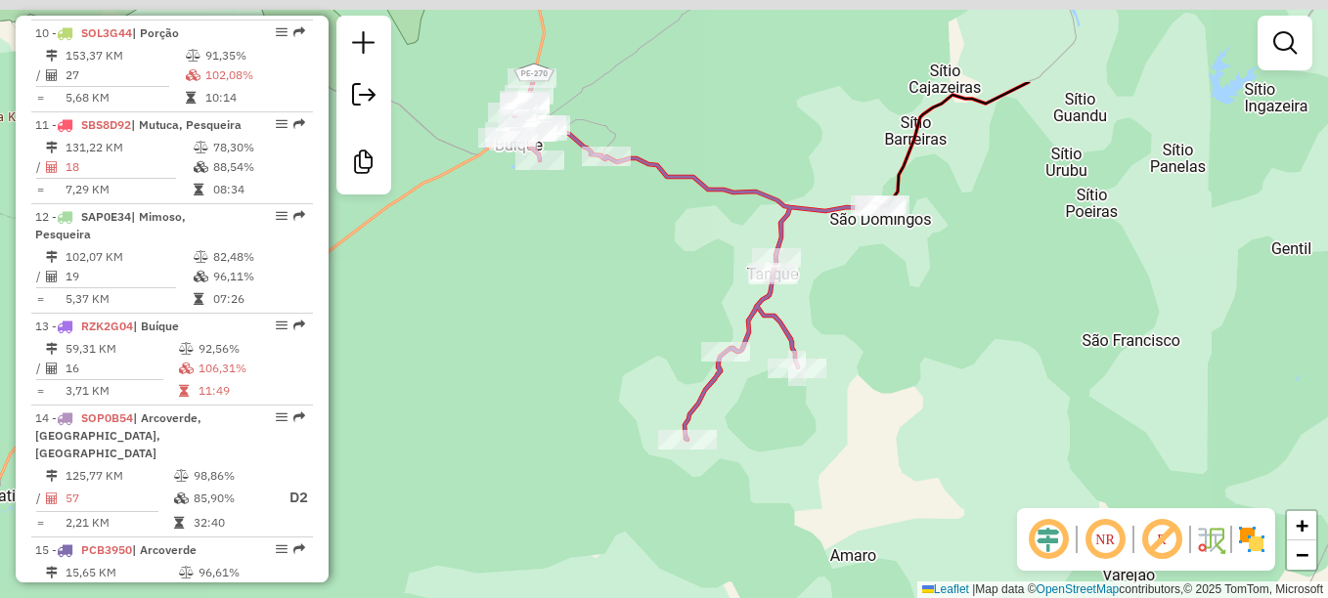
drag, startPoint x: 950, startPoint y: 210, endPoint x: 945, endPoint y: 363, distance: 152.6
click at [945, 363] on div "Janela de atendimento Grade de atendimento Capacidade Transportadoras Veículos …" at bounding box center [664, 299] width 1328 height 598
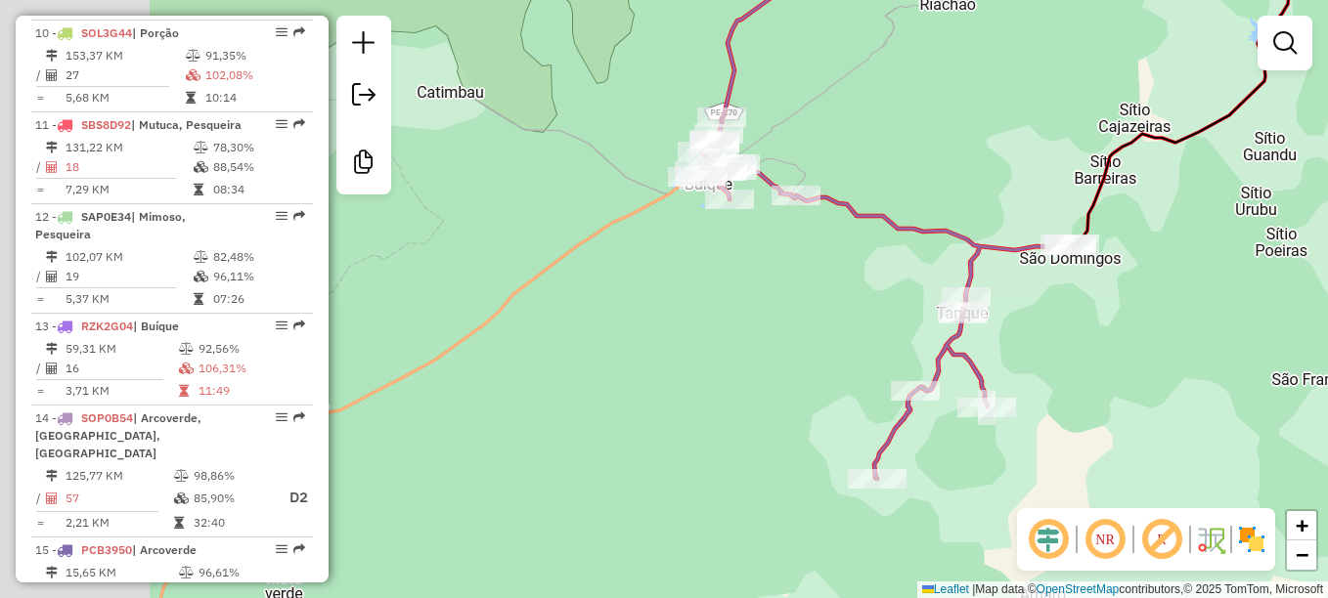
drag, startPoint x: 986, startPoint y: 301, endPoint x: 1182, endPoint y: 312, distance: 195.8
click at [1182, 312] on div "Janela de atendimento Grade de atendimento Capacidade Transportadoras Veículos …" at bounding box center [664, 299] width 1328 height 598
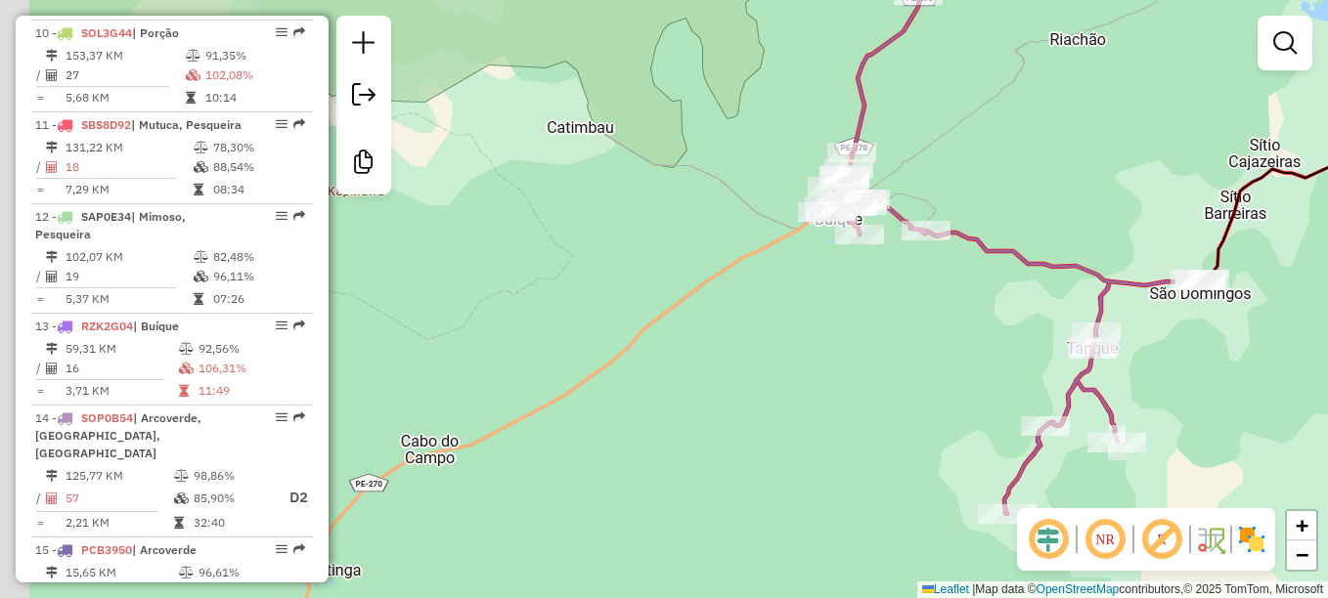
drag, startPoint x: 875, startPoint y: 302, endPoint x: 972, endPoint y: 331, distance: 101.1
click at [972, 331] on div "Janela de atendimento Grade de atendimento Capacidade Transportadoras Veículos …" at bounding box center [664, 299] width 1328 height 598
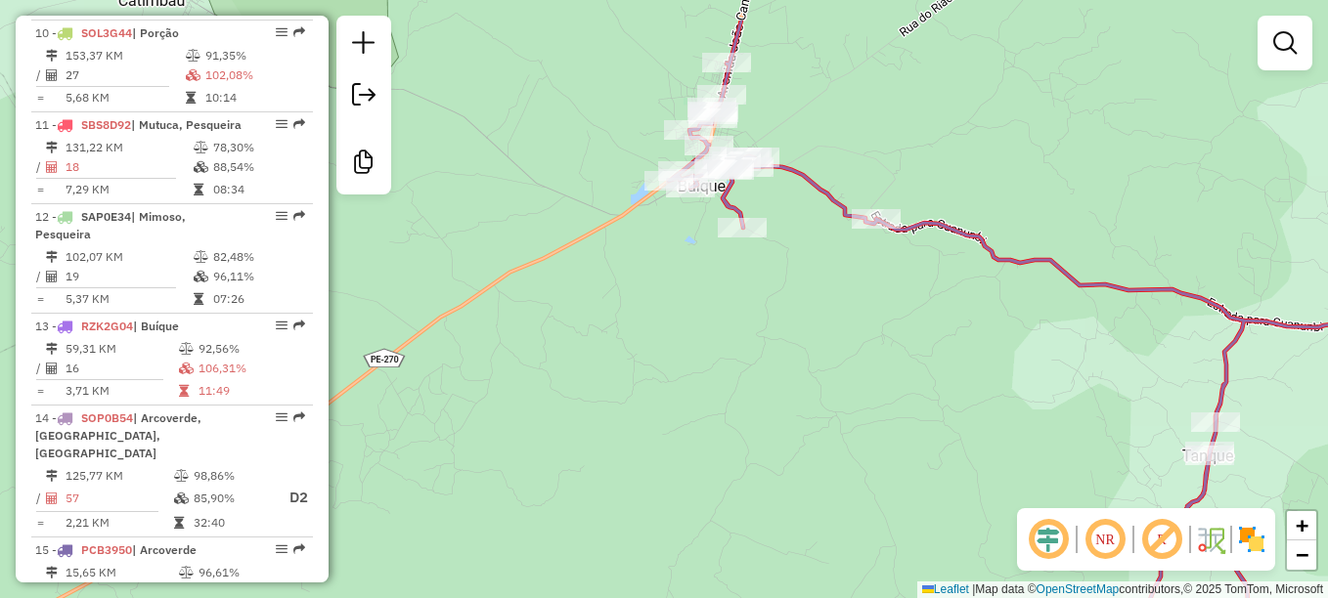
drag, startPoint x: 886, startPoint y: 222, endPoint x: 864, endPoint y: 302, distance: 83.0
click at [864, 302] on div "Janela de atendimento Grade de atendimento Capacidade Transportadoras Veículos …" at bounding box center [664, 299] width 1328 height 598
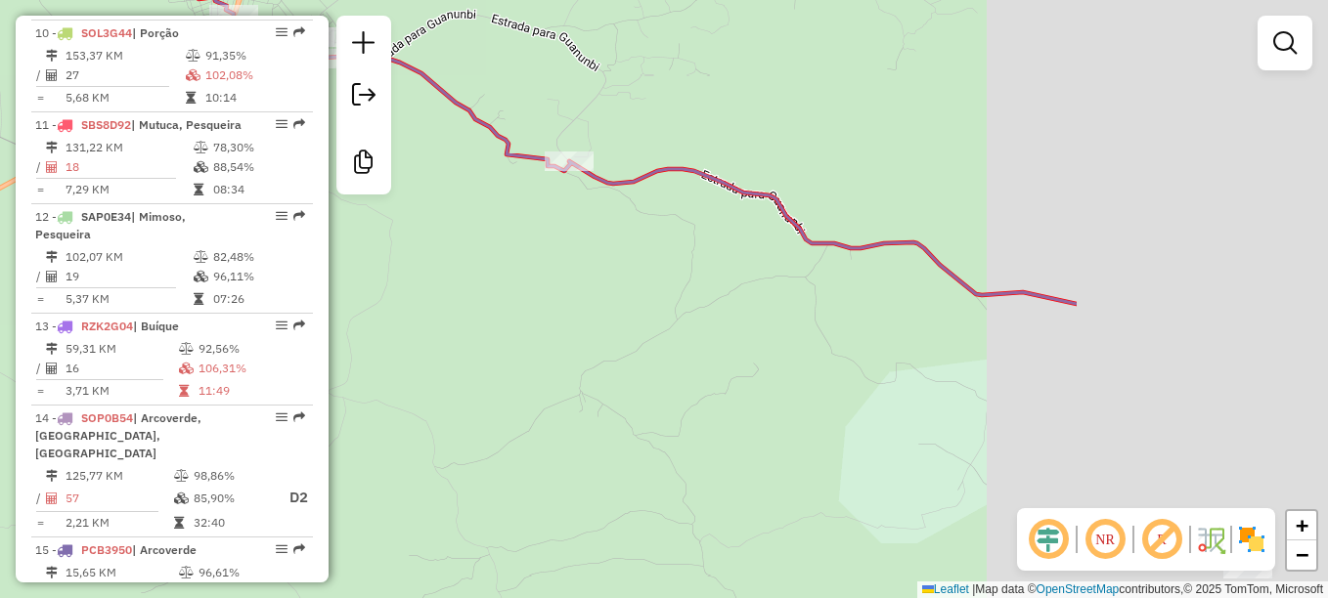
drag, startPoint x: 862, startPoint y: 270, endPoint x: 468, endPoint y: 285, distance: 394.3
click at [465, 286] on div "Janela de atendimento Grade de atendimento Capacidade Transportadoras Veículos …" at bounding box center [664, 299] width 1328 height 598
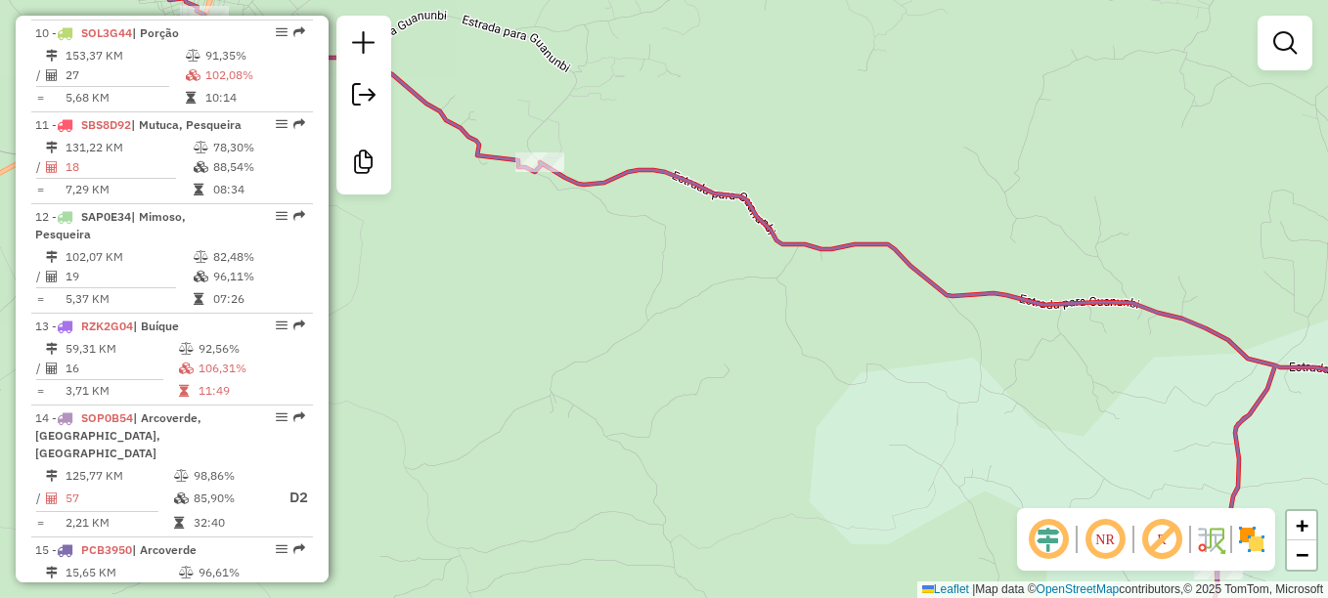
drag, startPoint x: 710, startPoint y: 394, endPoint x: 392, endPoint y: 202, distance: 371.0
click at [392, 204] on div "Janela de atendimento Grade de atendimento Capacidade Transportadoras Veículos …" at bounding box center [664, 299] width 1328 height 598
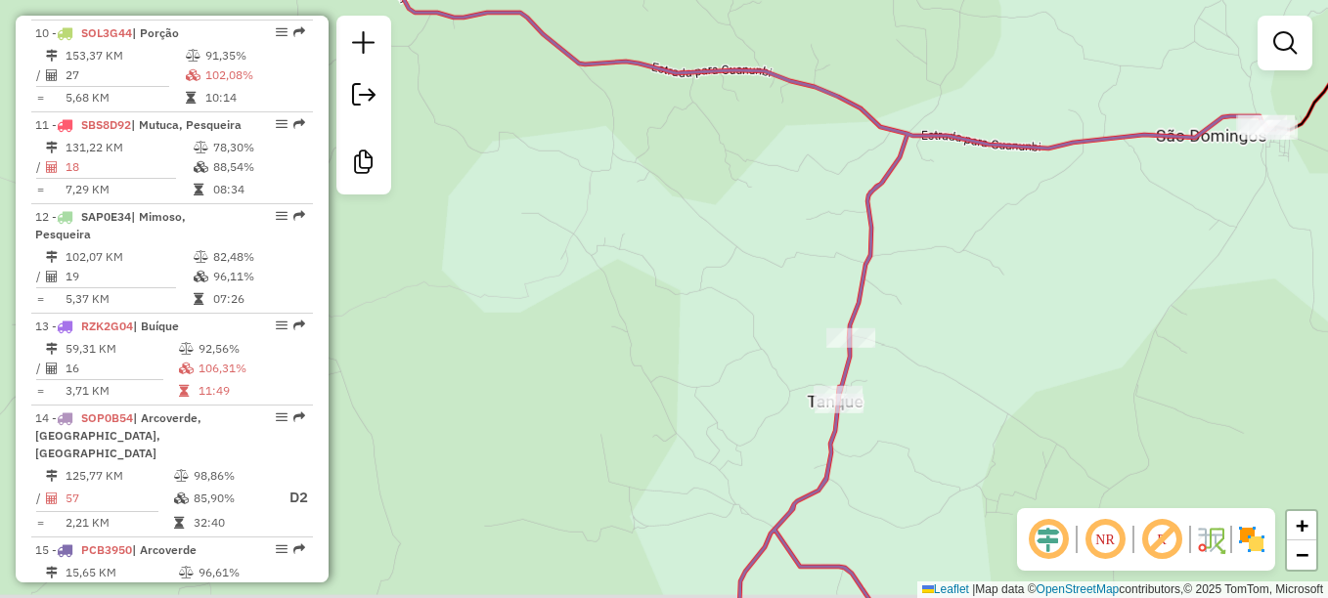
drag, startPoint x: 614, startPoint y: 348, endPoint x: 525, endPoint y: 225, distance: 151.9
click at [527, 222] on div "Janela de atendimento Grade de atendimento Capacidade Transportadoras Veículos …" at bounding box center [664, 299] width 1328 height 598
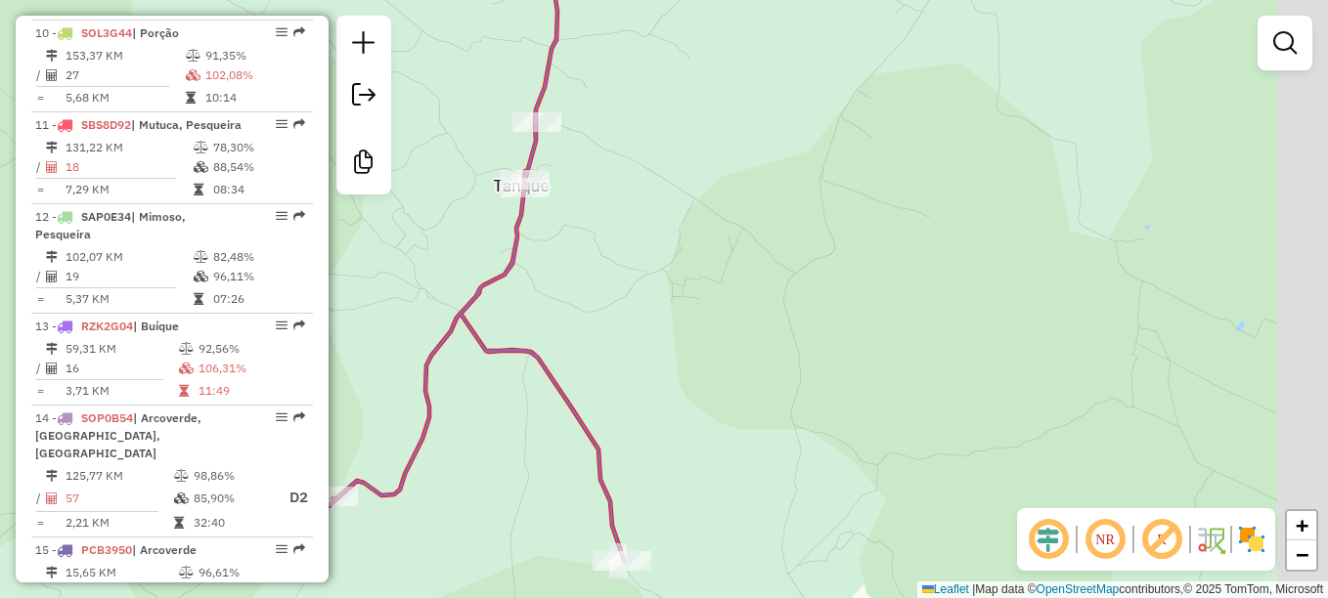
drag, startPoint x: 1034, startPoint y: 209, endPoint x: 810, endPoint y: 121, distance: 240.5
click at [810, 121] on div "Janela de atendimento Grade de atendimento Capacidade Transportadoras Veículos …" at bounding box center [664, 299] width 1328 height 598
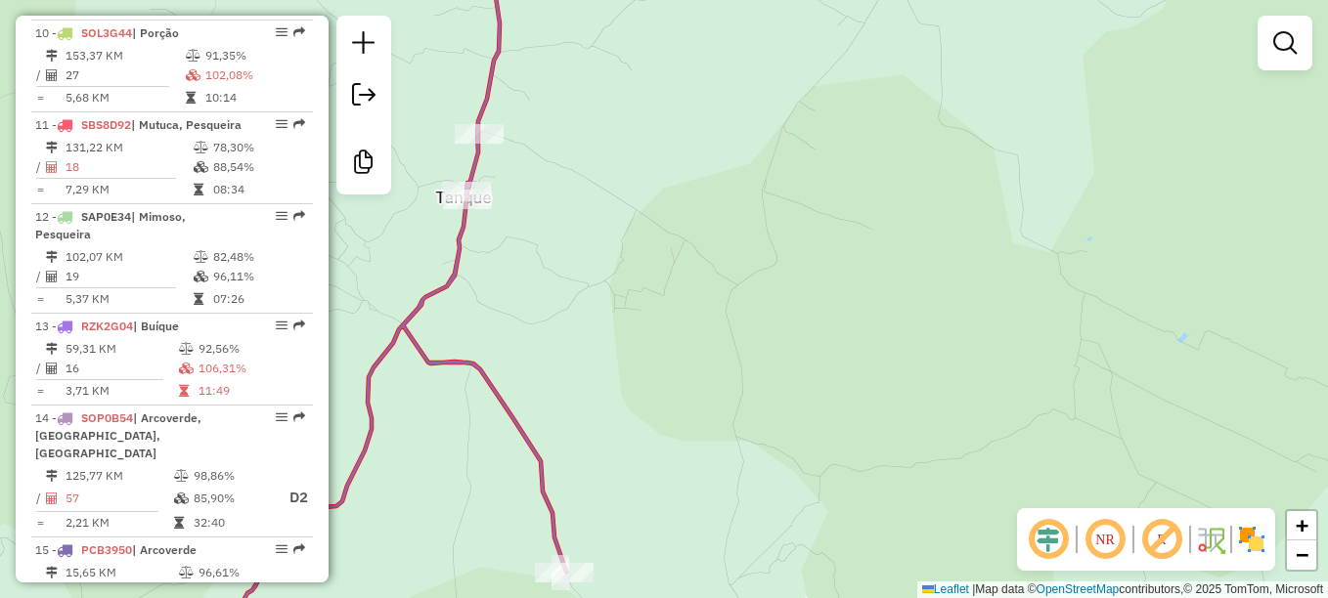
drag, startPoint x: 884, startPoint y: 314, endPoint x: 720, endPoint y: 370, distance: 172.8
click at [722, 368] on div "Janela de atendimento Grade de atendimento Capacidade Transportadoras Veículos …" at bounding box center [664, 299] width 1328 height 598
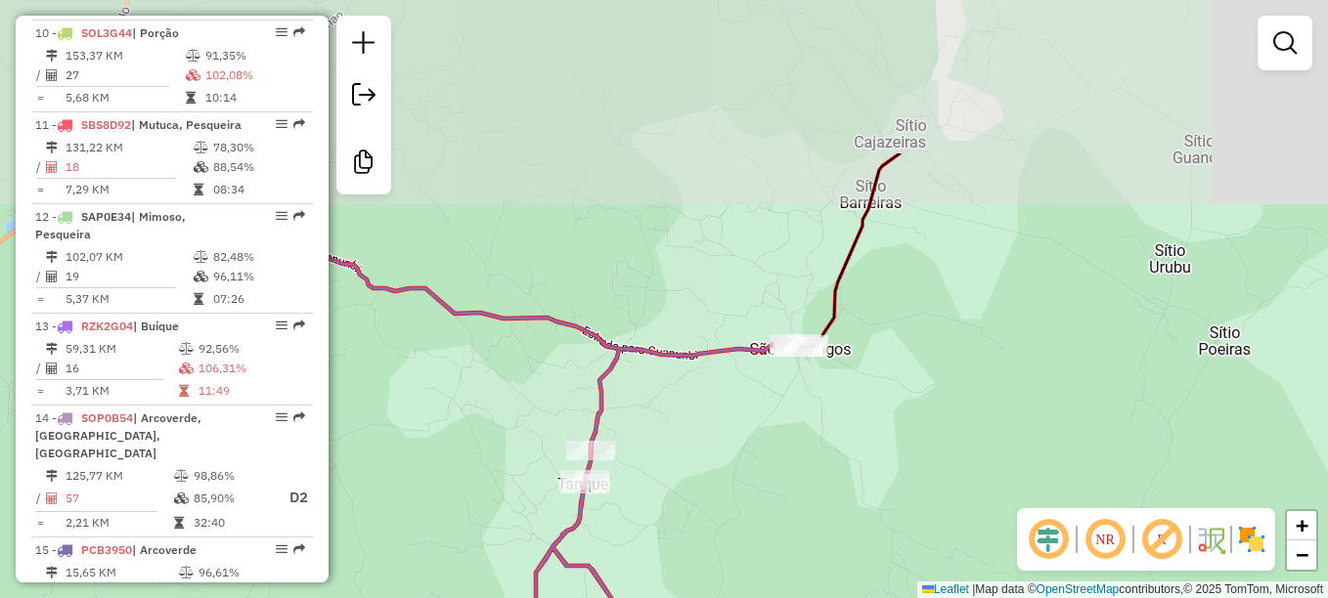
drag, startPoint x: 885, startPoint y: 337, endPoint x: 885, endPoint y: 354, distance: 16.6
click at [868, 408] on div "Janela de atendimento Grade de atendimento Capacidade Transportadoras Veículos …" at bounding box center [664, 299] width 1328 height 598
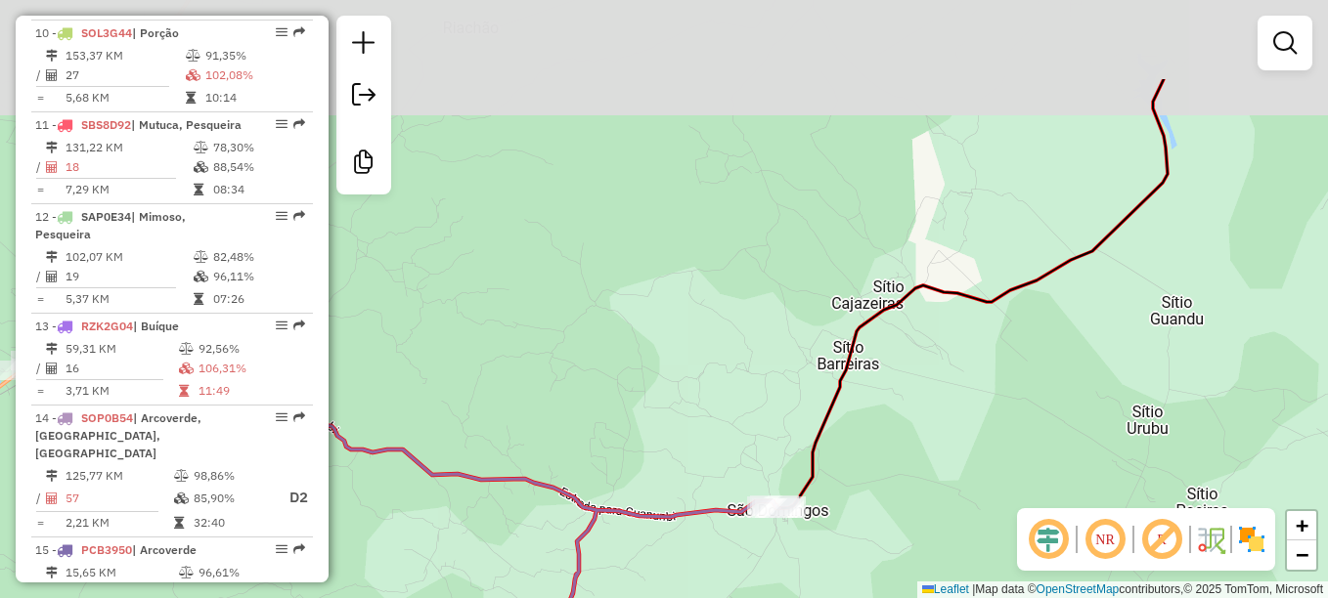
drag, startPoint x: 926, startPoint y: 389, endPoint x: 928, endPoint y: 378, distance: 10.9
click at [927, 381] on div "Janela de atendimento Grade de atendimento Capacidade Transportadoras Veículos …" at bounding box center [664, 299] width 1328 height 598
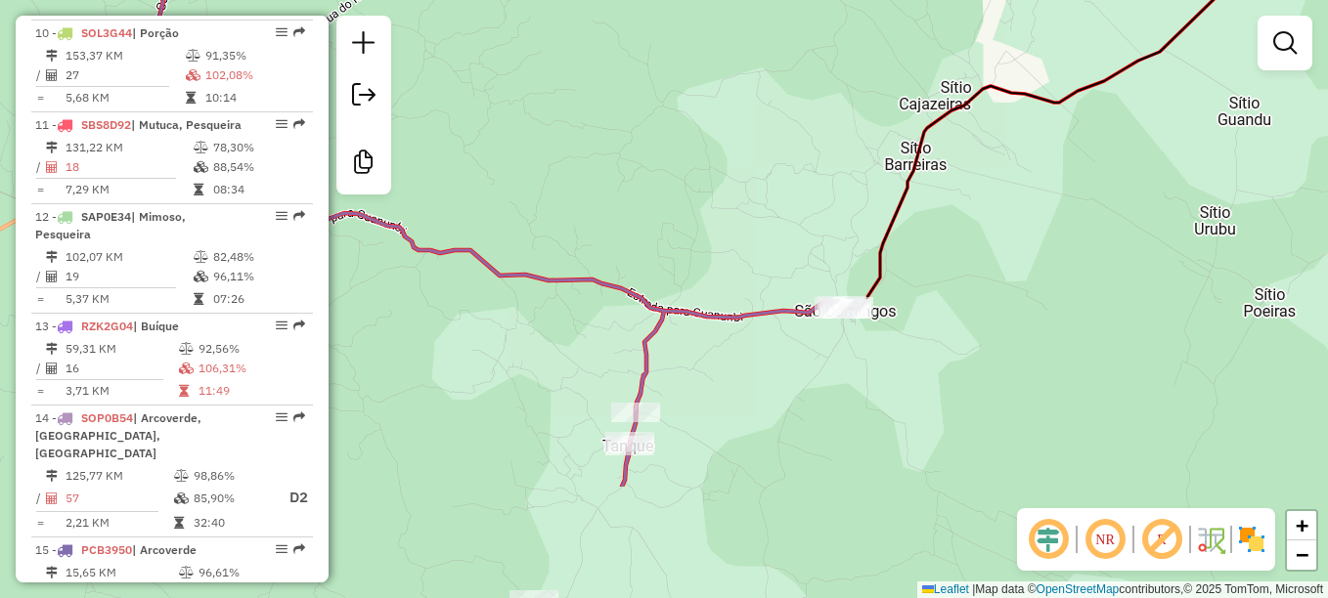
drag, startPoint x: 1009, startPoint y: 370, endPoint x: 1094, endPoint y: 177, distance: 210.5
click at [1094, 177] on div "Janela de atendimento Grade de atendimento Capacidade Transportadoras Veículos …" at bounding box center [664, 299] width 1328 height 598
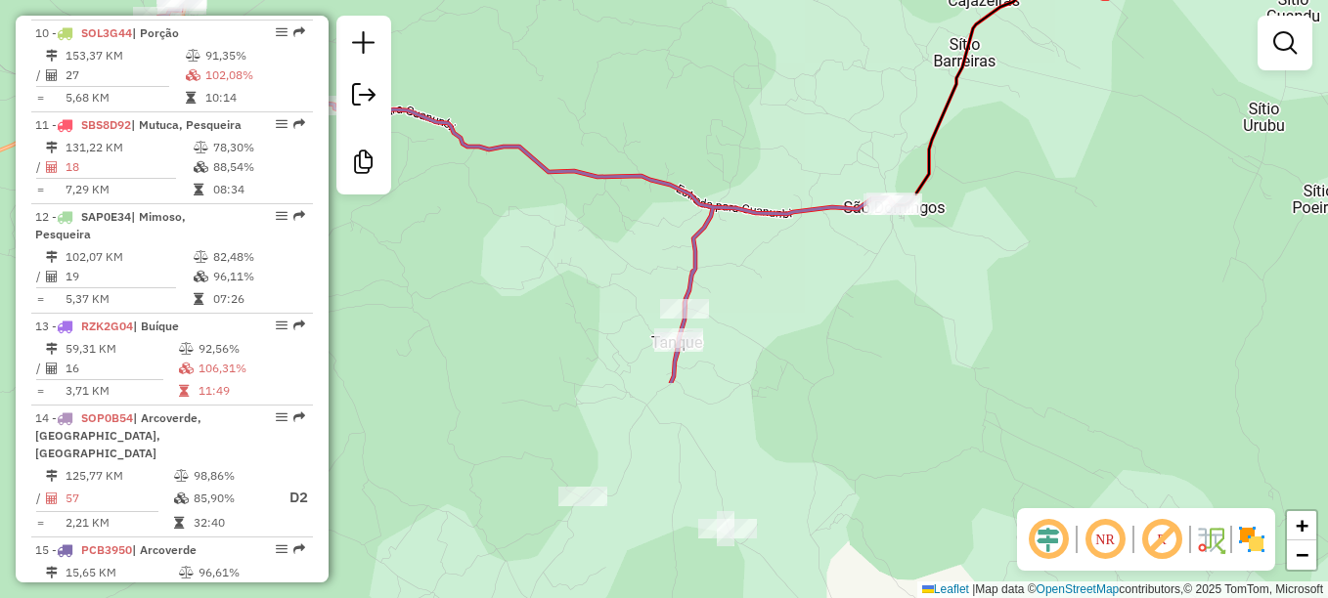
click at [1063, 203] on div "Janela de atendimento Grade de atendimento Capacidade Transportadoras Veículos …" at bounding box center [664, 299] width 1328 height 598
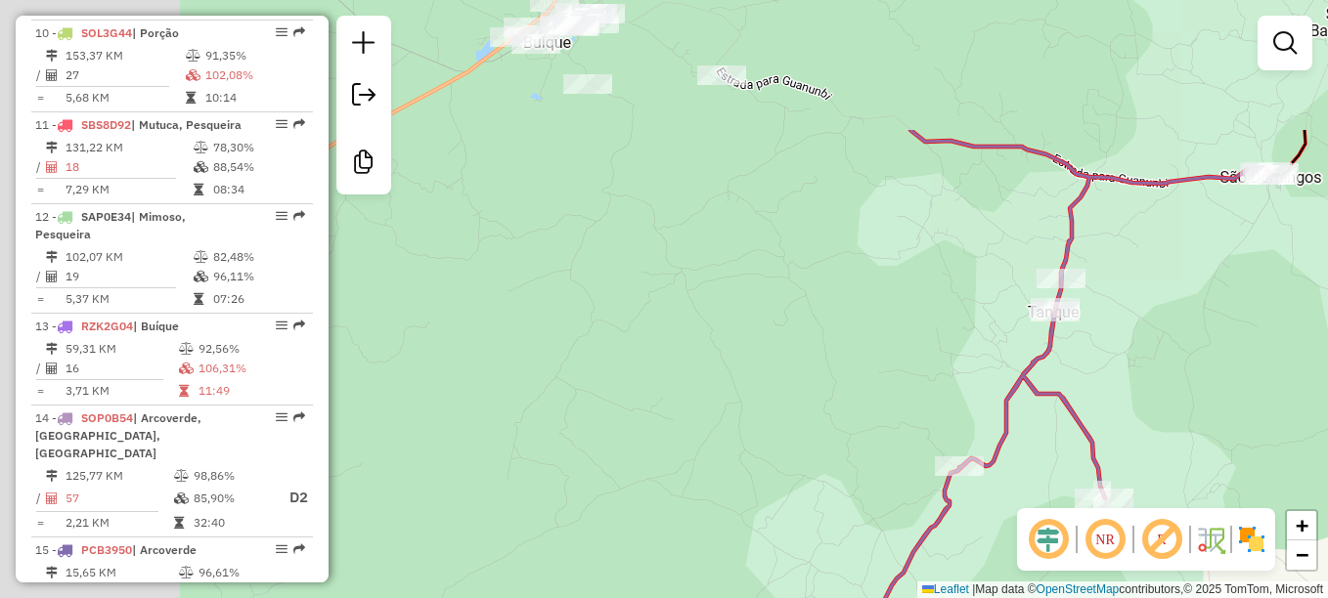
drag, startPoint x: 1076, startPoint y: 307, endPoint x: 1208, endPoint y: 375, distance: 148.7
click at [1208, 375] on div "Janela de atendimento Grade de atendimento Capacidade Transportadoras Veículos …" at bounding box center [664, 299] width 1328 height 598
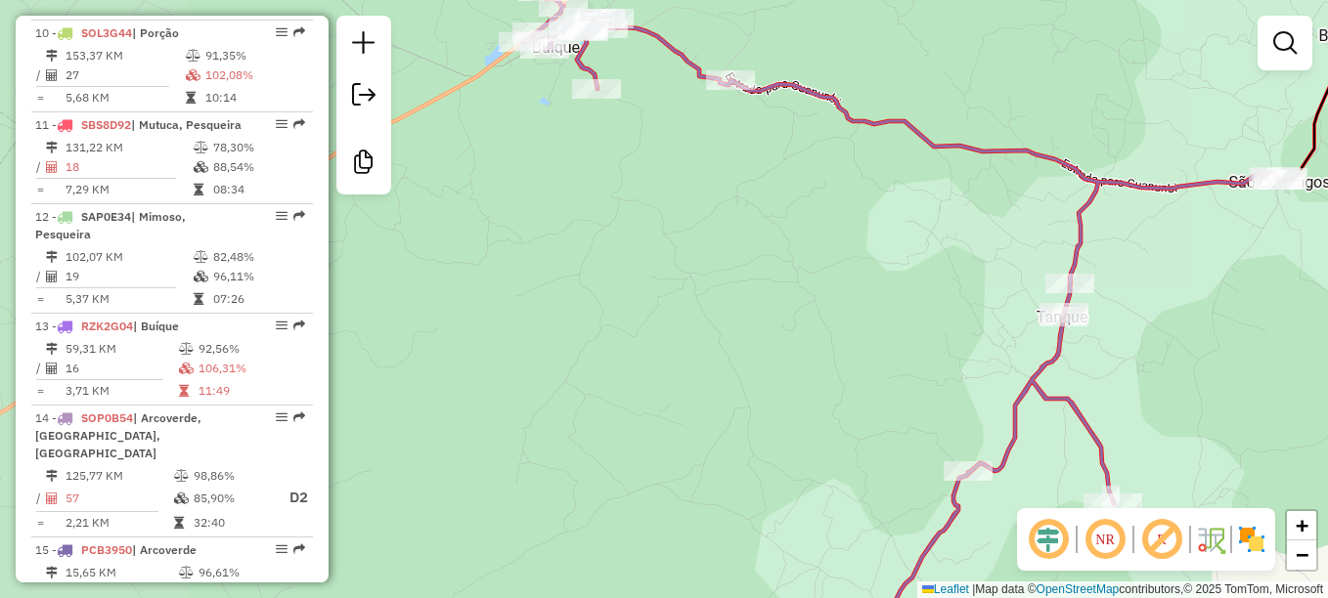
drag, startPoint x: 730, startPoint y: 243, endPoint x: 887, endPoint y: 436, distance: 248.1
click at [887, 436] on div "Rota 14 - Placa SOP0B54 758 - MERC [PERSON_NAME] de atendimento Grade de atendi…" at bounding box center [664, 299] width 1328 height 598
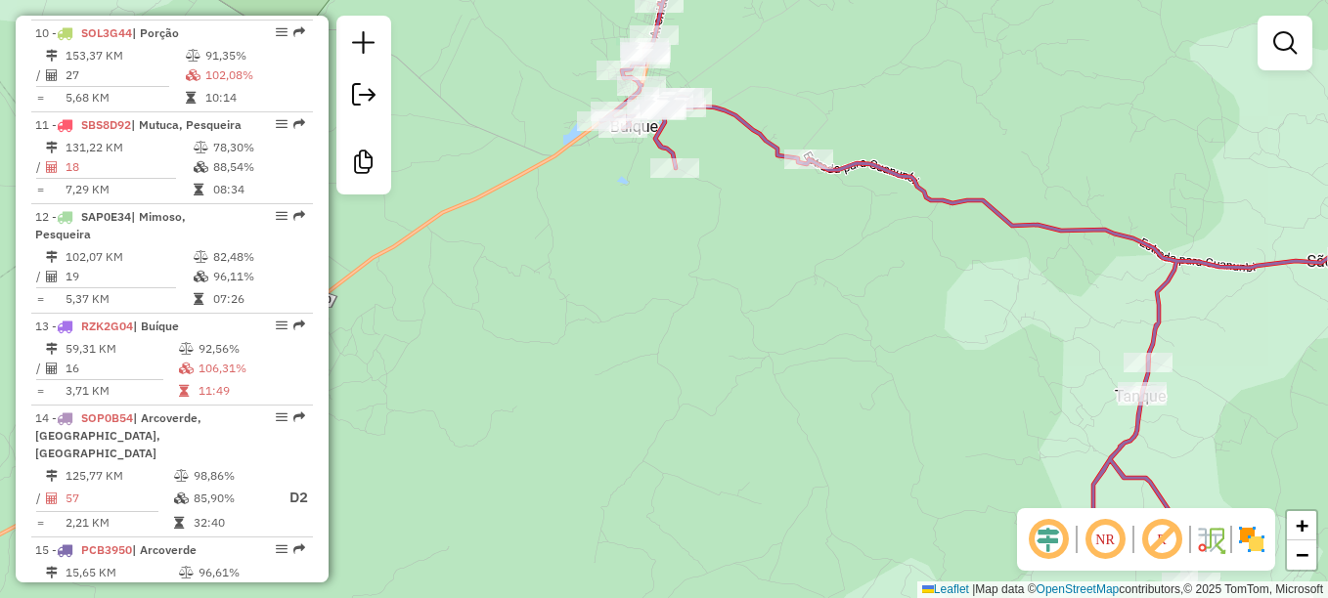
drag, startPoint x: 838, startPoint y: 366, endPoint x: 726, endPoint y: 254, distance: 157.6
click at [726, 254] on div "Janela de atendimento Grade de atendimento Capacidade Transportadoras Veículos …" at bounding box center [664, 299] width 1328 height 598
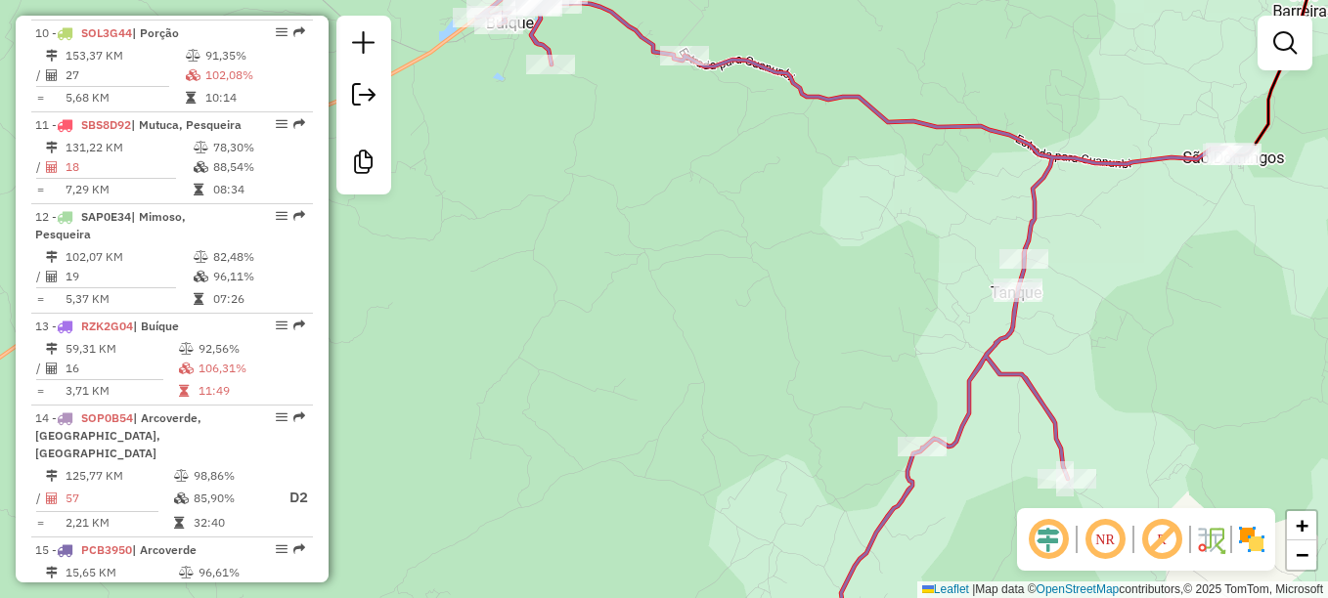
drag, startPoint x: 850, startPoint y: 391, endPoint x: 501, endPoint y: 329, distance: 355.3
click at [426, 283] on div "Janela de atendimento Grade de atendimento Capacidade Transportadoras Veículos …" at bounding box center [664, 299] width 1328 height 598
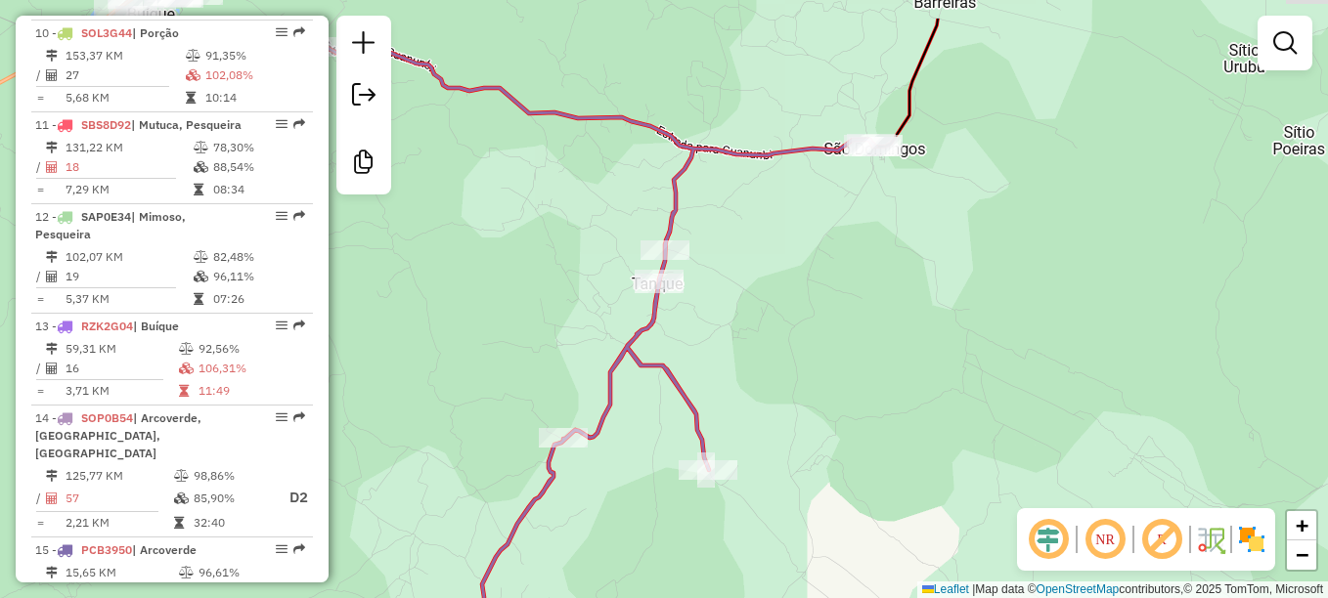
drag, startPoint x: 919, startPoint y: 294, endPoint x: 1119, endPoint y: 447, distance: 251.8
click at [1123, 450] on div "Janela de atendimento Grade de atendimento Capacidade Transportadoras Veículos …" at bounding box center [664, 299] width 1328 height 598
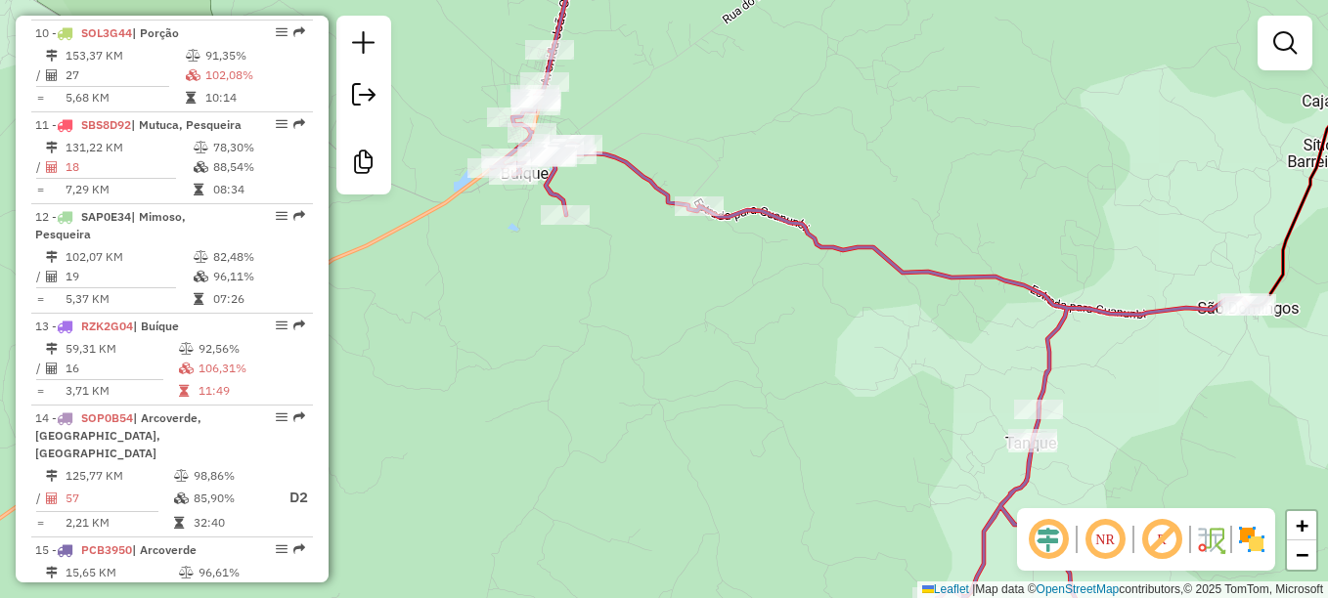
drag, startPoint x: 681, startPoint y: 343, endPoint x: 892, endPoint y: 348, distance: 210.2
click at [892, 348] on div "Janela de atendimento Grade de atendimento Capacidade Transportadoras Veículos …" at bounding box center [664, 299] width 1328 height 598
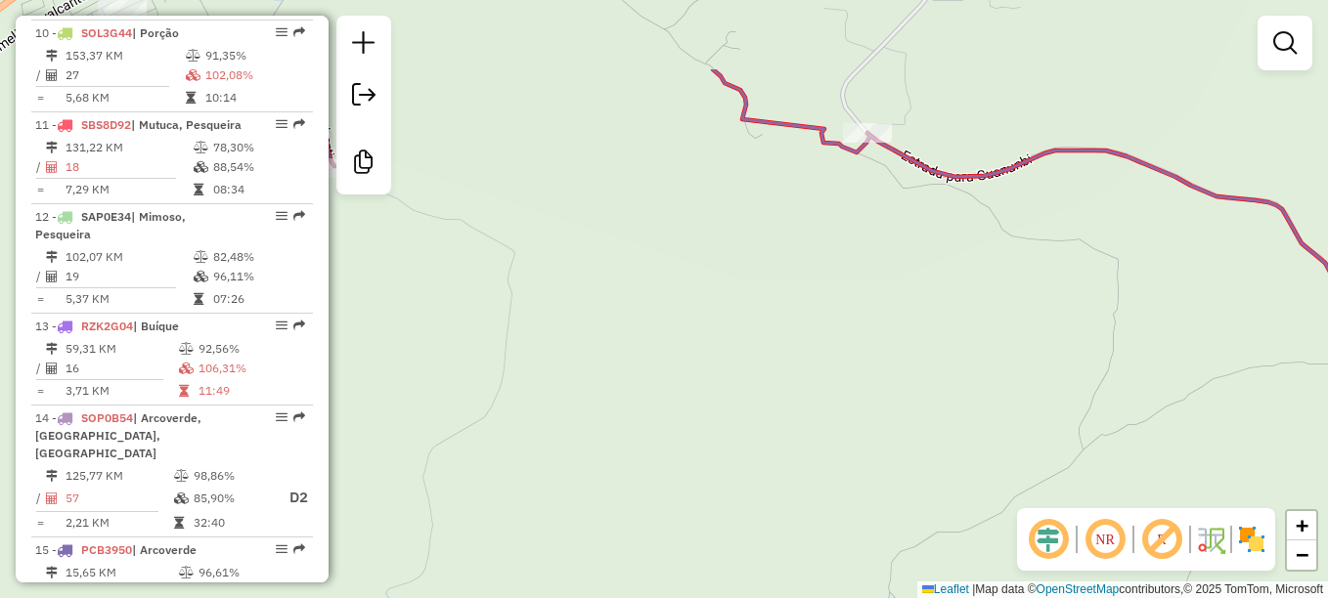
drag, startPoint x: 759, startPoint y: 168, endPoint x: 822, endPoint y: 440, distance: 279.1
click at [825, 452] on div "Janela de atendimento Grade de atendimento Capacidade Transportadoras Veículos …" at bounding box center [664, 299] width 1328 height 598
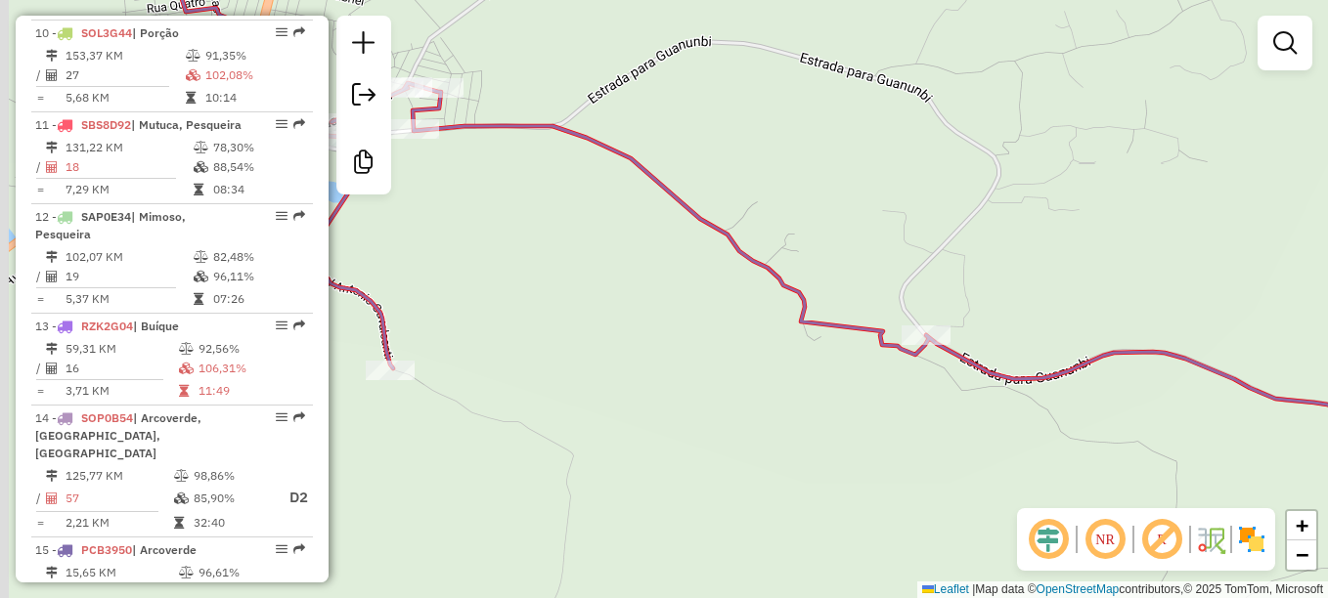
drag, startPoint x: 690, startPoint y: 309, endPoint x: 714, endPoint y: 358, distance: 54.2
click at [714, 358] on div "Janela de atendimento Grade de atendimento Capacidade Transportadoras Veículos …" at bounding box center [664, 299] width 1328 height 598
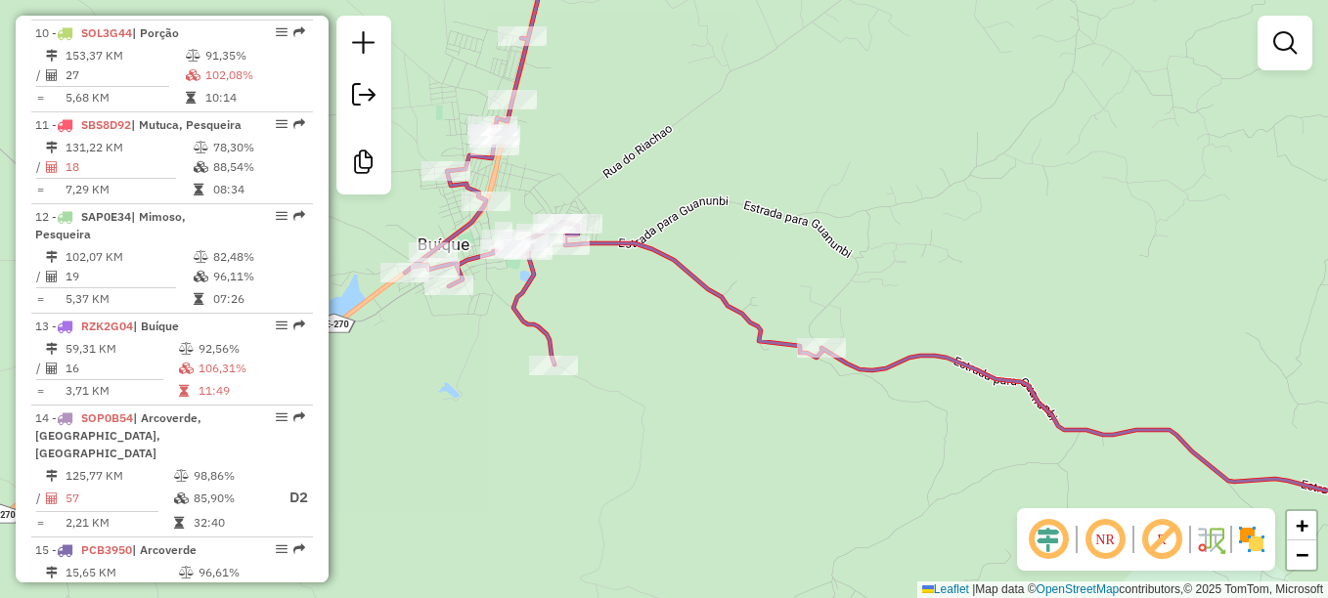
drag, startPoint x: 624, startPoint y: 358, endPoint x: 718, endPoint y: 418, distance: 111.7
click at [718, 418] on div "Janela de atendimento Grade de atendimento Capacidade Transportadoras Veículos …" at bounding box center [664, 299] width 1328 height 598
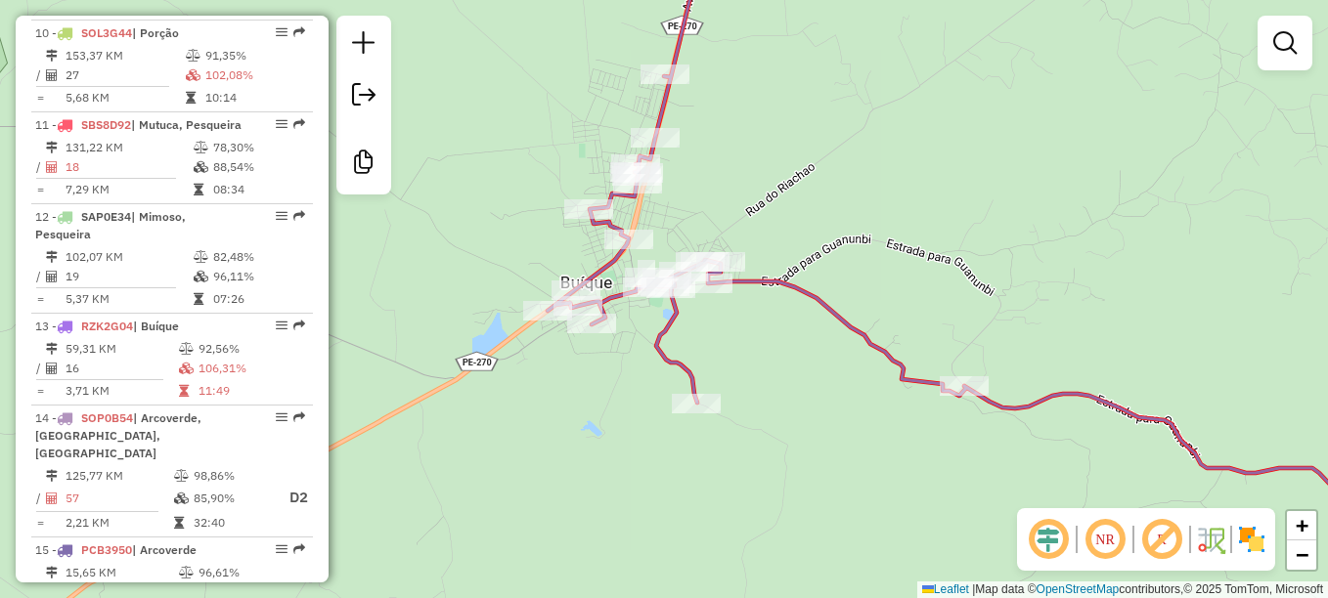
drag, startPoint x: 729, startPoint y: 414, endPoint x: 864, endPoint y: 411, distance: 134.9
click at [865, 400] on div "Janela de atendimento Grade de atendimento Capacidade Transportadoras Veículos …" at bounding box center [664, 299] width 1328 height 598
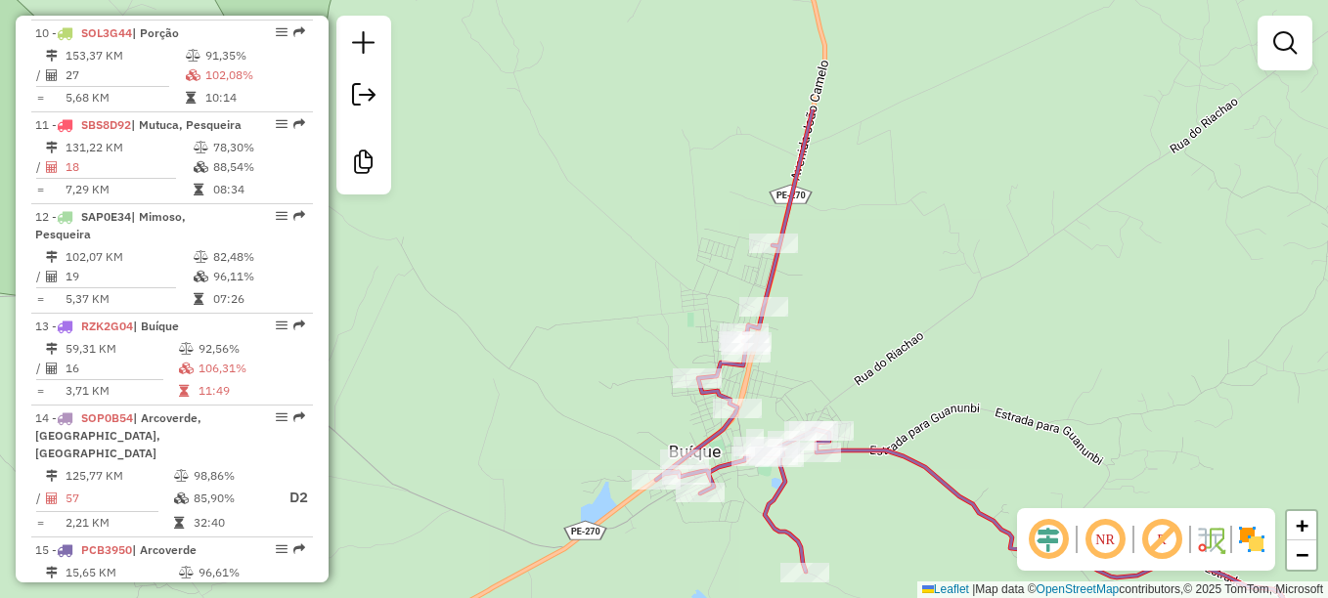
drag, startPoint x: 916, startPoint y: 239, endPoint x: 917, endPoint y: 408, distance: 169.1
click at [917, 408] on div "Janela de atendimento Grade de atendimento Capacidade Transportadoras Veículos …" at bounding box center [664, 299] width 1328 height 598
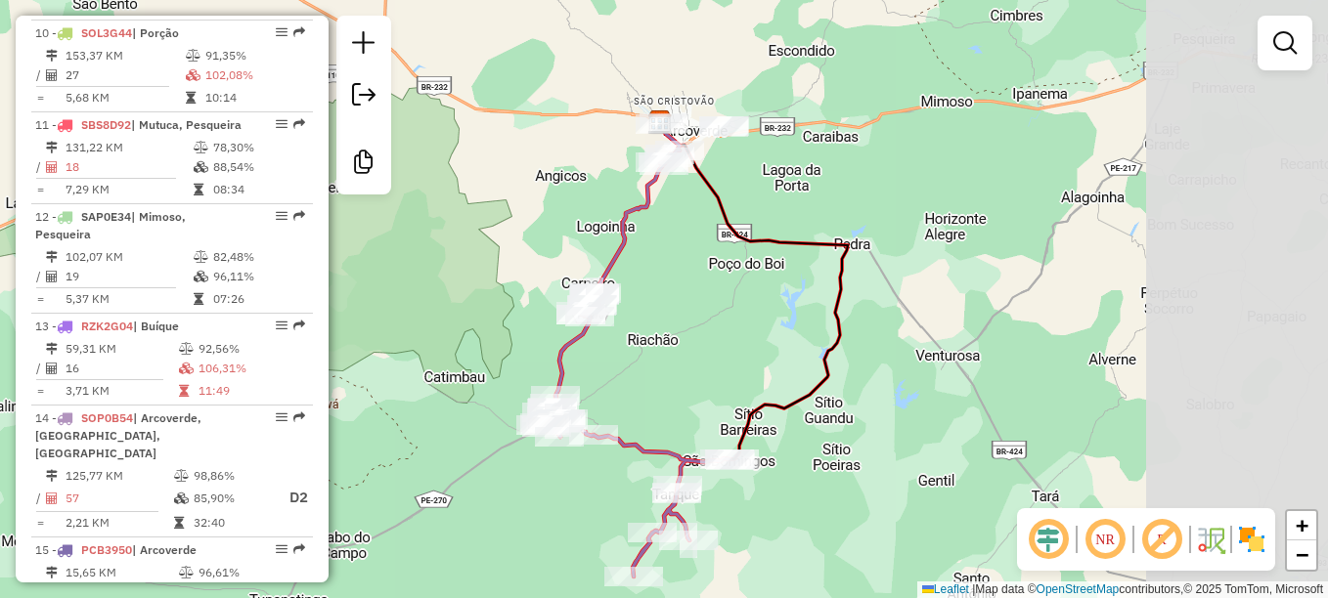
drag, startPoint x: 979, startPoint y: 302, endPoint x: 622, endPoint y: 370, distance: 363.1
click at [622, 370] on div "Janela de atendimento Grade de atendimento Capacidade Transportadoras Veículos …" at bounding box center [664, 299] width 1328 height 598
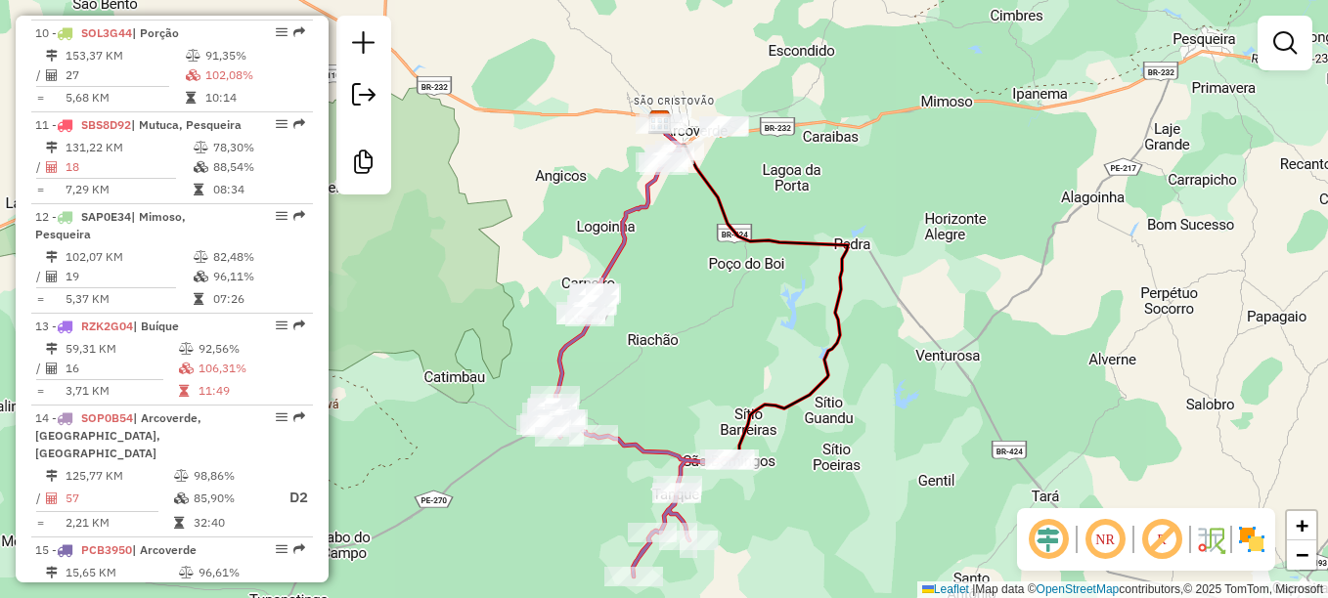
drag, startPoint x: 1020, startPoint y: 314, endPoint x: 1059, endPoint y: 443, distance: 134.8
click at [1059, 443] on div "Janela de atendimento Grade de atendimento Capacidade Transportadoras Veículos …" at bounding box center [664, 299] width 1328 height 598
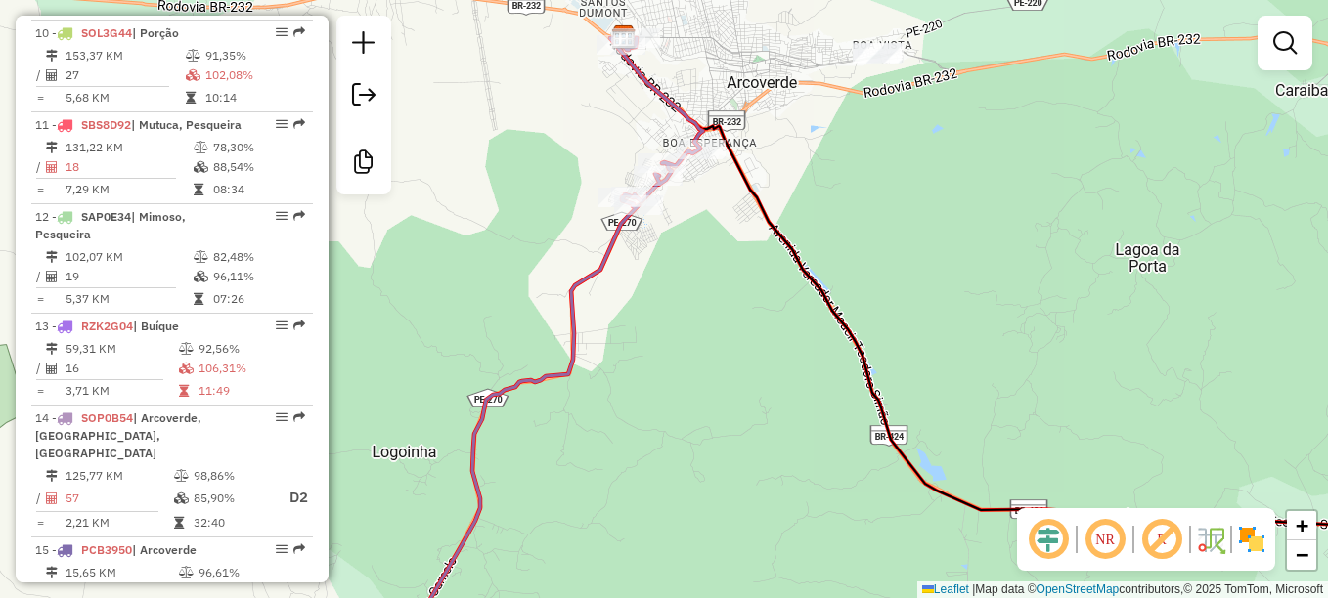
drag, startPoint x: 687, startPoint y: 257, endPoint x: 744, endPoint y: 360, distance: 117.3
click at [744, 360] on div "Janela de atendimento Grade de atendimento Capacidade Transportadoras Veículos …" at bounding box center [664, 299] width 1328 height 598
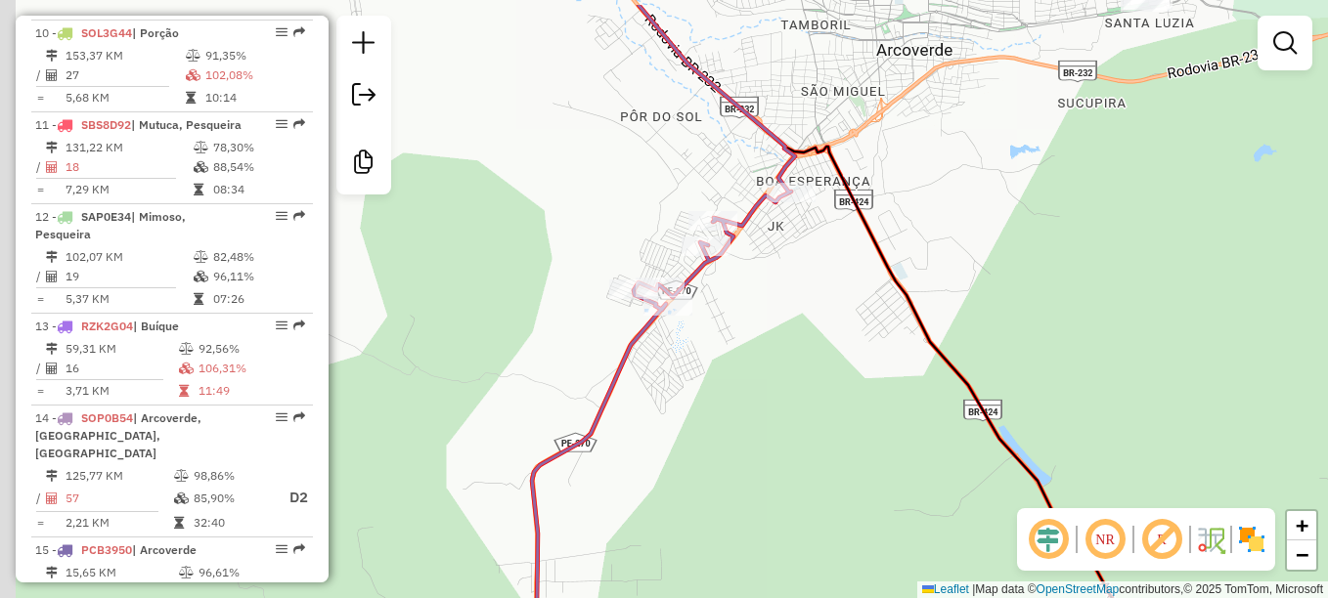
drag, startPoint x: 721, startPoint y: 376, endPoint x: 779, endPoint y: 468, distance: 108.5
click at [779, 468] on div "Janela de atendimento Grade de atendimento Capacidade Transportadoras Veículos …" at bounding box center [664, 299] width 1328 height 598
